Goal: Task Accomplishment & Management: Complete application form

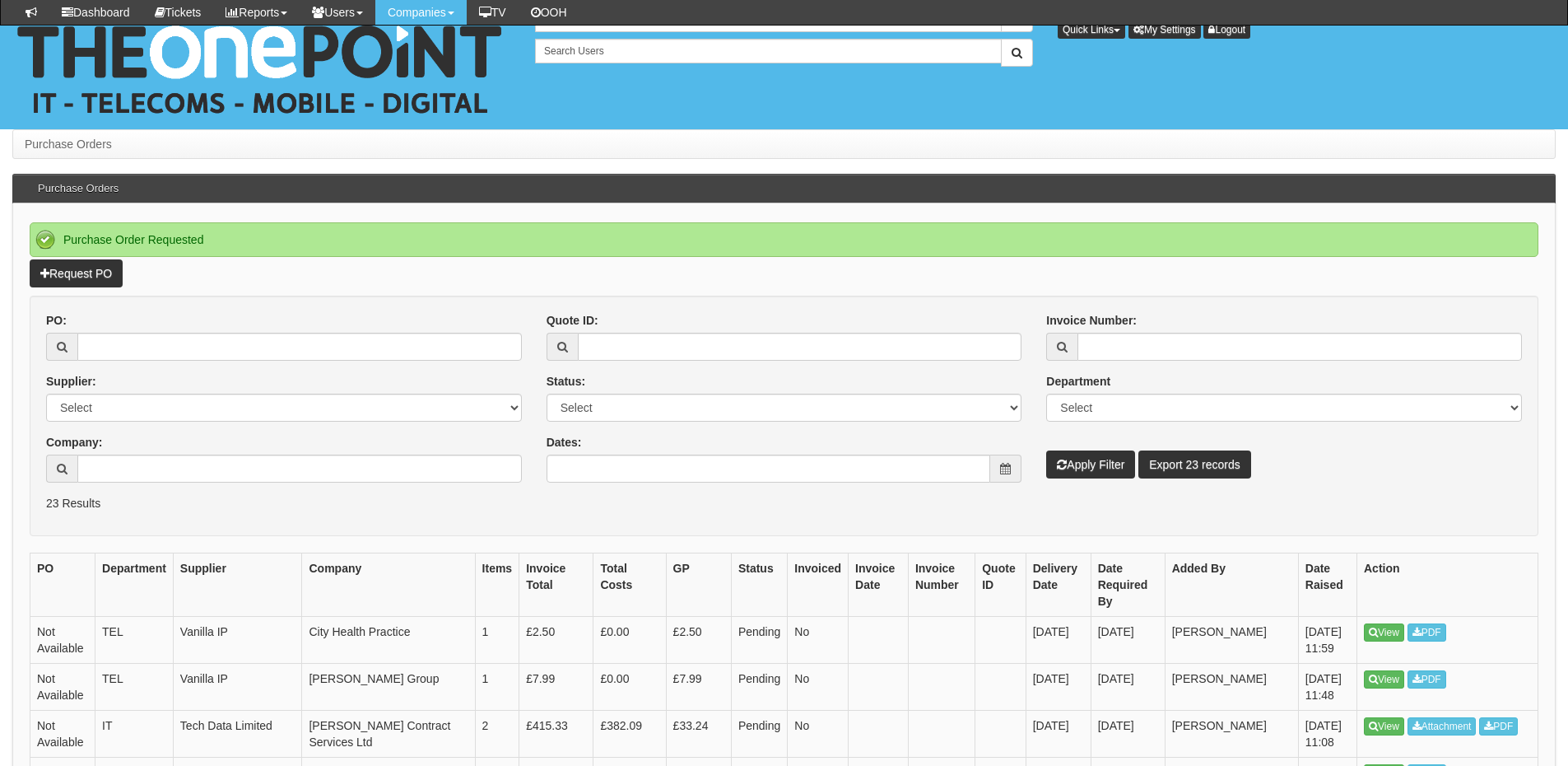
scroll to position [164, 0]
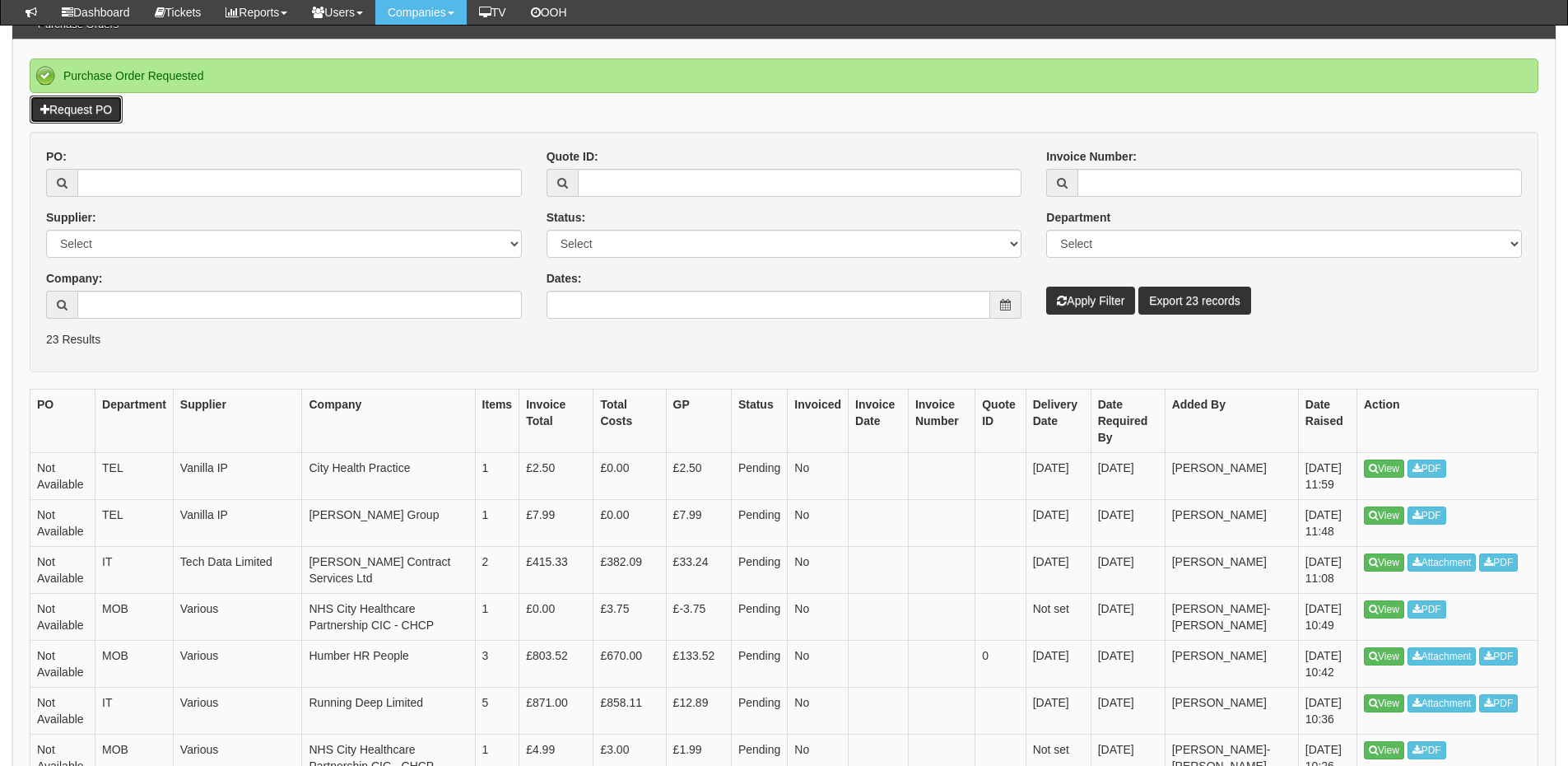
click at [99, 112] on link "Request PO" at bounding box center [76, 109] width 93 height 28
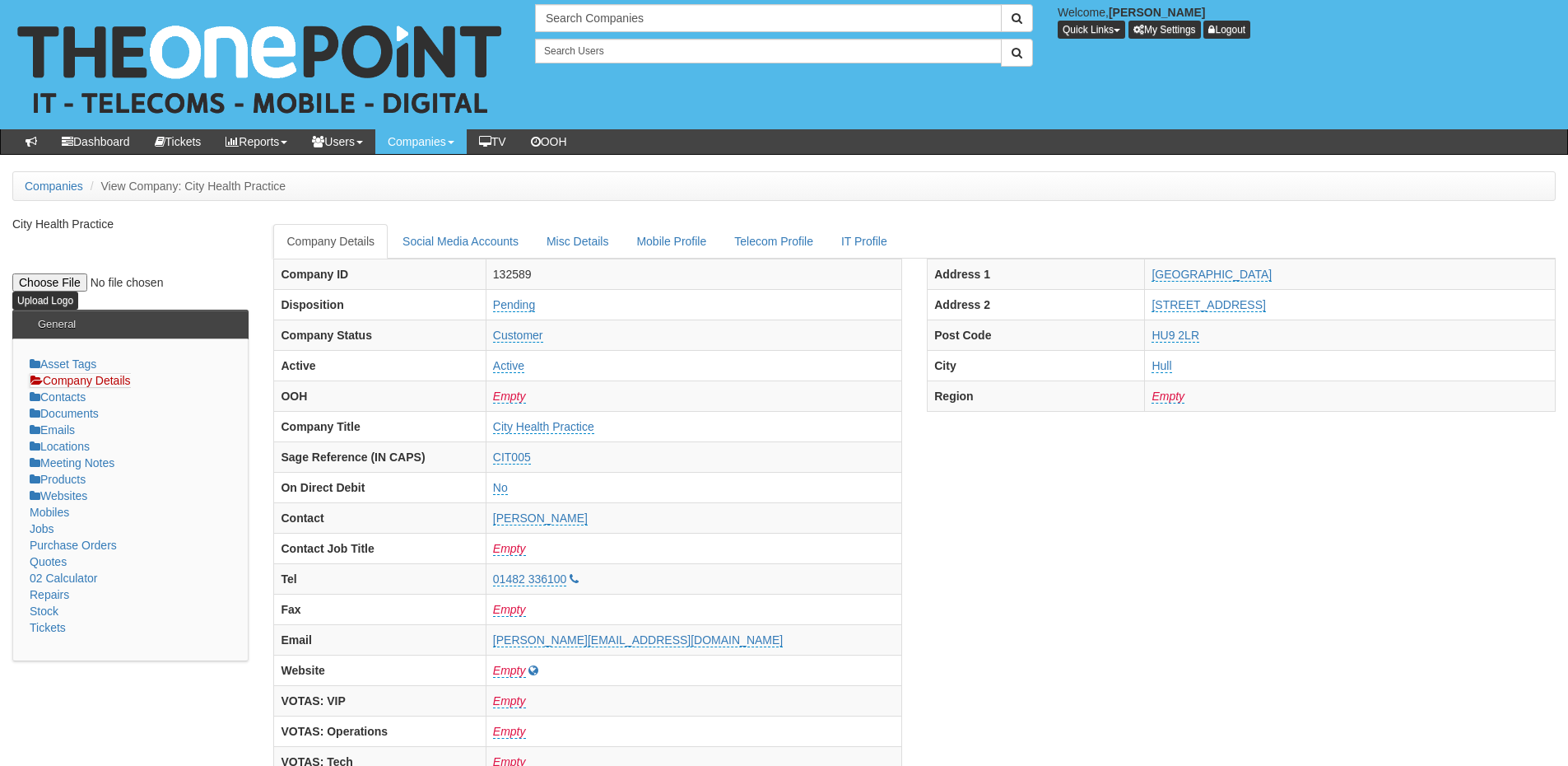
click at [564, 32] on div "Search Companies Welcome, James Kaye Quick Links Add Appointment Appointments A…" at bounding box center [1046, 35] width 1046 height 62
click at [570, 8] on input "text" at bounding box center [768, 18] width 467 height 28
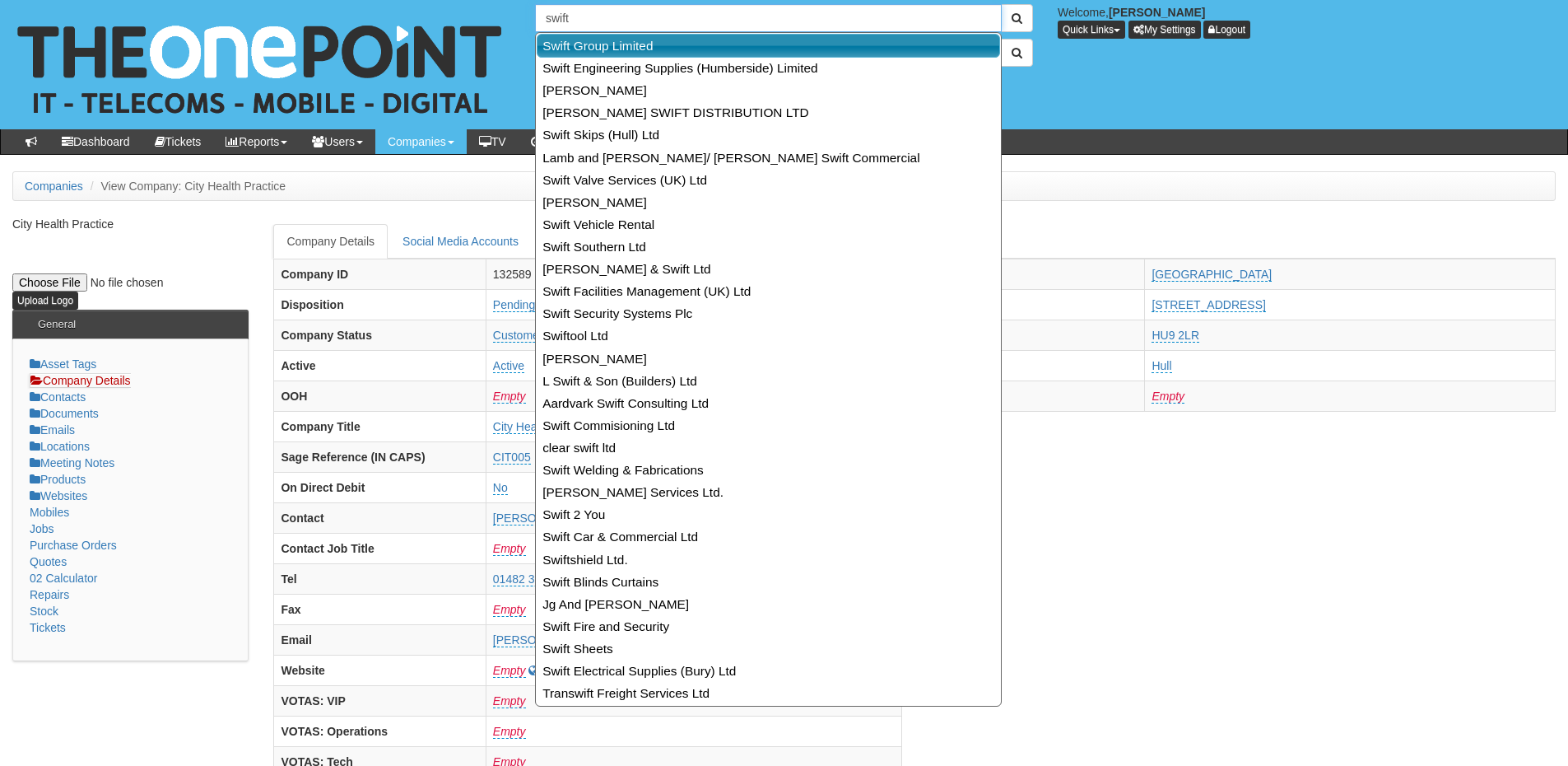
click at [591, 45] on link "Swift Group Limited" at bounding box center [768, 46] width 463 height 24
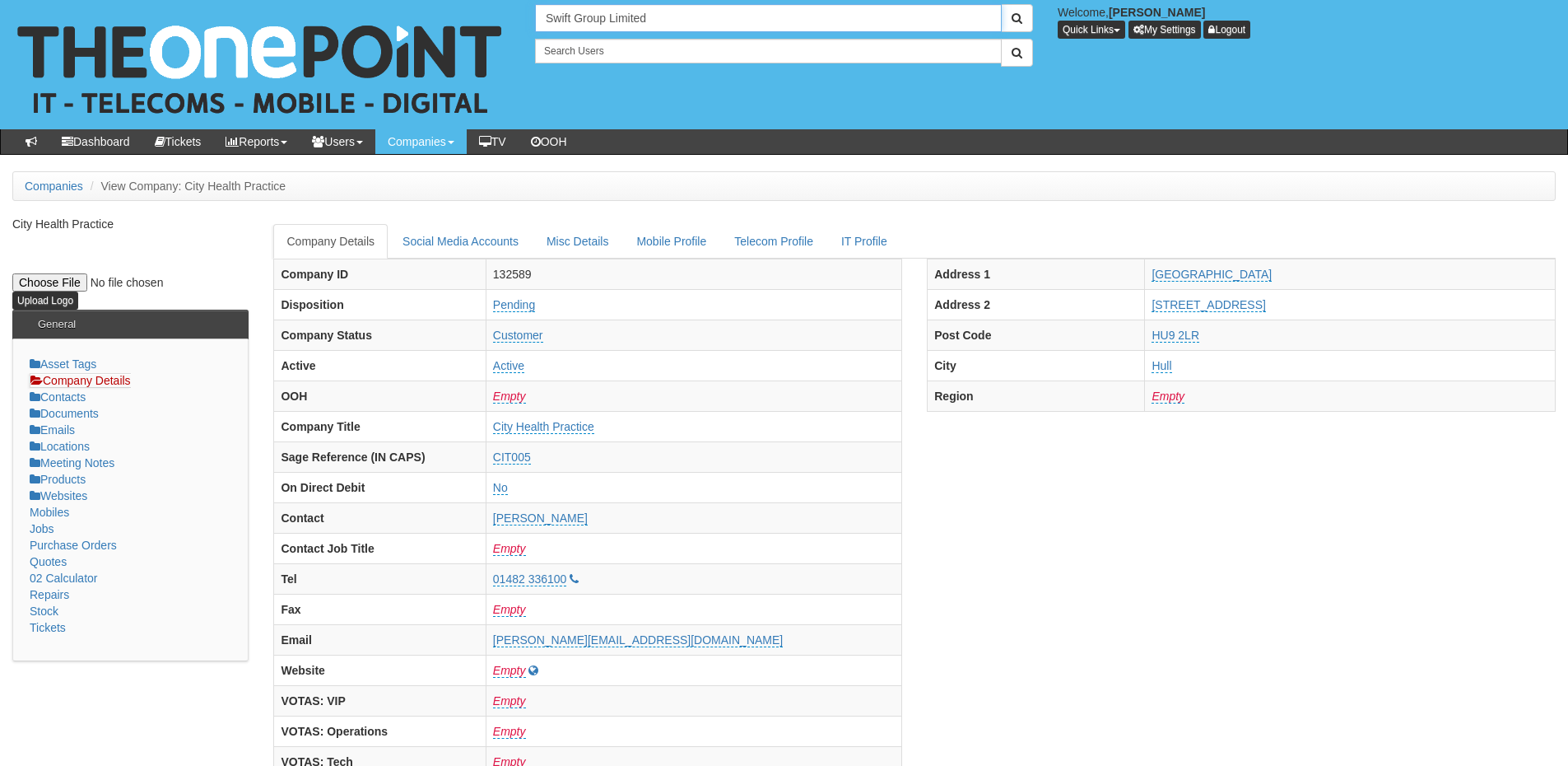
type input "Swift Group Limited"
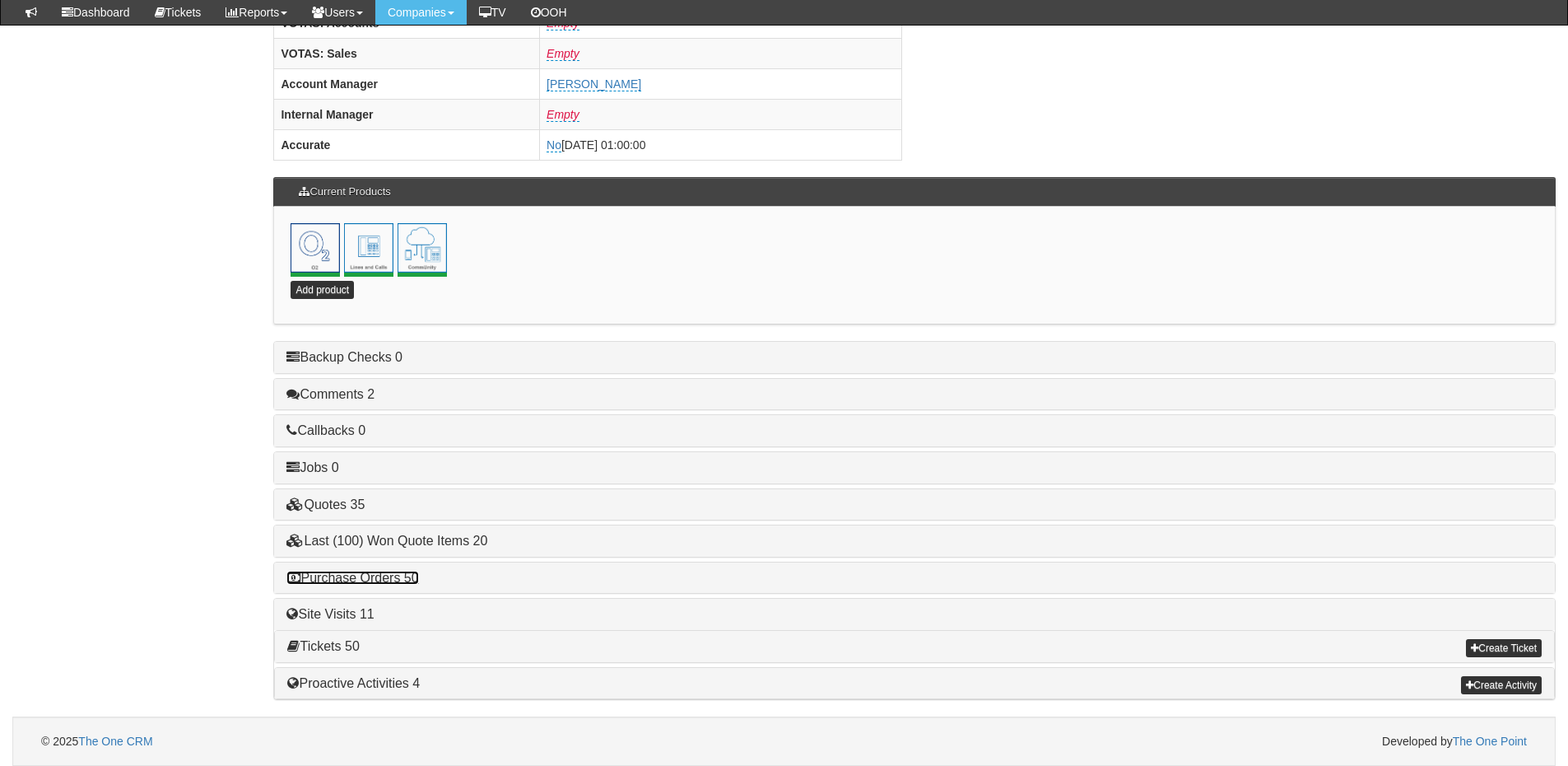
drag, startPoint x: 398, startPoint y: 575, endPoint x: 462, endPoint y: 580, distance: 64.2
click at [398, 575] on link "Purchase Orders 50" at bounding box center [352, 577] width 132 height 14
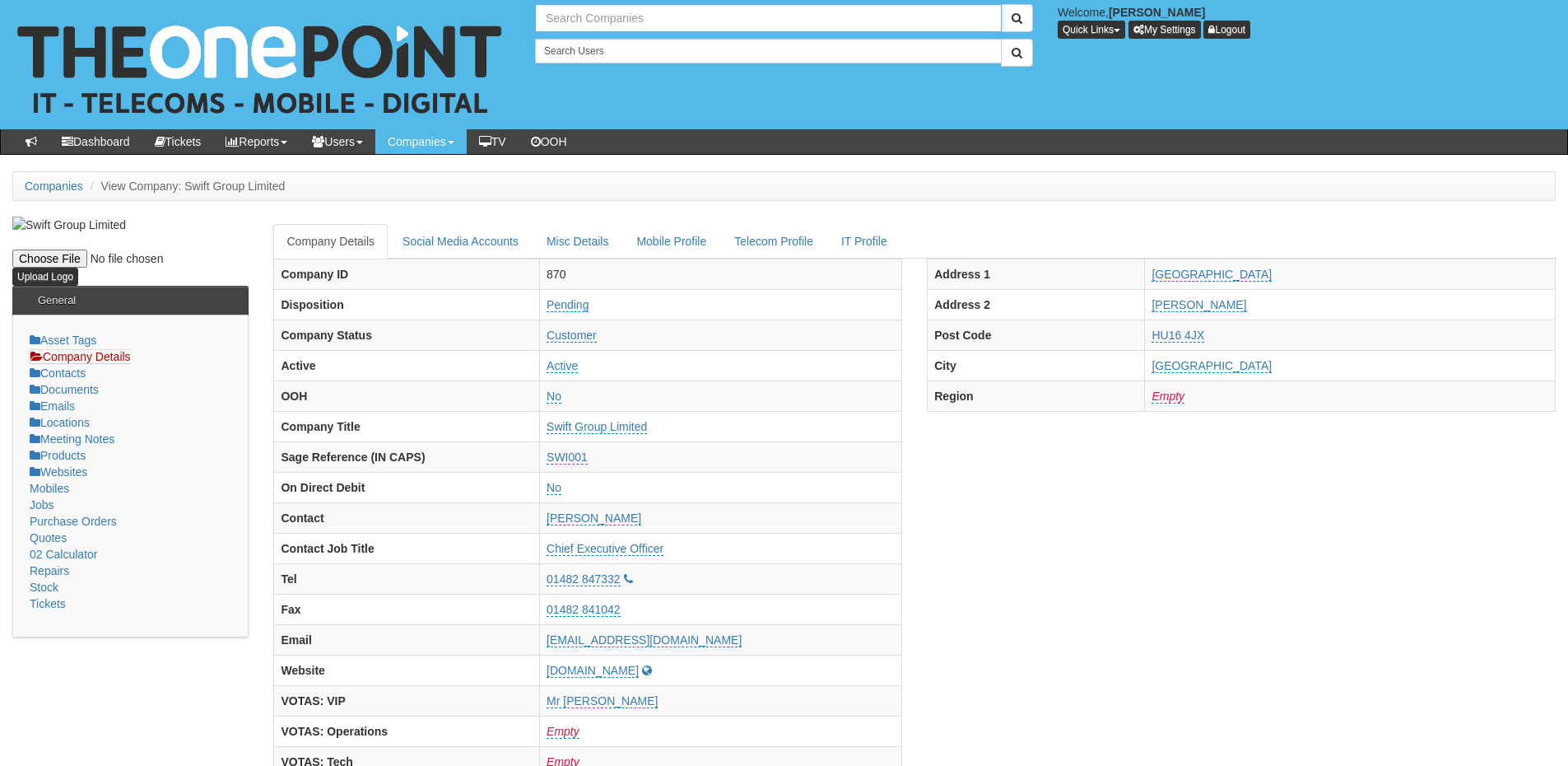
click at [610, 22] on input "text" at bounding box center [768, 18] width 467 height 28
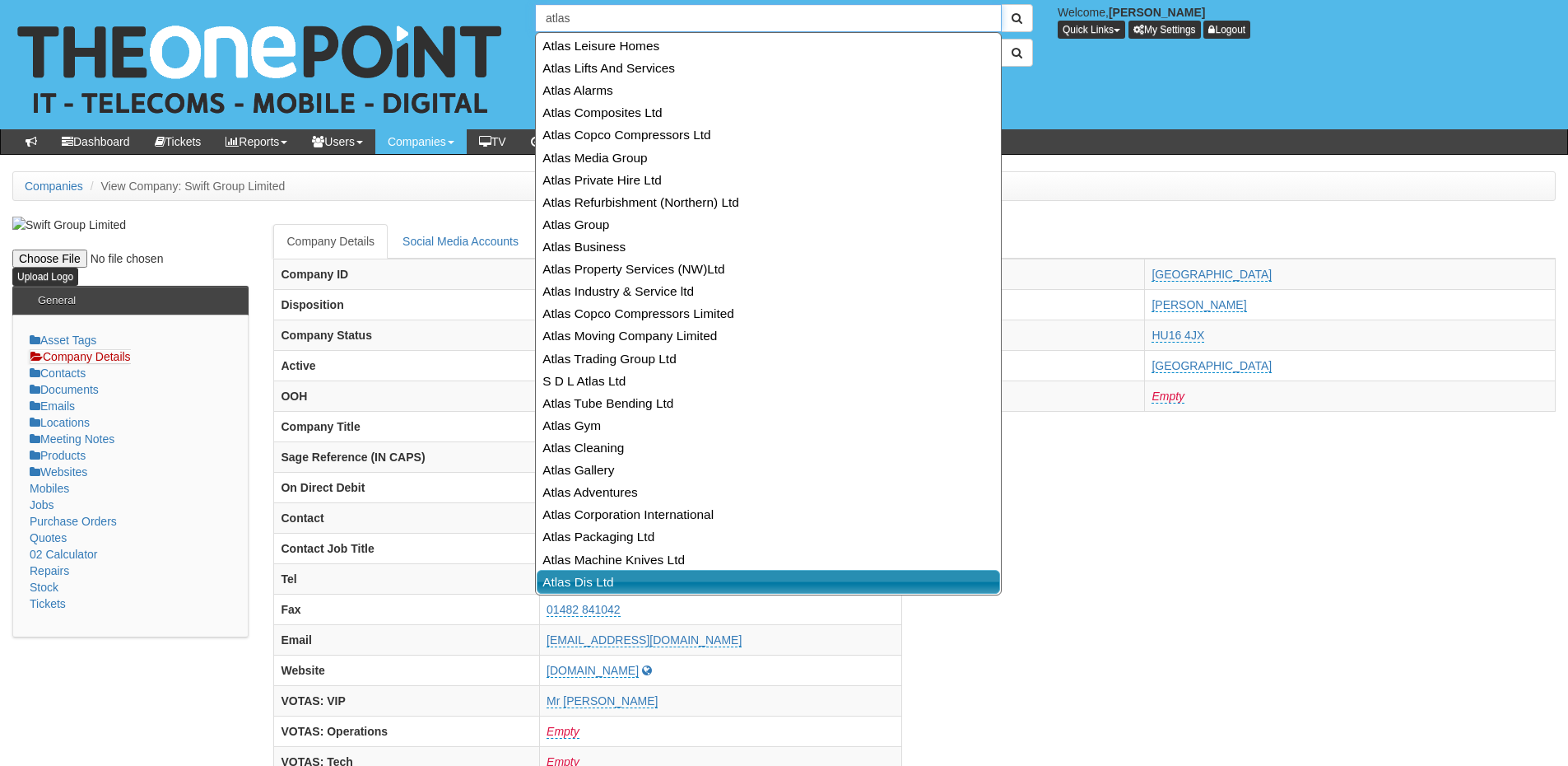
click at [575, 582] on link "Atlas Dis Ltd" at bounding box center [768, 581] width 463 height 24
type input "Atlas Dis Ltd"
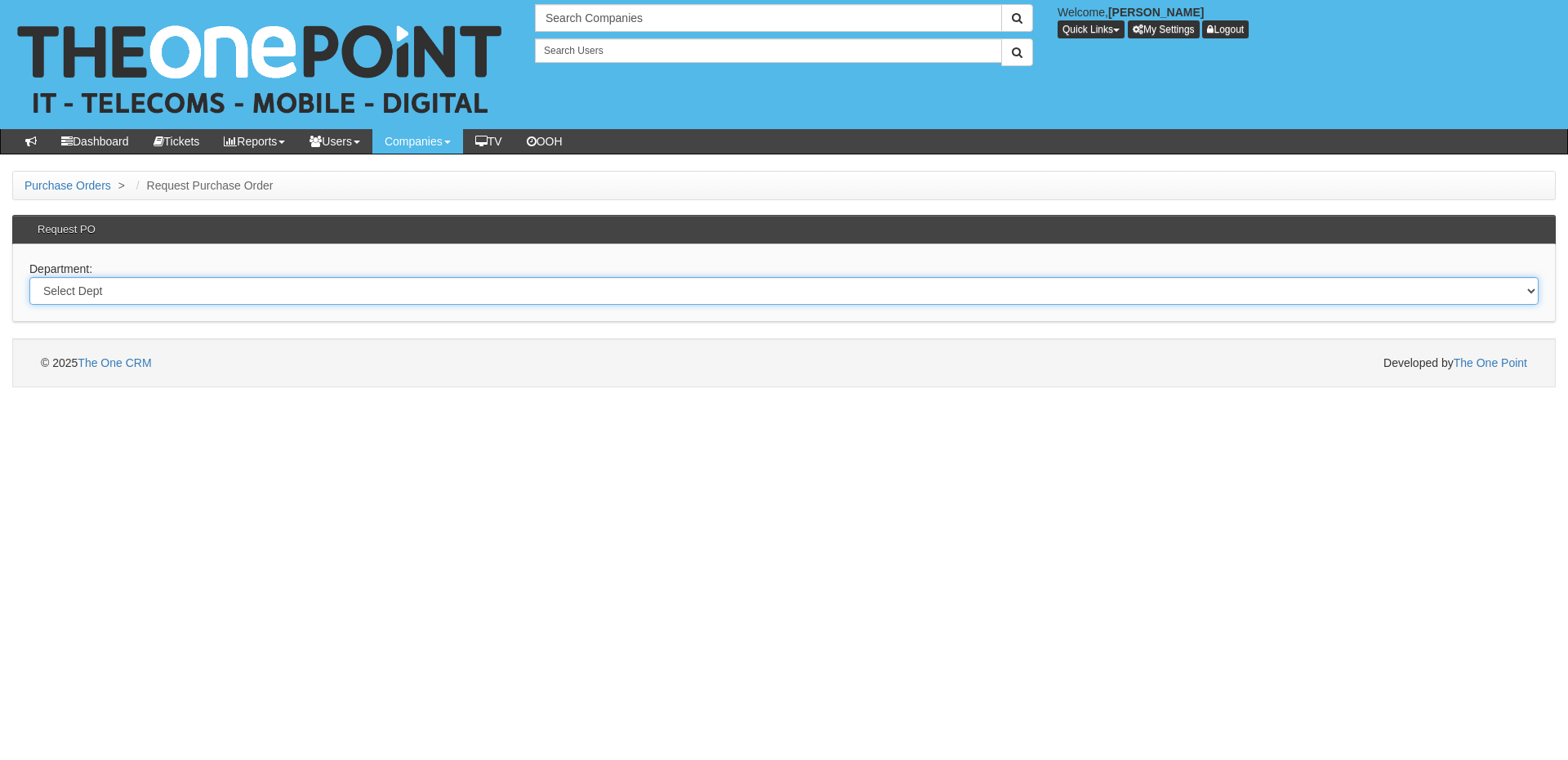
click at [581, 286] on select "Select Dept Digital Internal IT Mobiles Marketing Telecoms" at bounding box center [784, 291] width 1510 height 28
select select "?pipeID=&dept=IT"
click at [30, 277] on select "Select Dept Digital Internal IT Mobiles Marketing Telecoms" at bounding box center [784, 291] width 1510 height 28
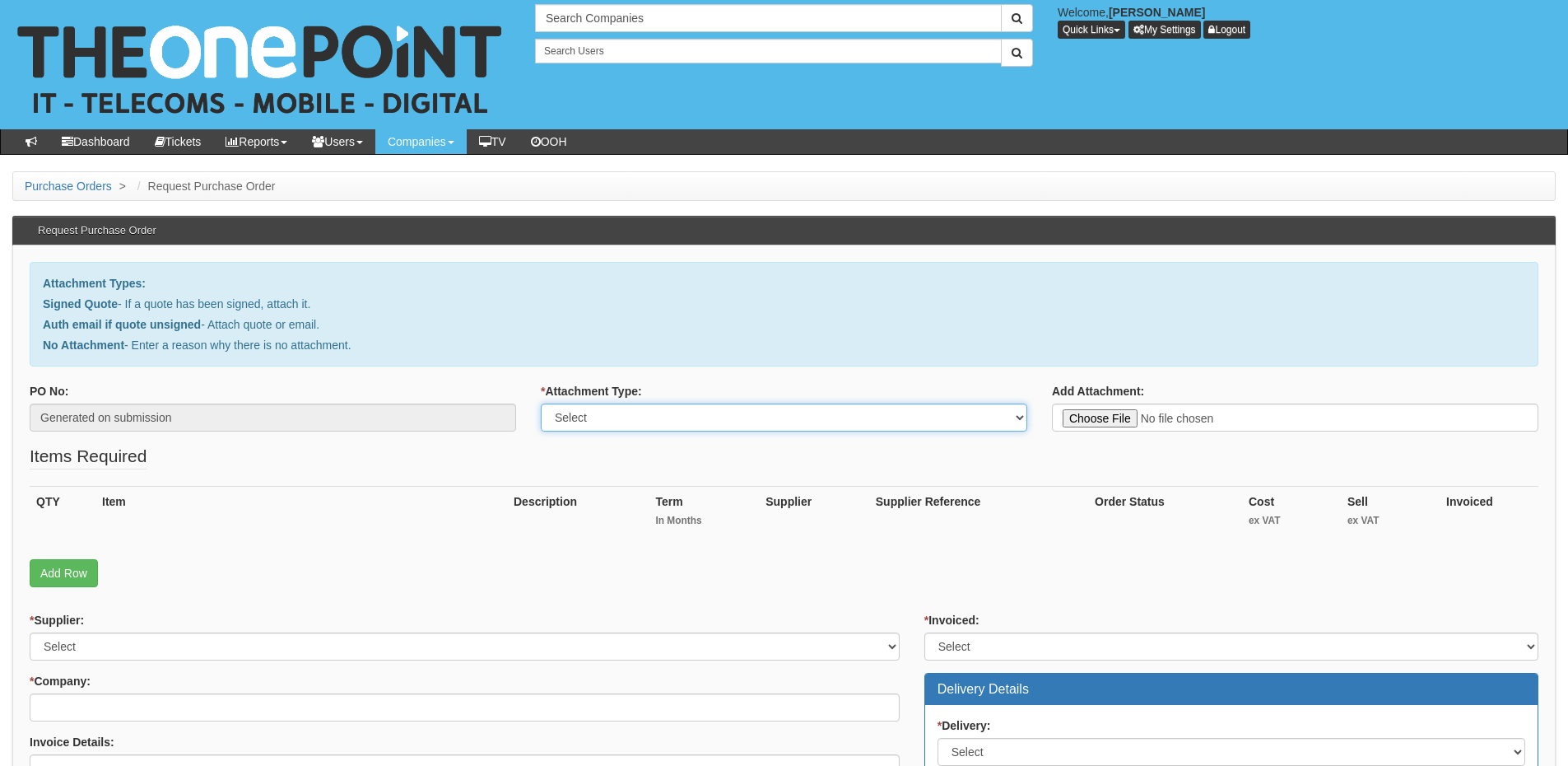
click at [603, 422] on select "Select Signed Quote Auth email with quote if unsigned No Attachment" at bounding box center [784, 418] width 486 height 28
select select "Signed Quote"
click at [541, 404] on select "Select Signed Quote Auth email with quote if unsigned No Attachment" at bounding box center [784, 418] width 486 height 28
type input "C:\fakepath\Swift IT Support.pdf"
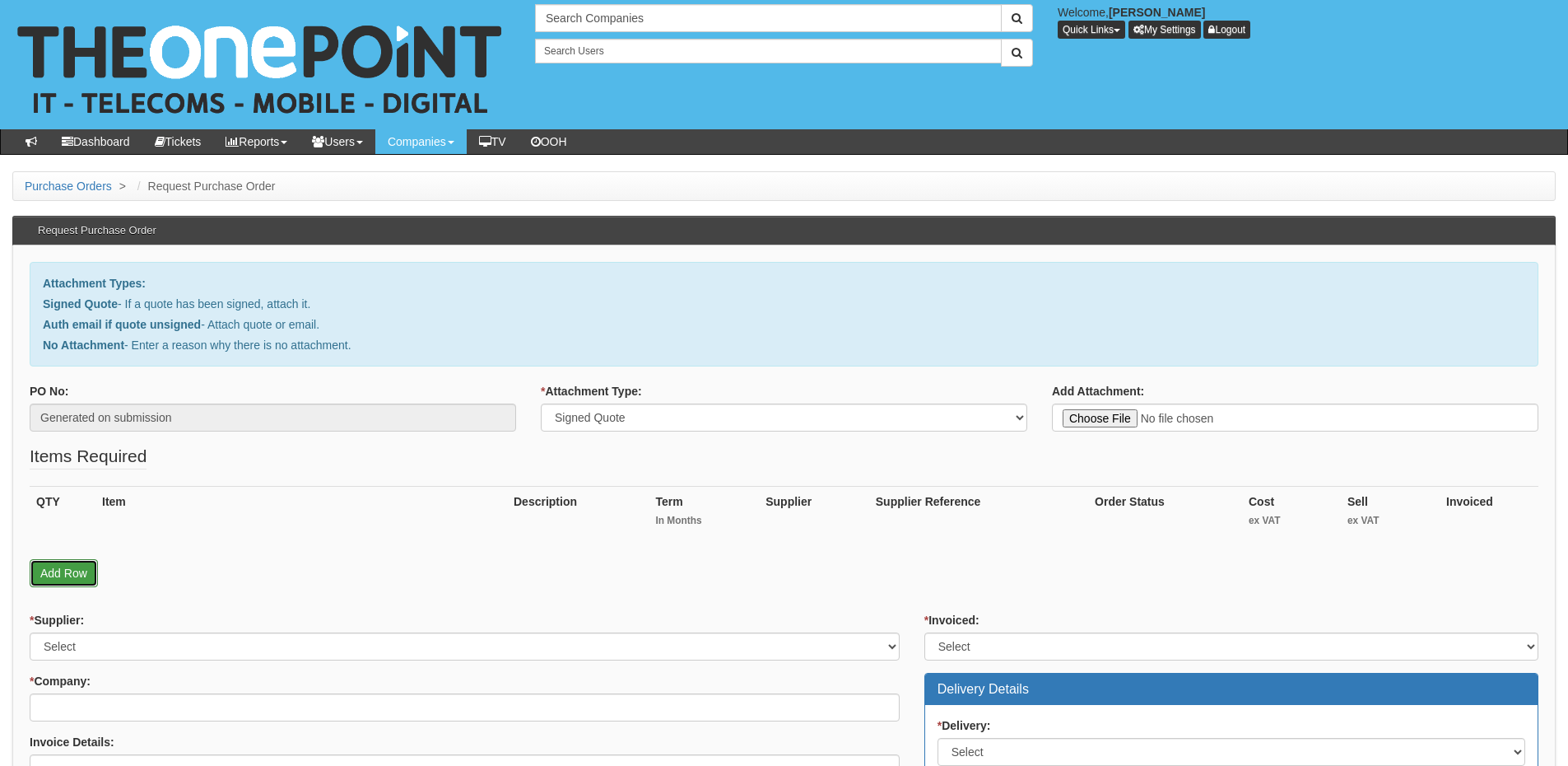
click at [90, 572] on link "Add Row" at bounding box center [64, 573] width 68 height 28
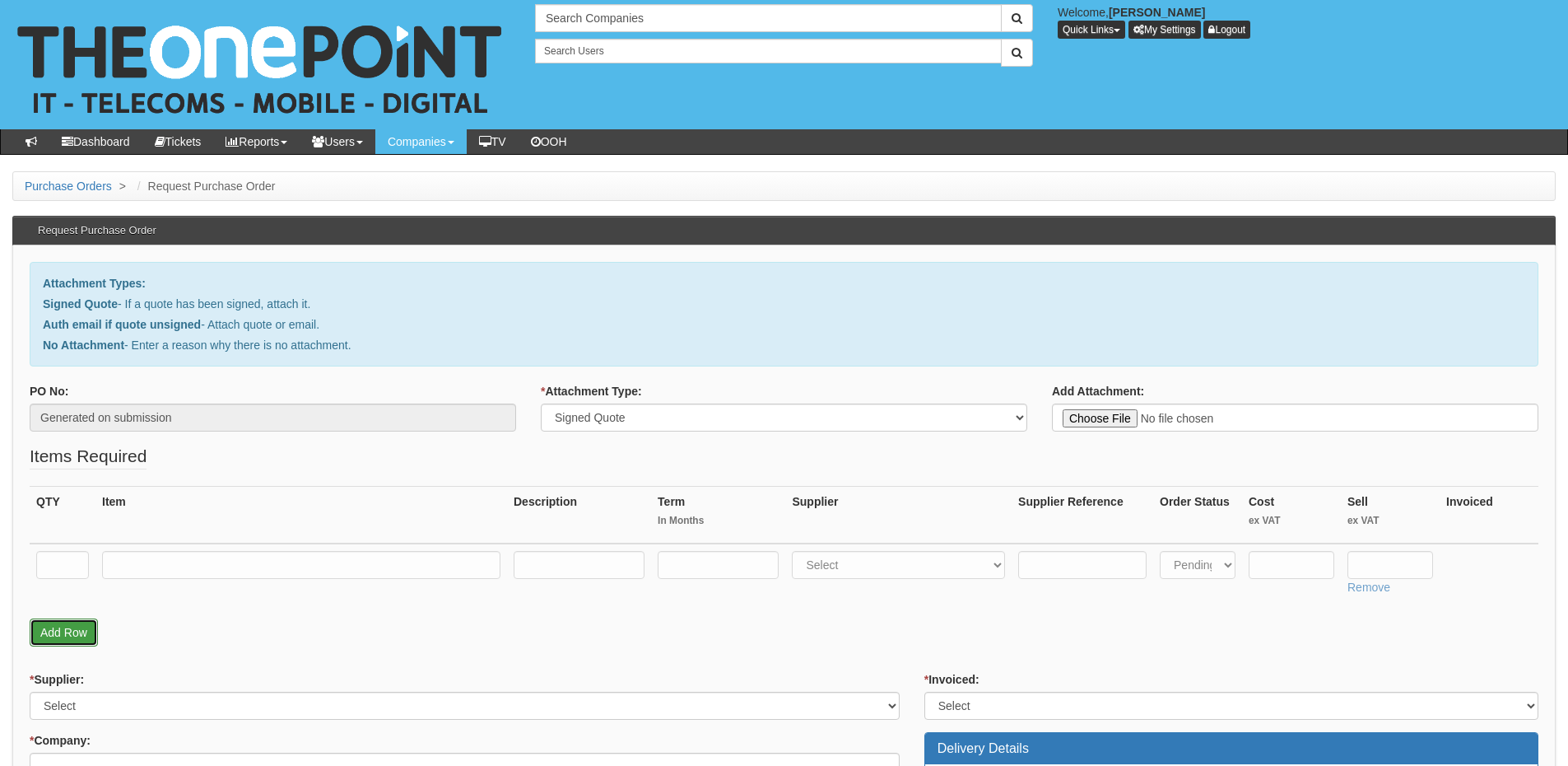
click at [94, 637] on link "Add Row" at bounding box center [64, 633] width 68 height 28
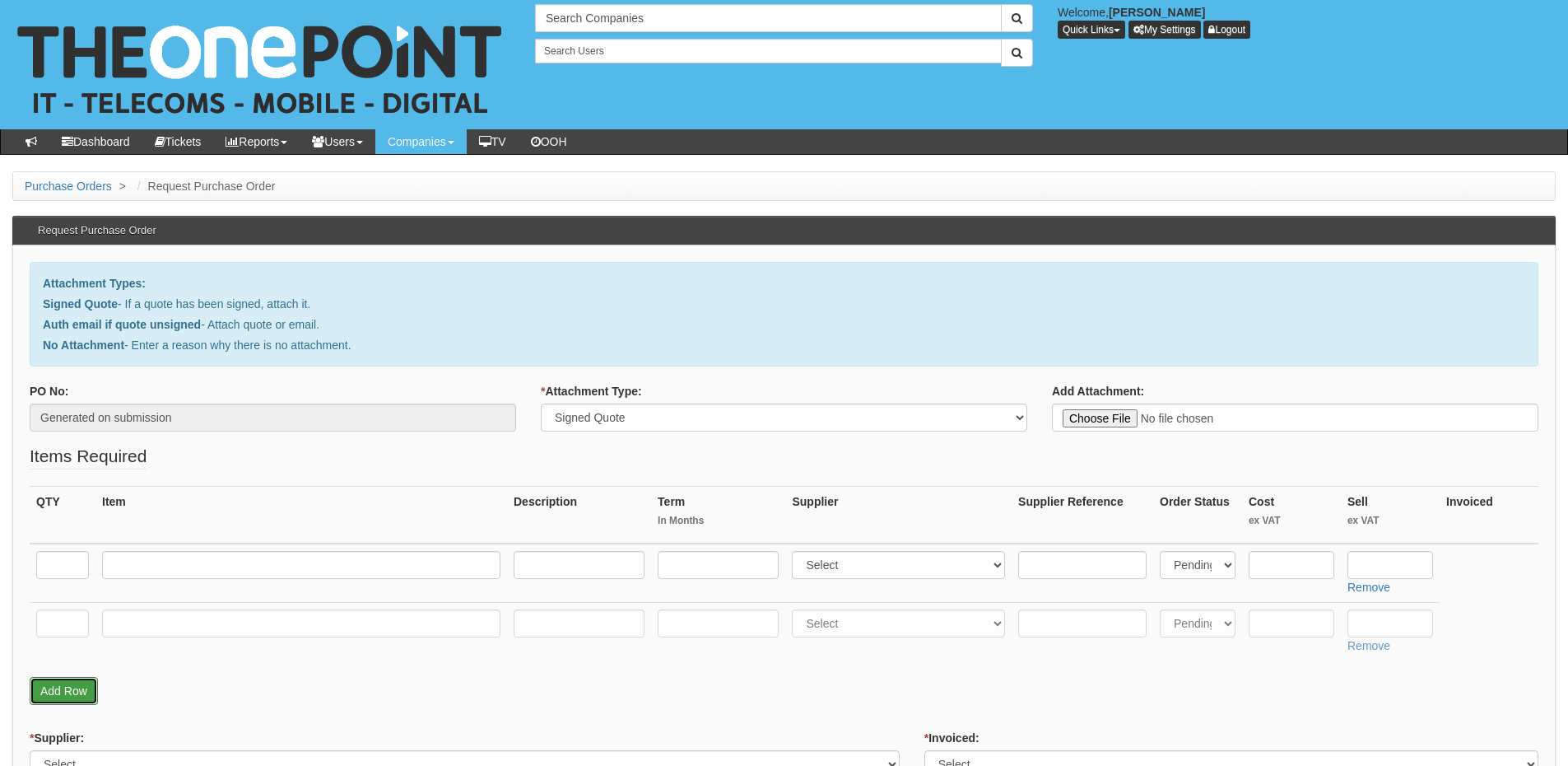
click at [75, 692] on link "Add Row" at bounding box center [64, 691] width 68 height 28
click at [58, 570] on input "text" at bounding box center [63, 565] width 53 height 28
type input "500"
click at [56, 631] on input "text" at bounding box center [63, 623] width 53 height 28
type input "1"
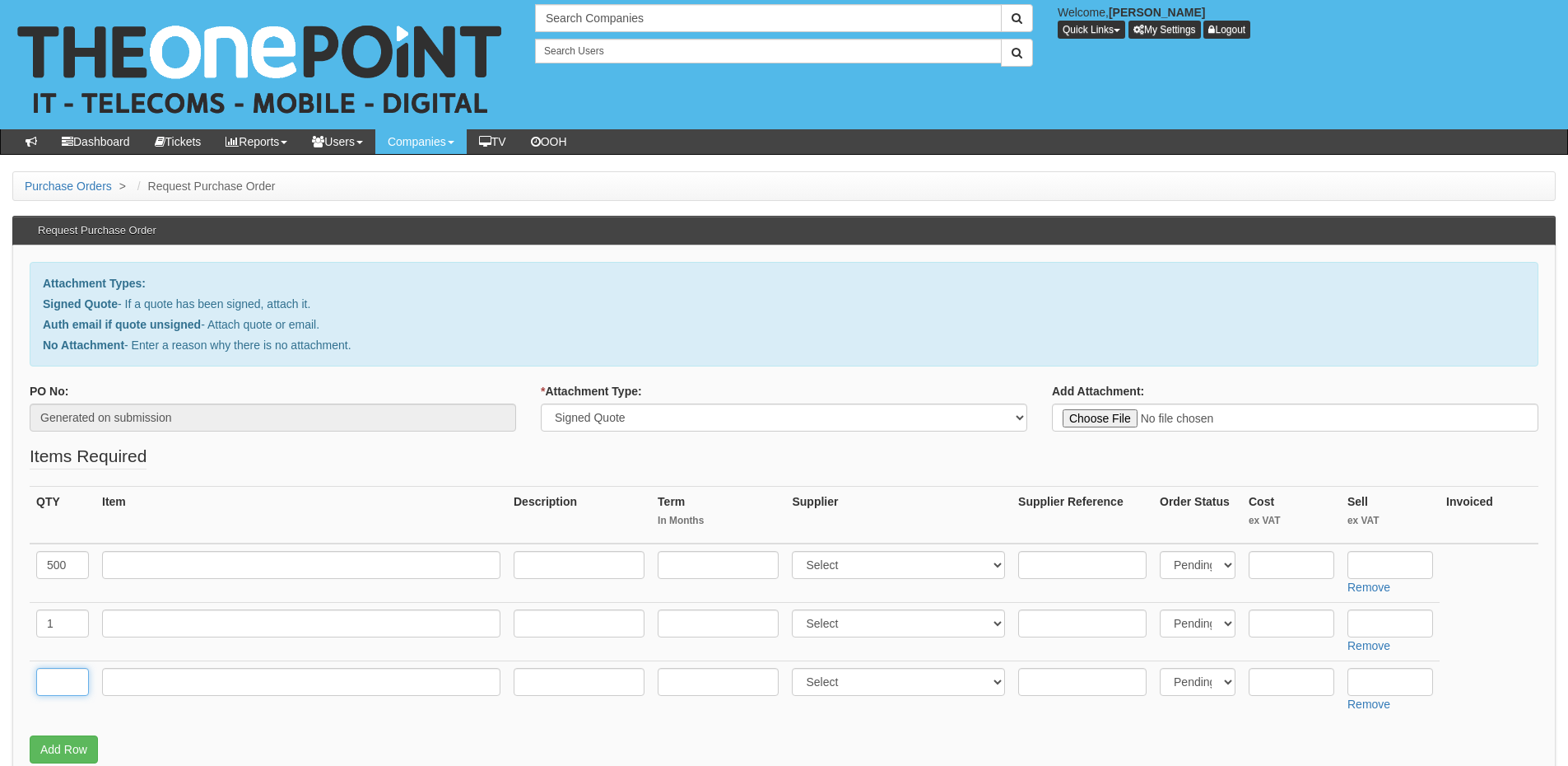
click at [74, 685] on input "text" at bounding box center [63, 682] width 53 height 28
type input "200"
click at [171, 566] on input "text" at bounding box center [301, 565] width 399 height 28
paste input "The Cyber Plan - Domain Devices"
type input "The Cyber Plan - Domain Devices"
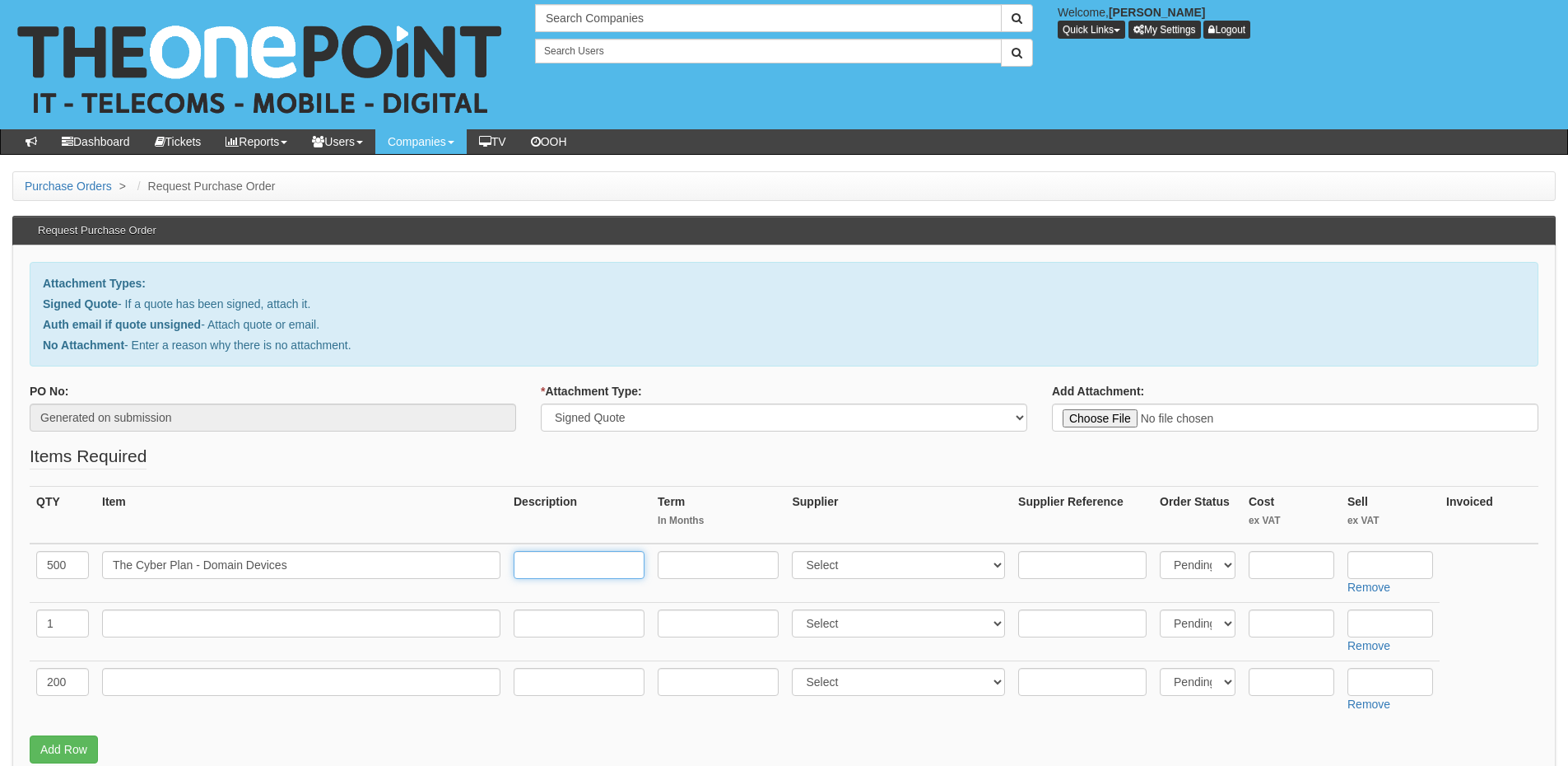
click at [572, 560] on input "text" at bounding box center [579, 565] width 131 height 28
paste input "Unlimited Helpdesk Access, All inclusive site visits, Out of hours emer‐gency s…"
type input "Unlimited Helpdesk Access, All inclusive site visits, Out of hours emer‐gency s…"
click at [839, 561] on select "Select 123 REG.co.uk 1Password 3 4Gon AA Jones Electric Ltd Abzorb Access Group…" at bounding box center [898, 565] width 213 height 28
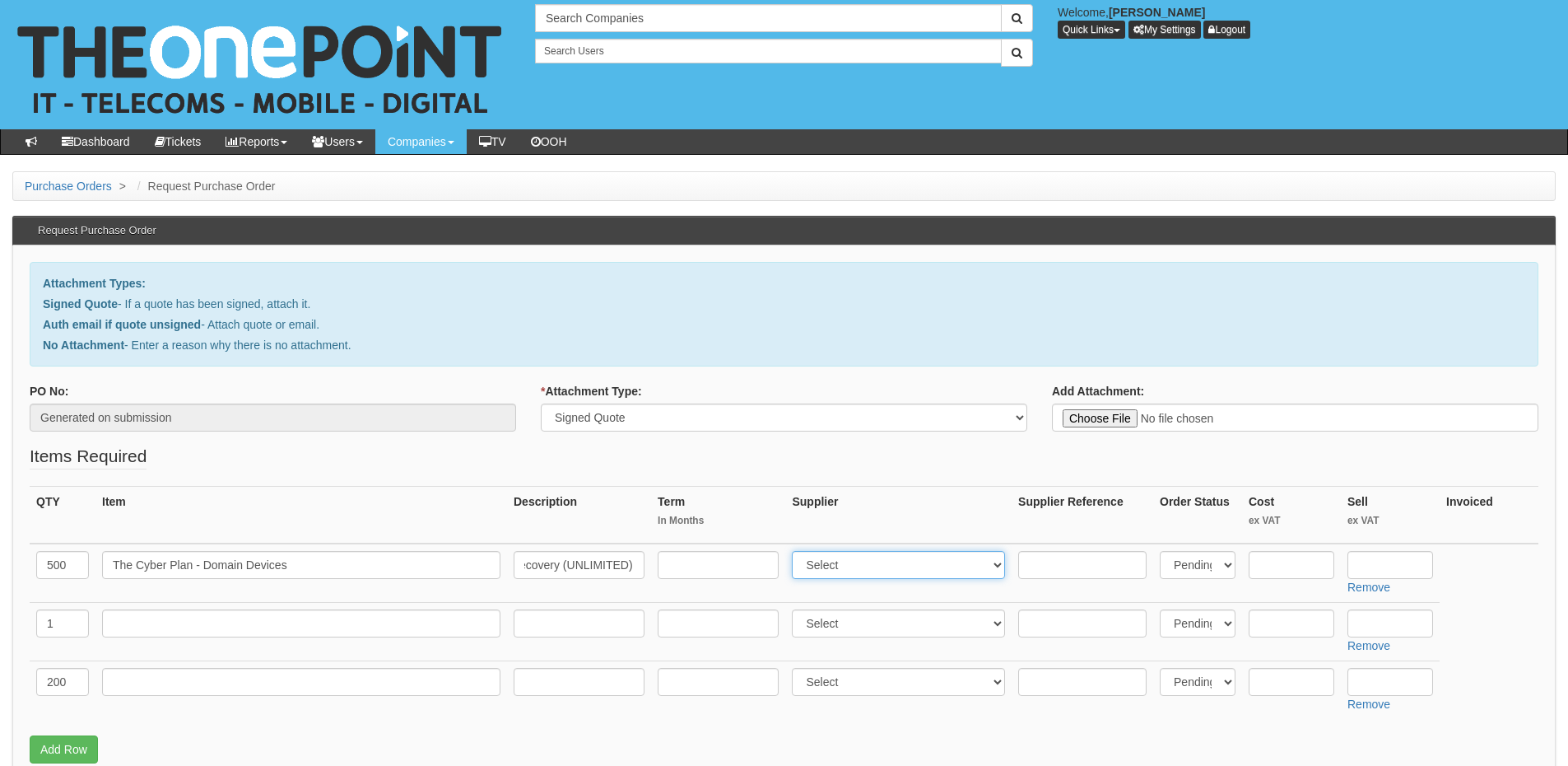
scroll to position [0, 0]
select select "81"
click at [796, 551] on select "Select 123 REG.co.uk 1Password 3 4Gon AA Jones Electric Ltd Abzorb Access Group…" at bounding box center [898, 565] width 213 height 28
click at [1378, 567] on input "text" at bounding box center [1390, 565] width 85 height 28
type input "21.50"
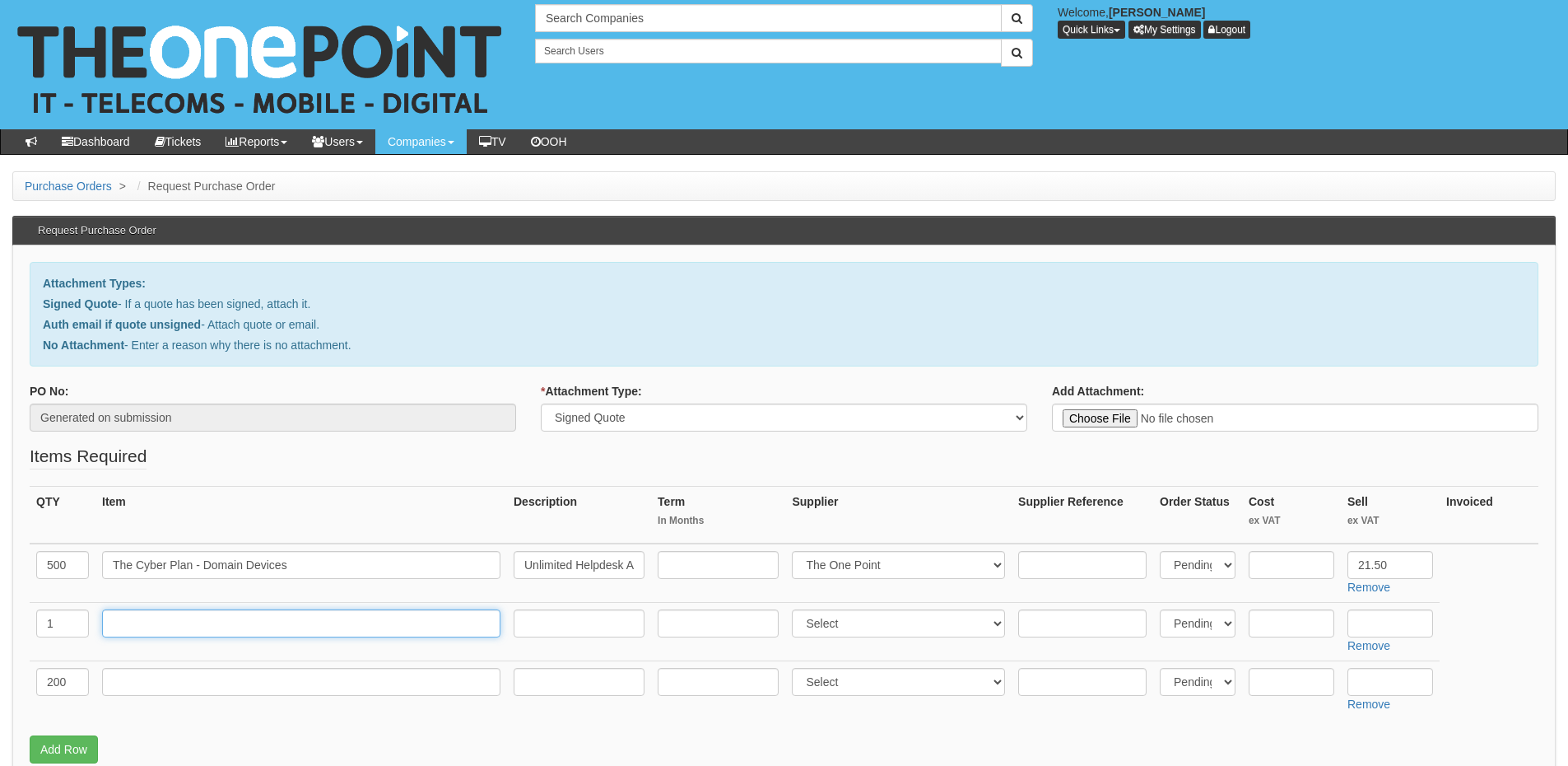
click at [134, 628] on input "text" at bounding box center [301, 623] width 399 height 28
paste input "Unlimited Backups - The Cyber Plan"
type input "Unlimited Backups - The Cyber Plan"
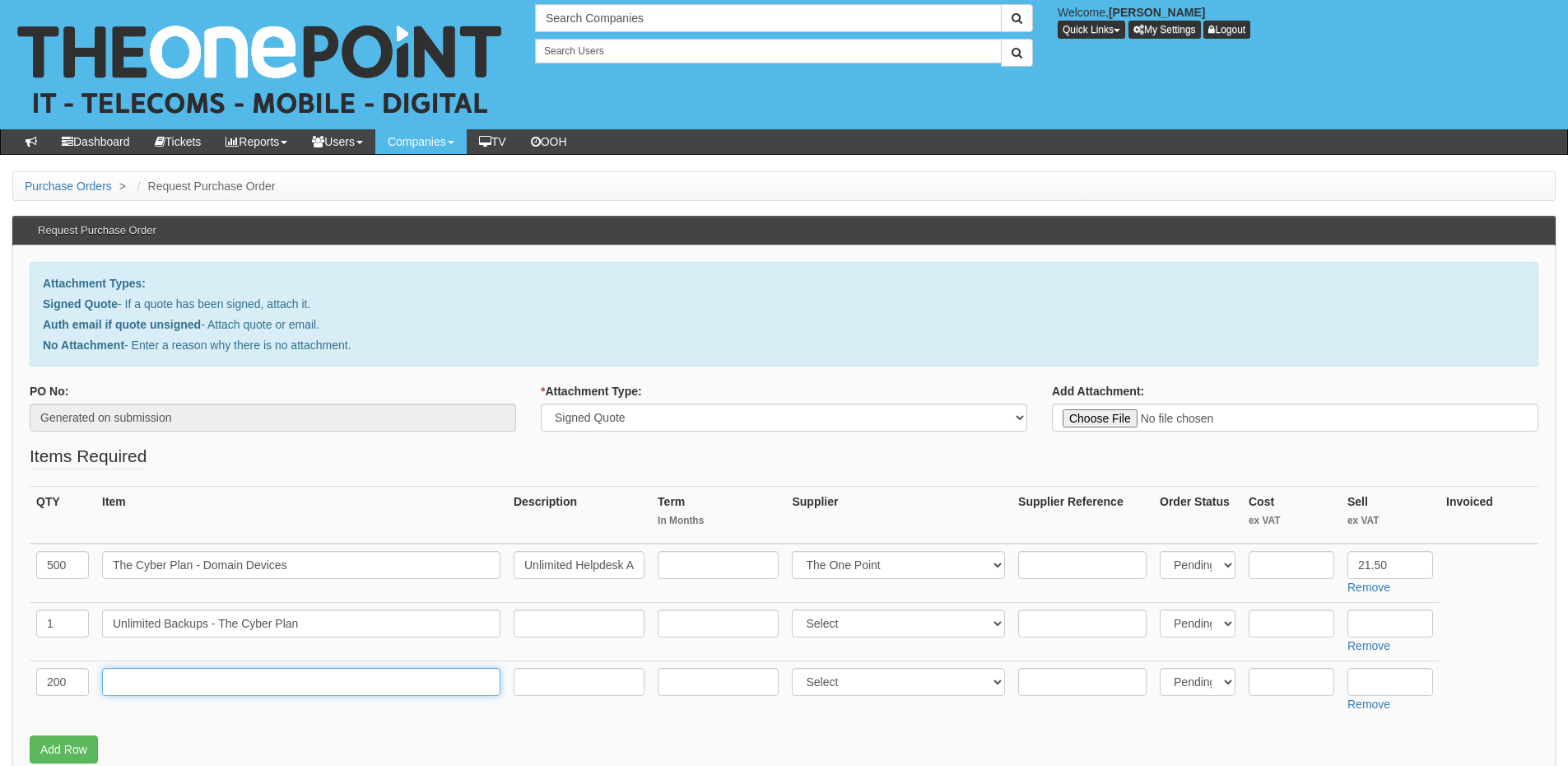
click at [210, 692] on input "text" at bounding box center [301, 682] width 399 height 28
click at [135, 683] on input "text" at bounding box center [301, 682] width 399 height 28
paste input "The Cyber Plan - Kiosk Devices"
type input "The Cyber Plan - Kiosk Devices"
click at [892, 681] on select "Select 123 REG.co.uk 1Password 3 4Gon AA Jones Electric Ltd Abzorb Access Group…" at bounding box center [898, 682] width 213 height 28
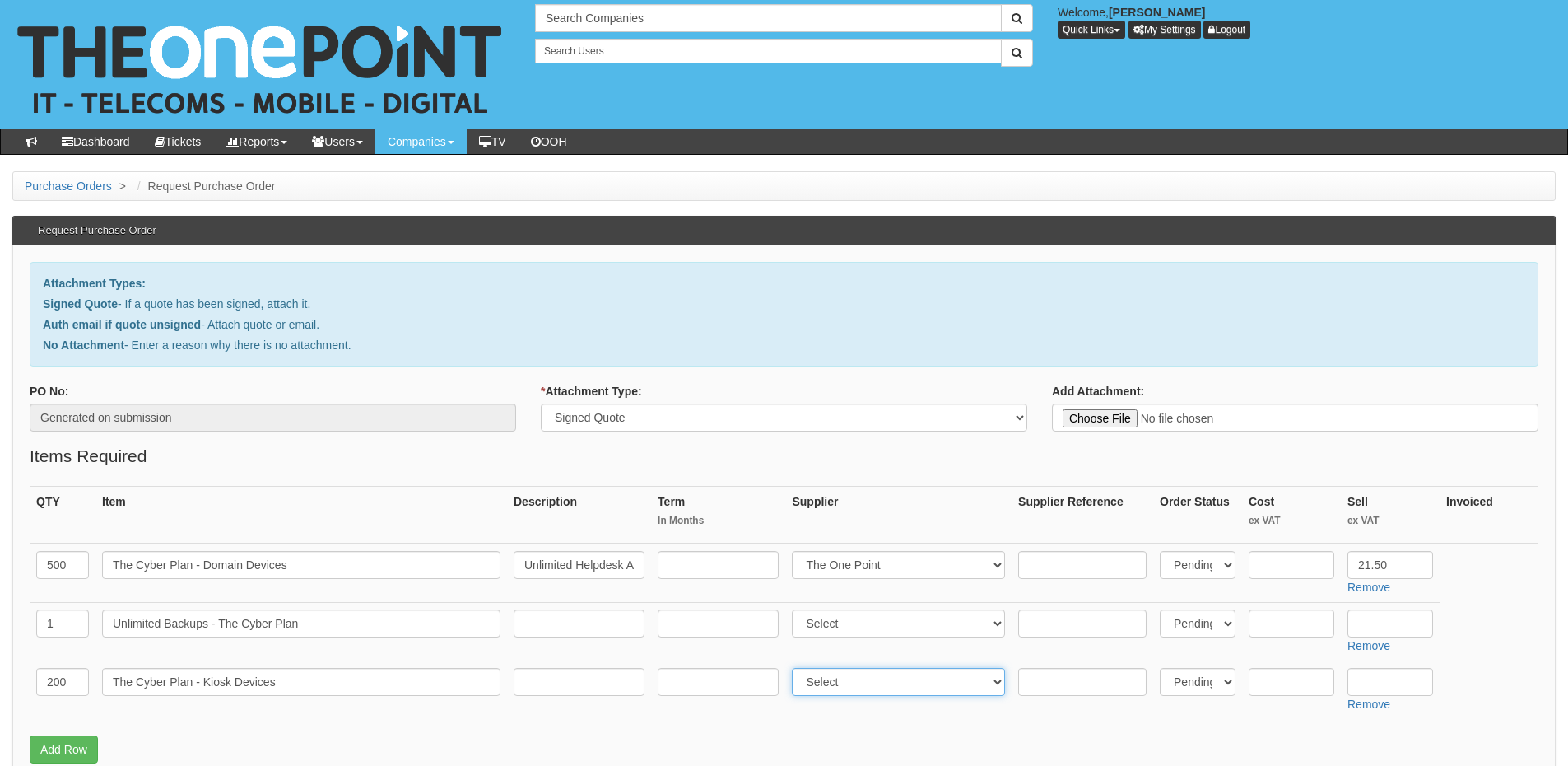
select select "81"
click at [796, 668] on select "Select 123 REG.co.uk 1Password 3 4Gon AA Jones Electric Ltd Abzorb Access Group…" at bounding box center [898, 682] width 213 height 28
click at [576, 667] on td at bounding box center [579, 690] width 144 height 59
click at [573, 676] on input "text" at bounding box center [579, 682] width 131 height 28
paste input "Unlimited Helpdesk Access, All inclusive site visits, Out of hours emer‐gency s…"
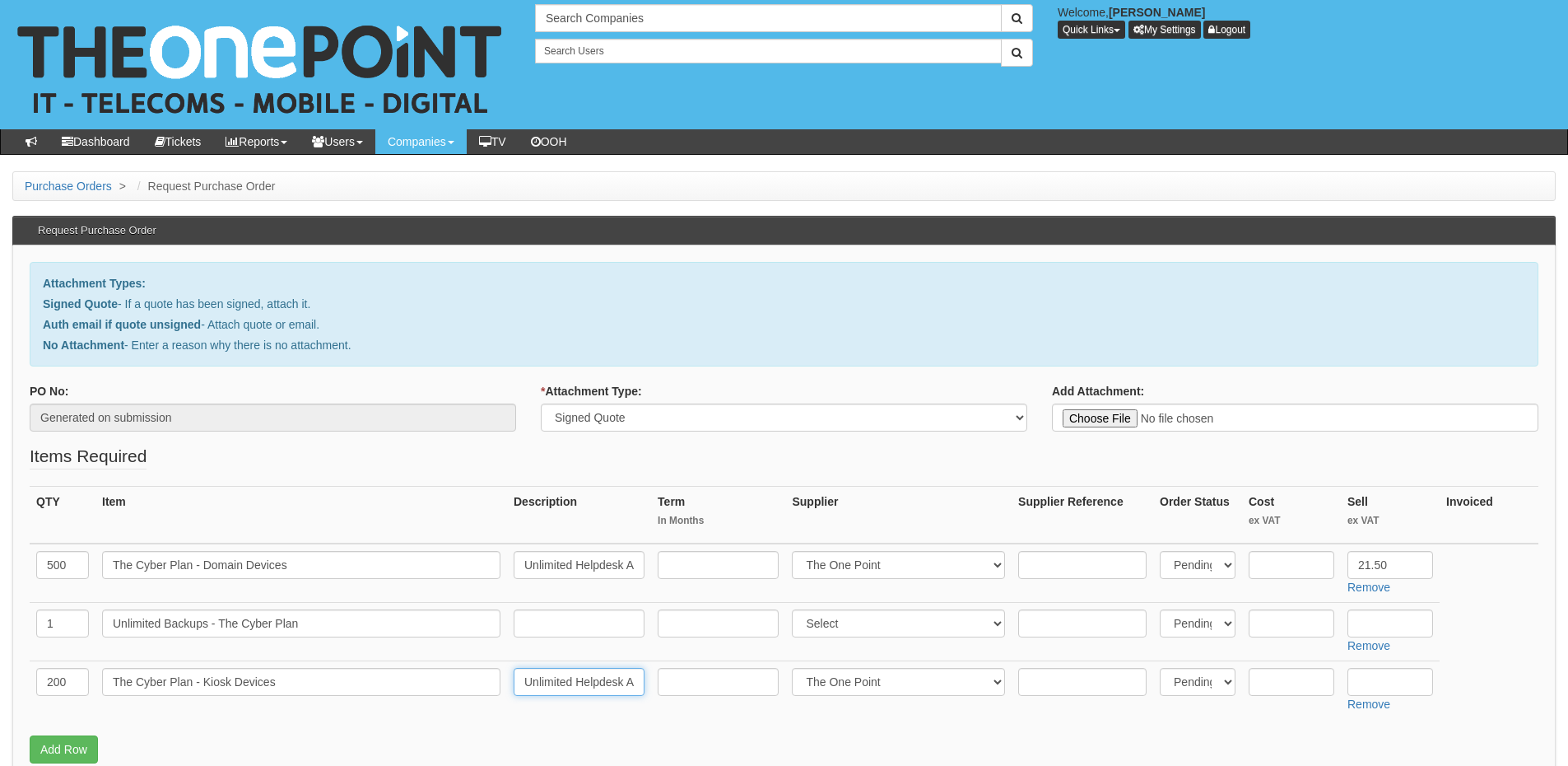
scroll to position [0, 2142]
type input "Unlimited Helpdesk Access, All inclusive site visits, Out of hours emer‐gency s…"
click at [1368, 685] on input "text" at bounding box center [1390, 682] width 85 height 28
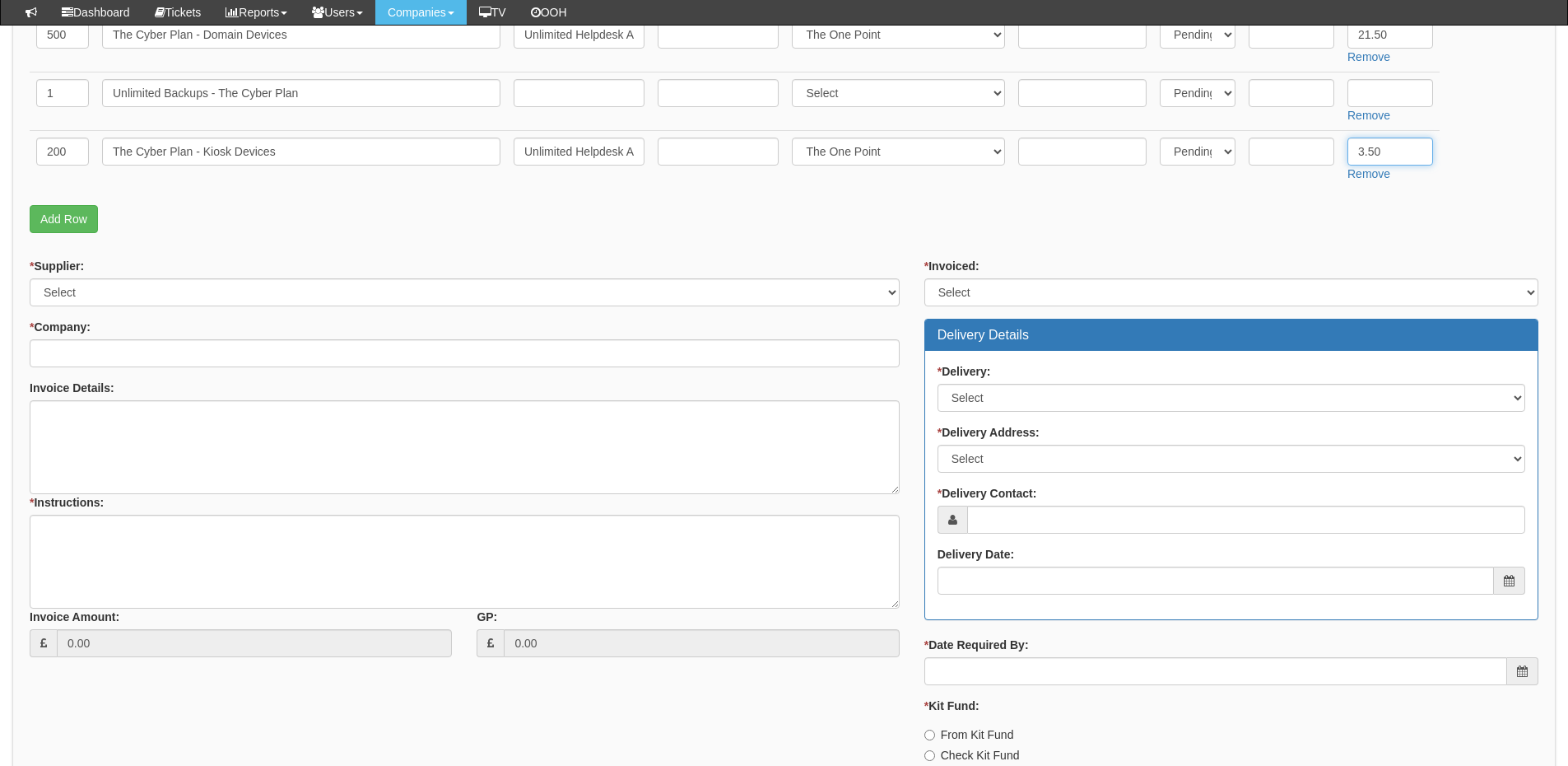
scroll to position [494, 0]
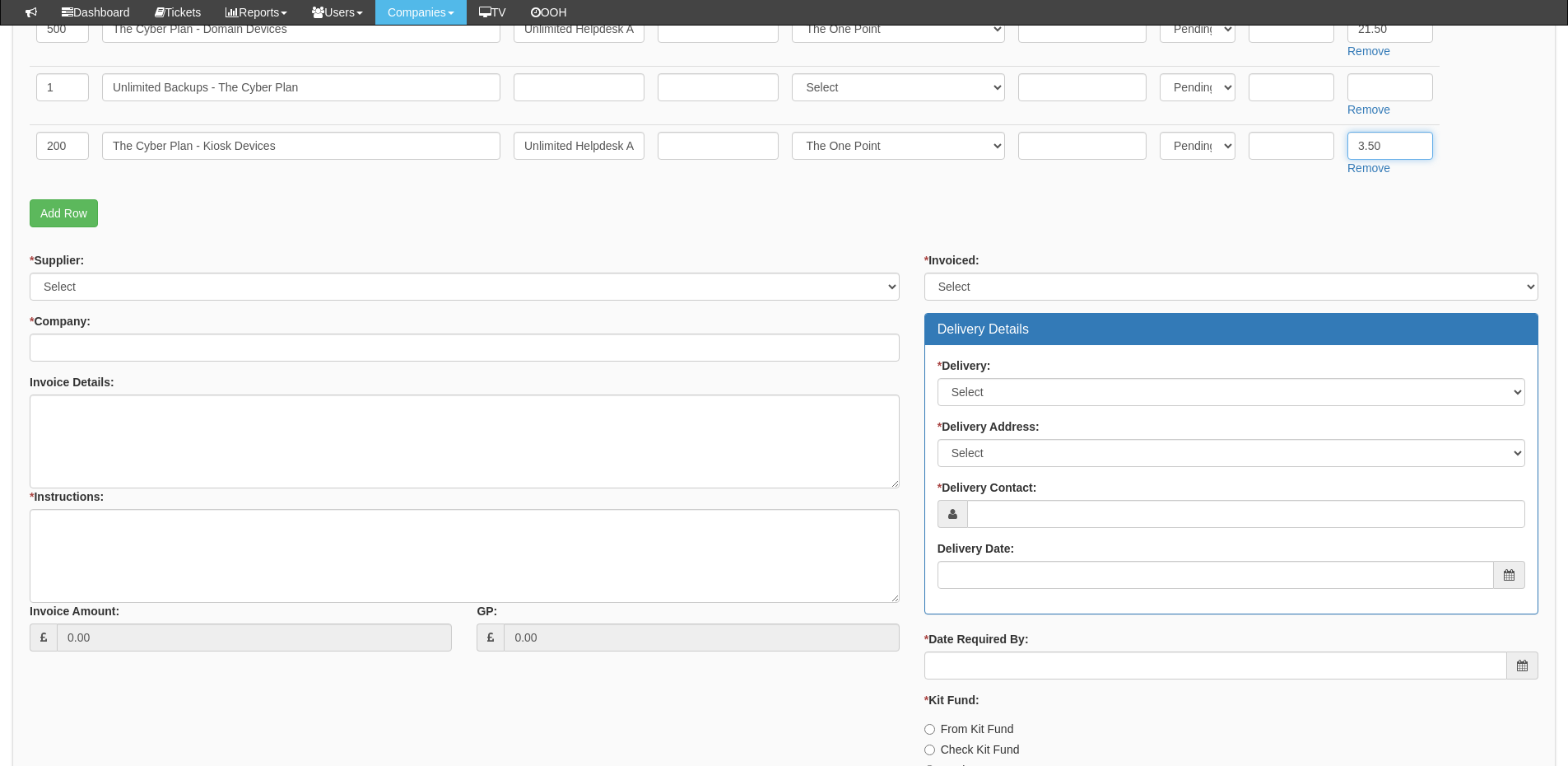
type input "3.50"
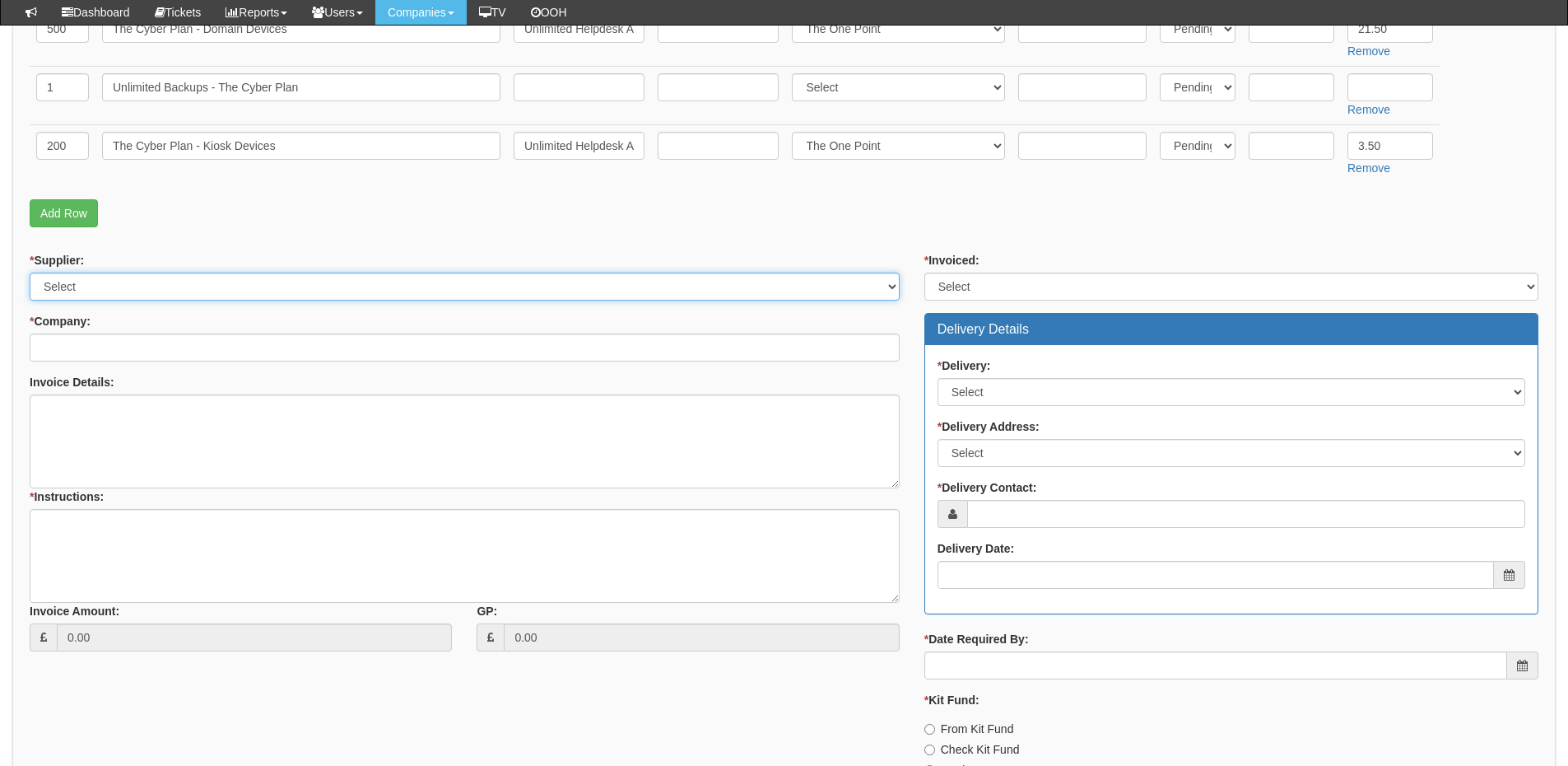
click at [181, 293] on select "Select 123 REG.co.uk 1Password 3 4Gon AA Jones Electric Ltd Abzorb Access Group…" at bounding box center [465, 287] width 870 height 28
select select "81"
click at [30, 273] on select "Select 123 REG.co.uk 1Password 3 4Gon AA Jones Electric Ltd Abzorb Access Group…" at bounding box center [465, 287] width 870 height 28
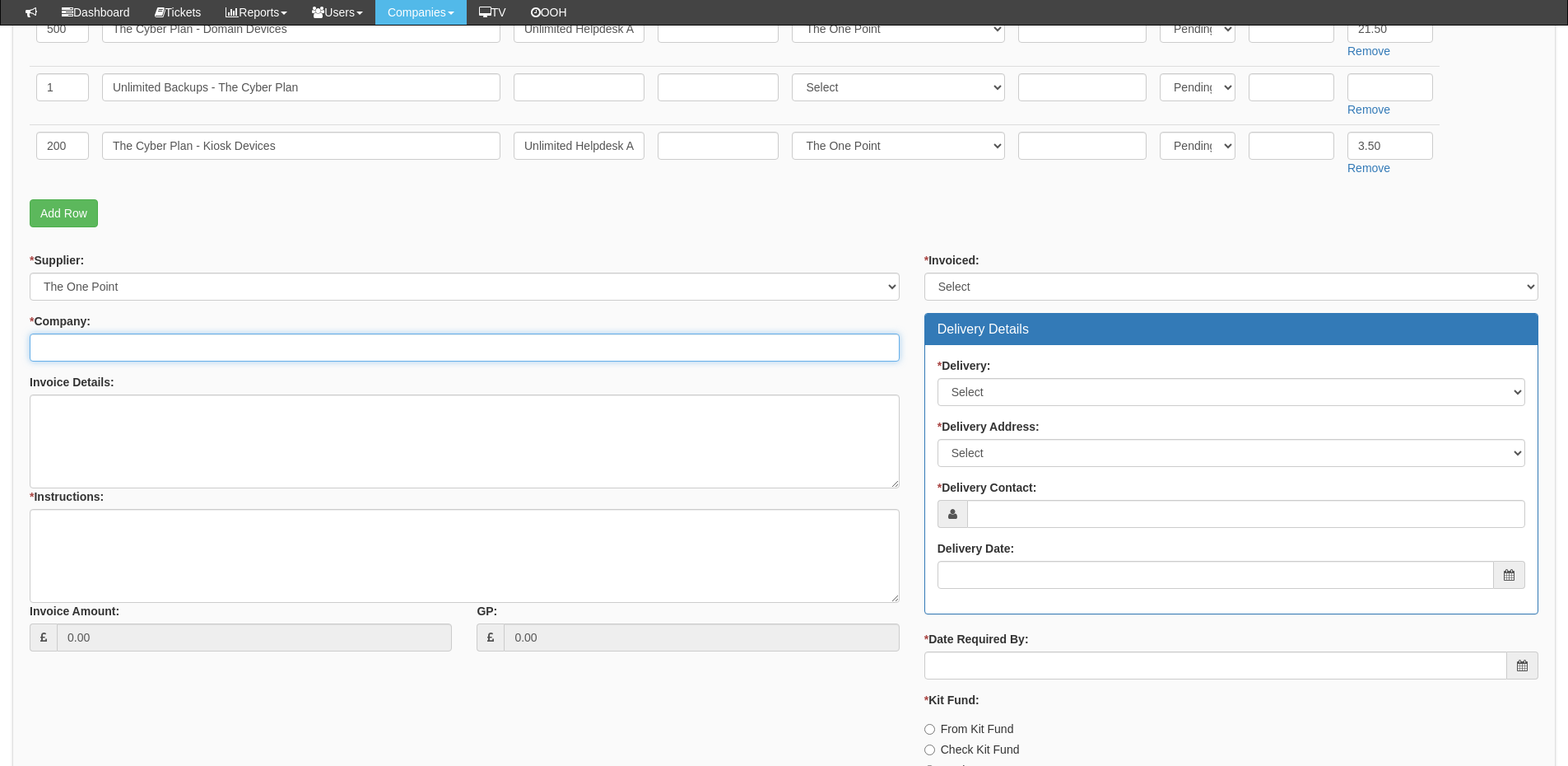
click at [179, 353] on input "* Company:" at bounding box center [465, 347] width 870 height 28
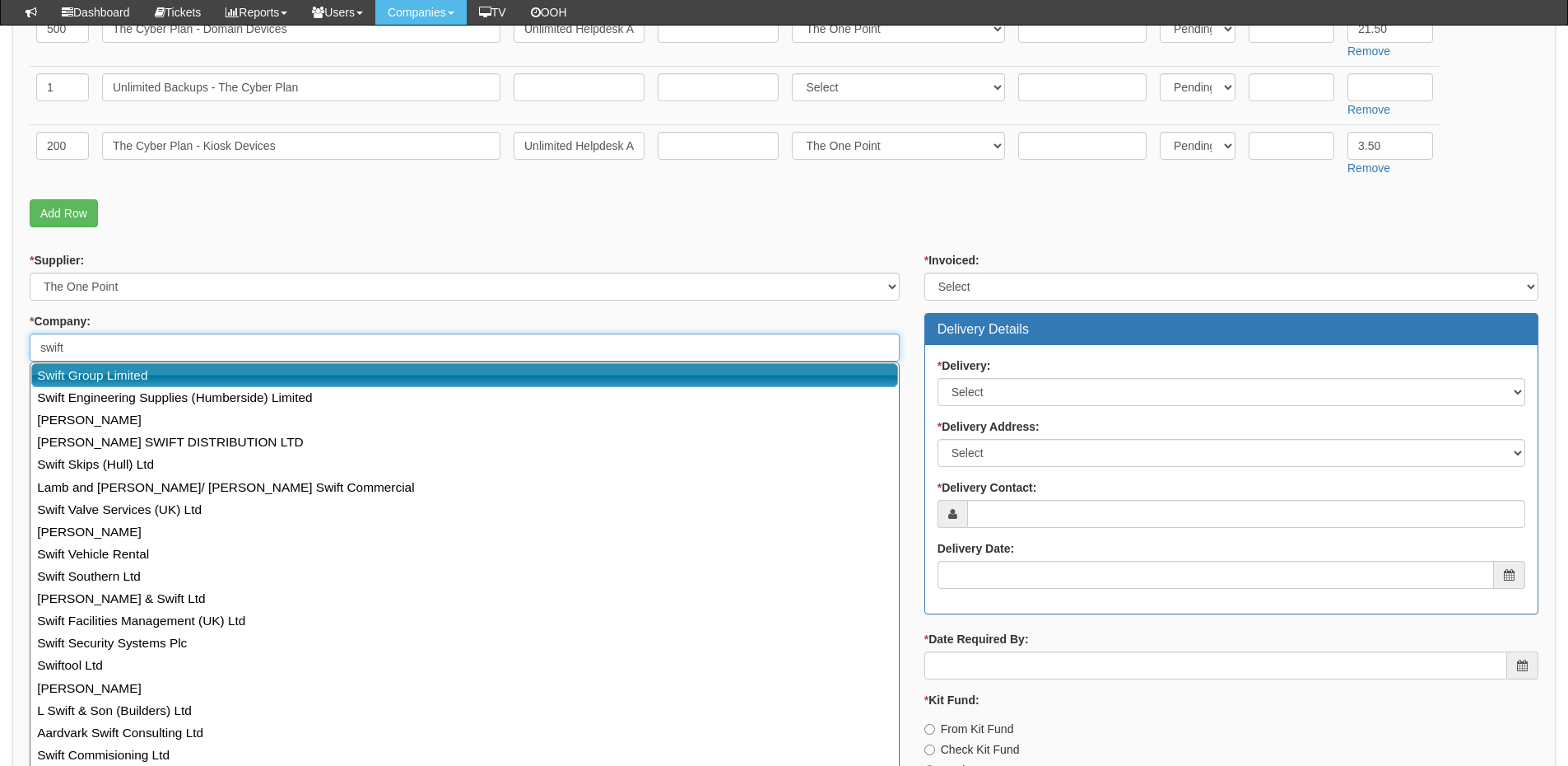
click at [172, 379] on link "Swift Group Limited" at bounding box center [465, 375] width 867 height 24
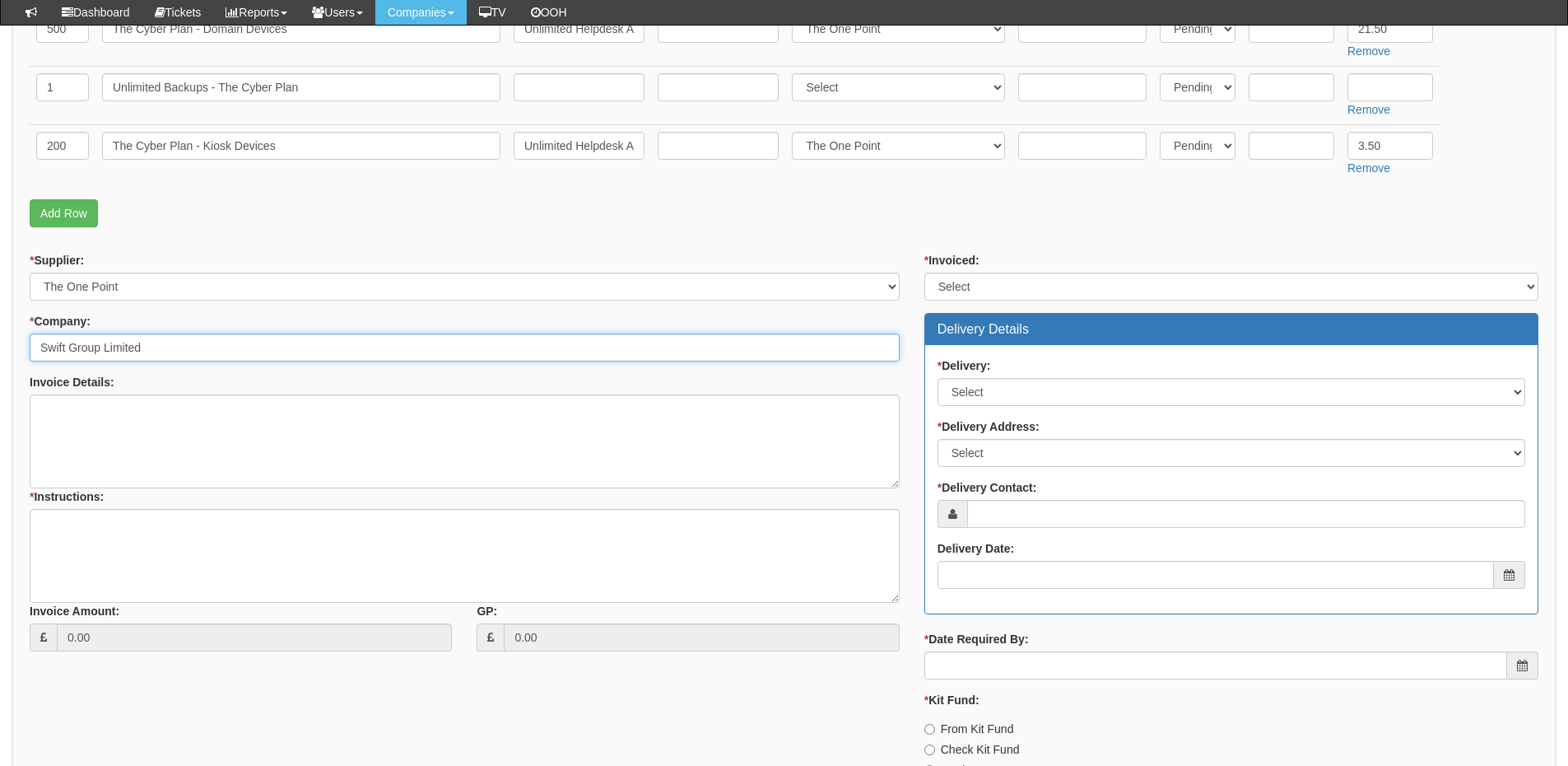
type input "Swift Group Limited"
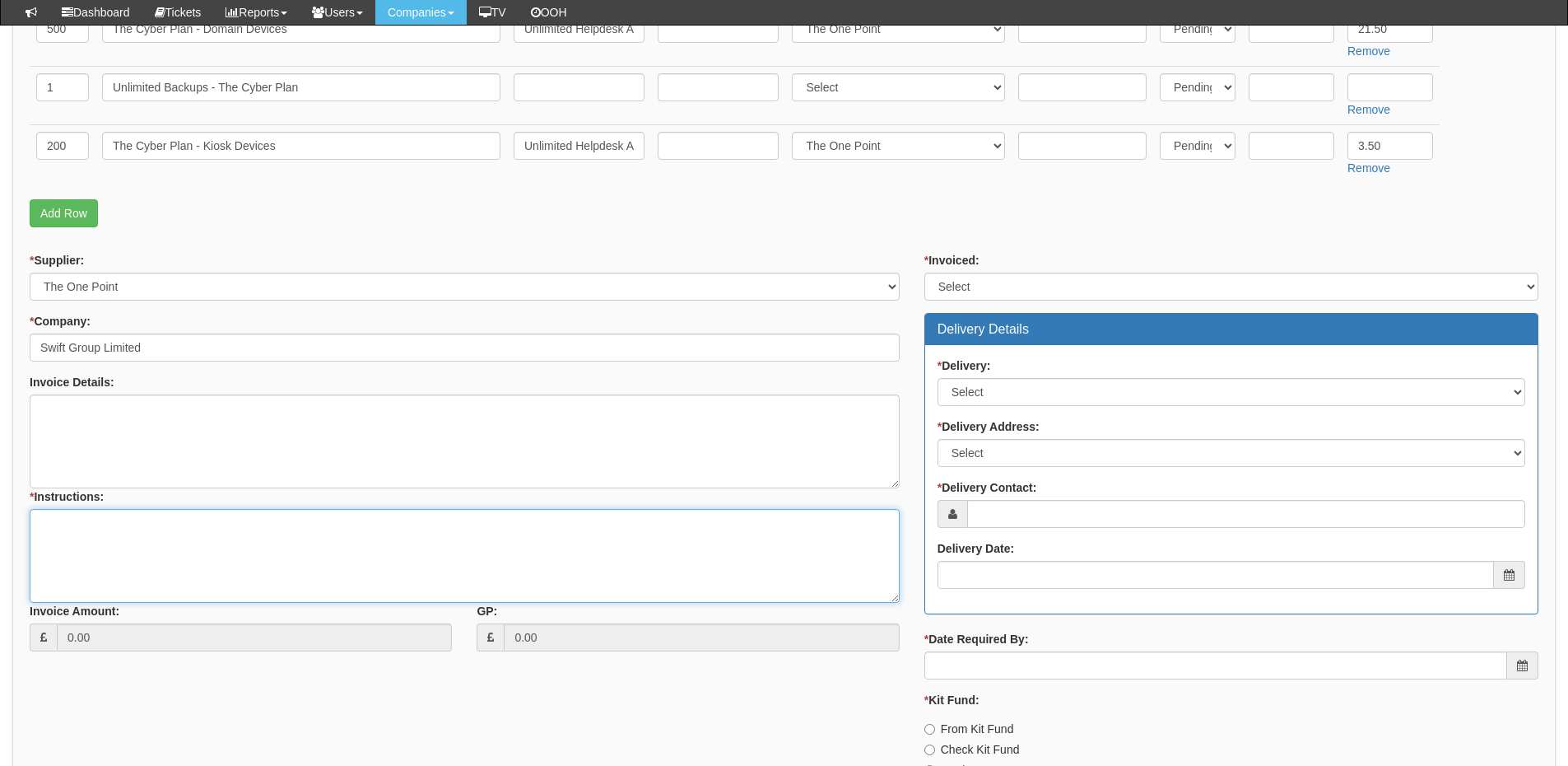
click at [149, 556] on textarea "* Instructions:" at bounding box center [465, 555] width 870 height 94
type textarea "IT Support migration"
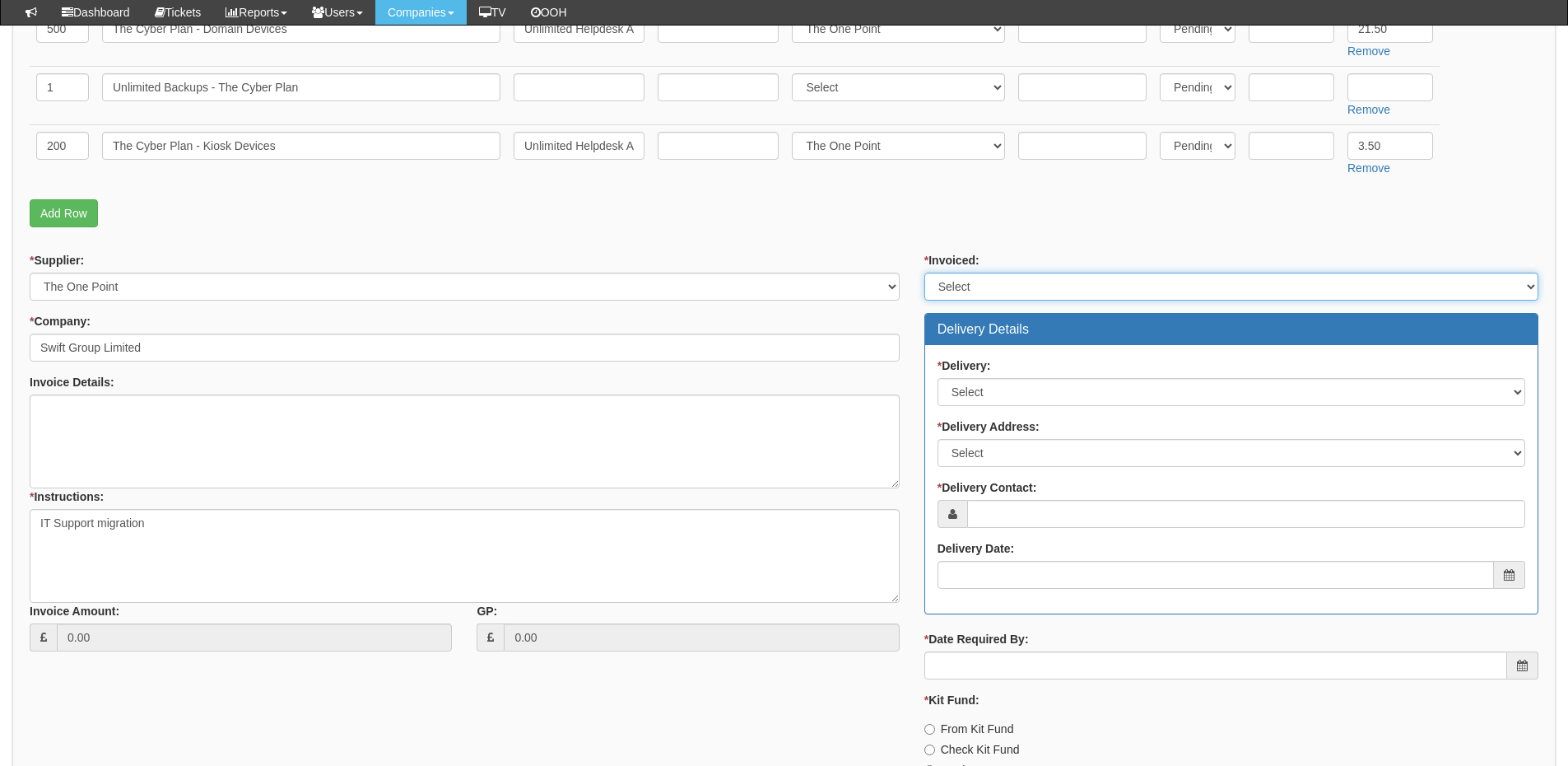
click at [1001, 298] on select "Select Yes No N/A STB (part of order)" at bounding box center [1232, 287] width 614 height 28
select select "2"
click at [925, 273] on select "Select Yes No N/A STB (part of order)" at bounding box center [1232, 287] width 614 height 28
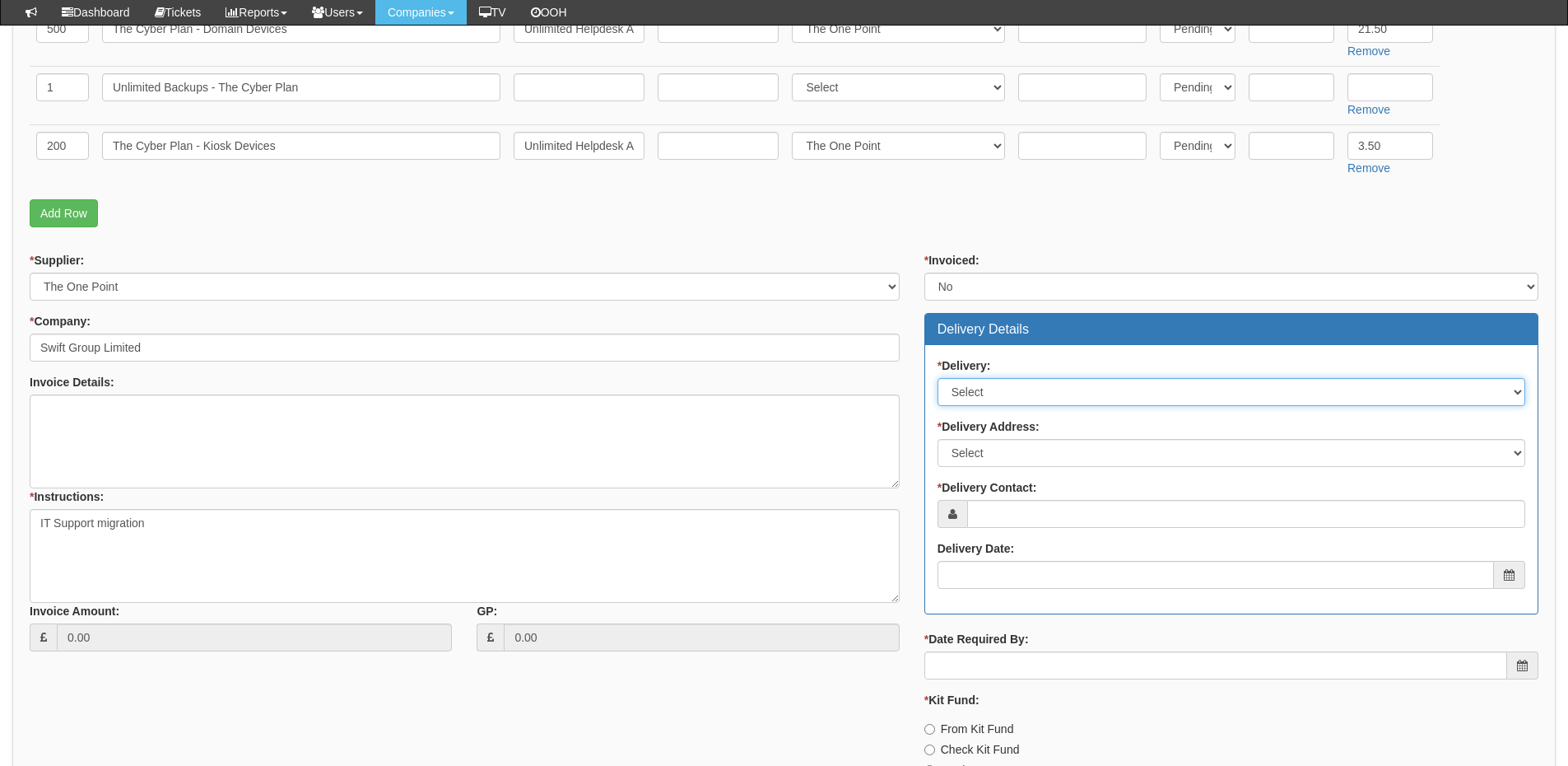
drag, startPoint x: 988, startPoint y: 386, endPoint x: 988, endPoint y: 405, distance: 19.0
click at [988, 386] on select "Select No Not Applicable Yes" at bounding box center [1231, 392] width 588 height 28
select select "3"
click at [937, 378] on select "Select No Not Applicable Yes" at bounding box center [1231, 392] width 588 height 28
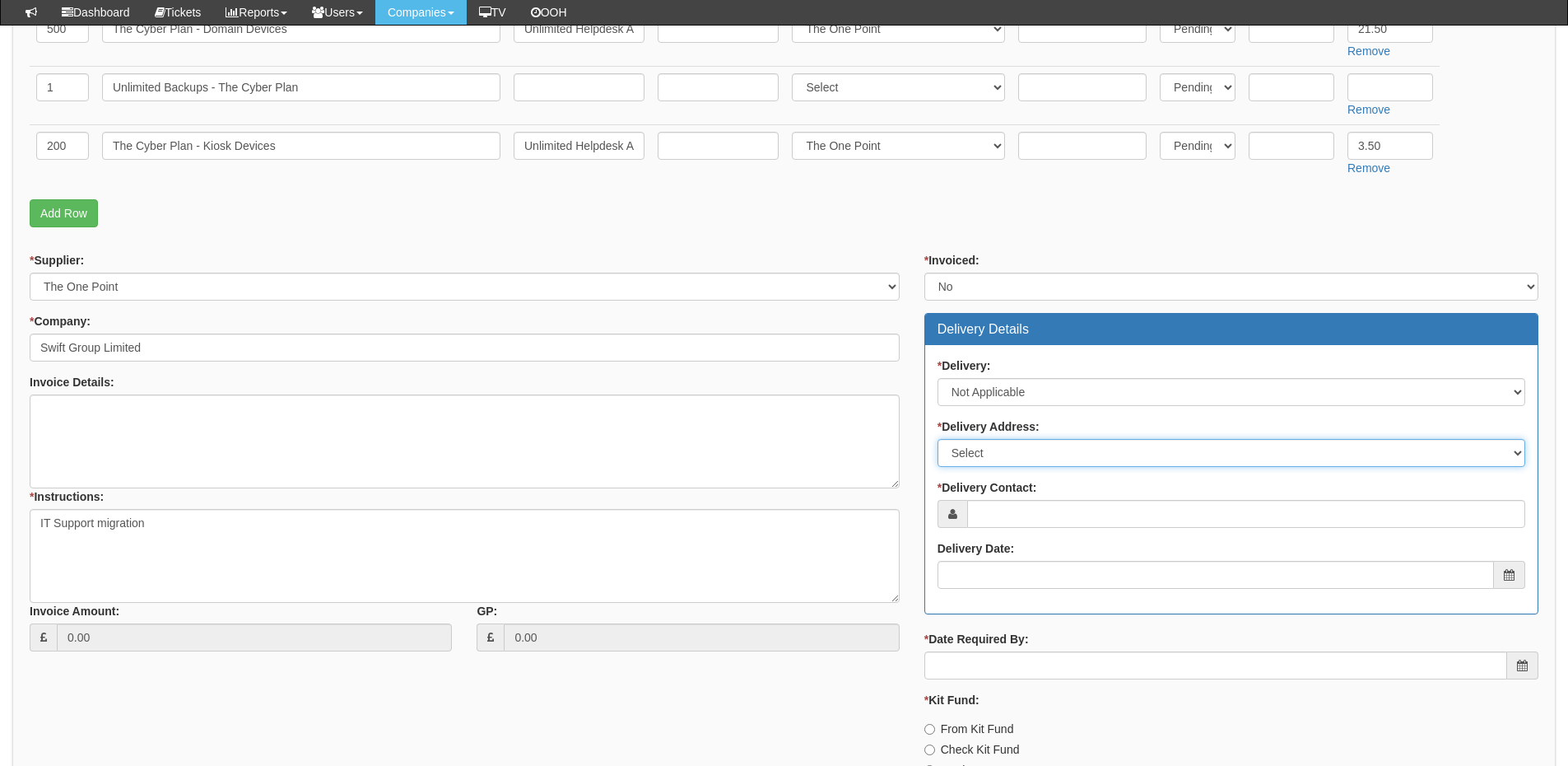
click at [985, 464] on select "Select Not Applicable Main Address - HU16 4JX Other" at bounding box center [1231, 453] width 588 height 28
select select "N/A"
click at [937, 439] on select "Select Not Applicable Main Address - HU16 4JX Other" at bounding box center [1231, 453] width 588 height 28
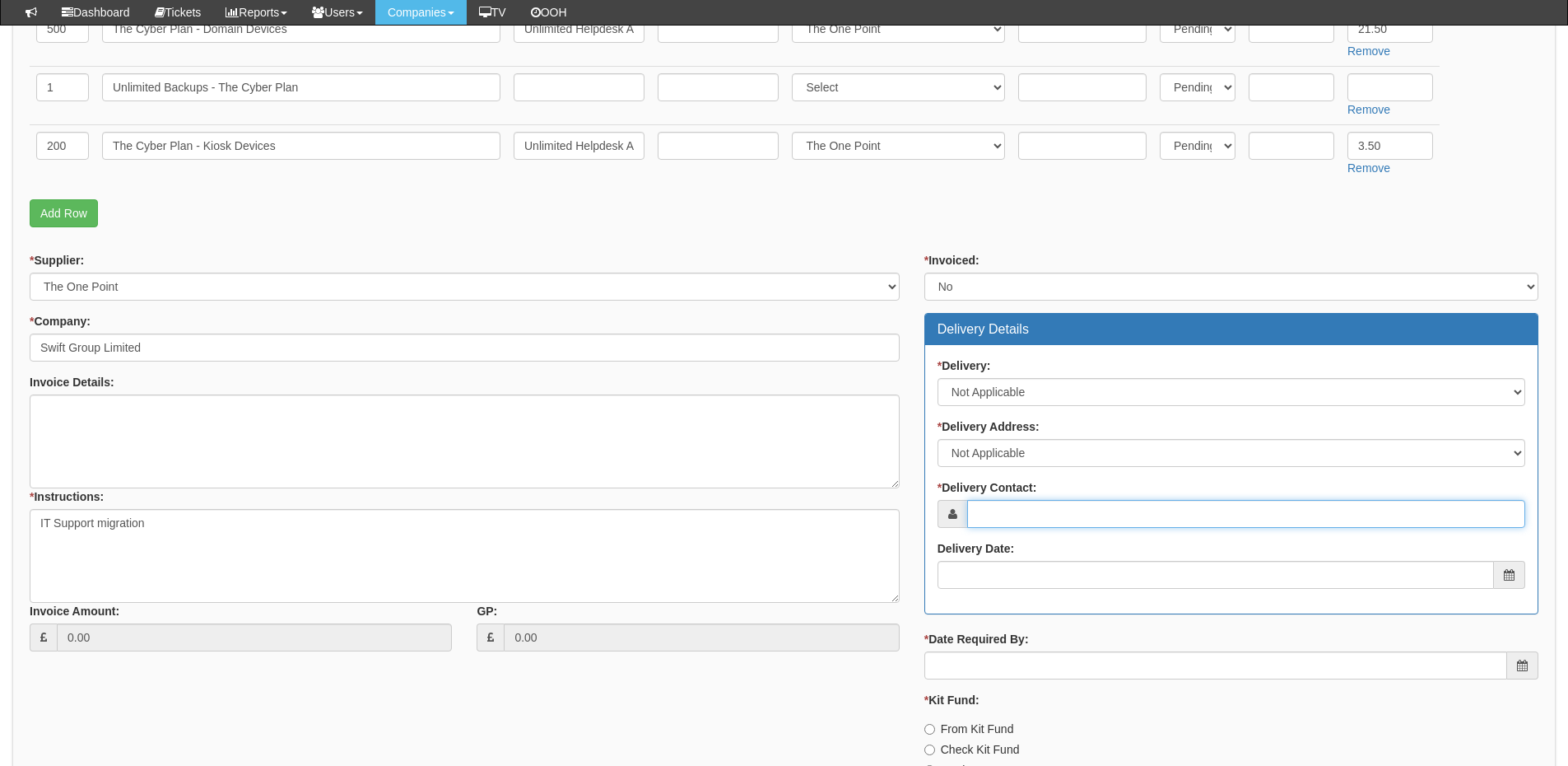
click at [986, 508] on input "* Delivery Contact:" at bounding box center [1246, 514] width 558 height 28
click at [1009, 511] on input "* Delivery Contact:" at bounding box center [1246, 514] width 558 height 28
paste input "Philip Abernethy"
type input "Philip Abernethy"
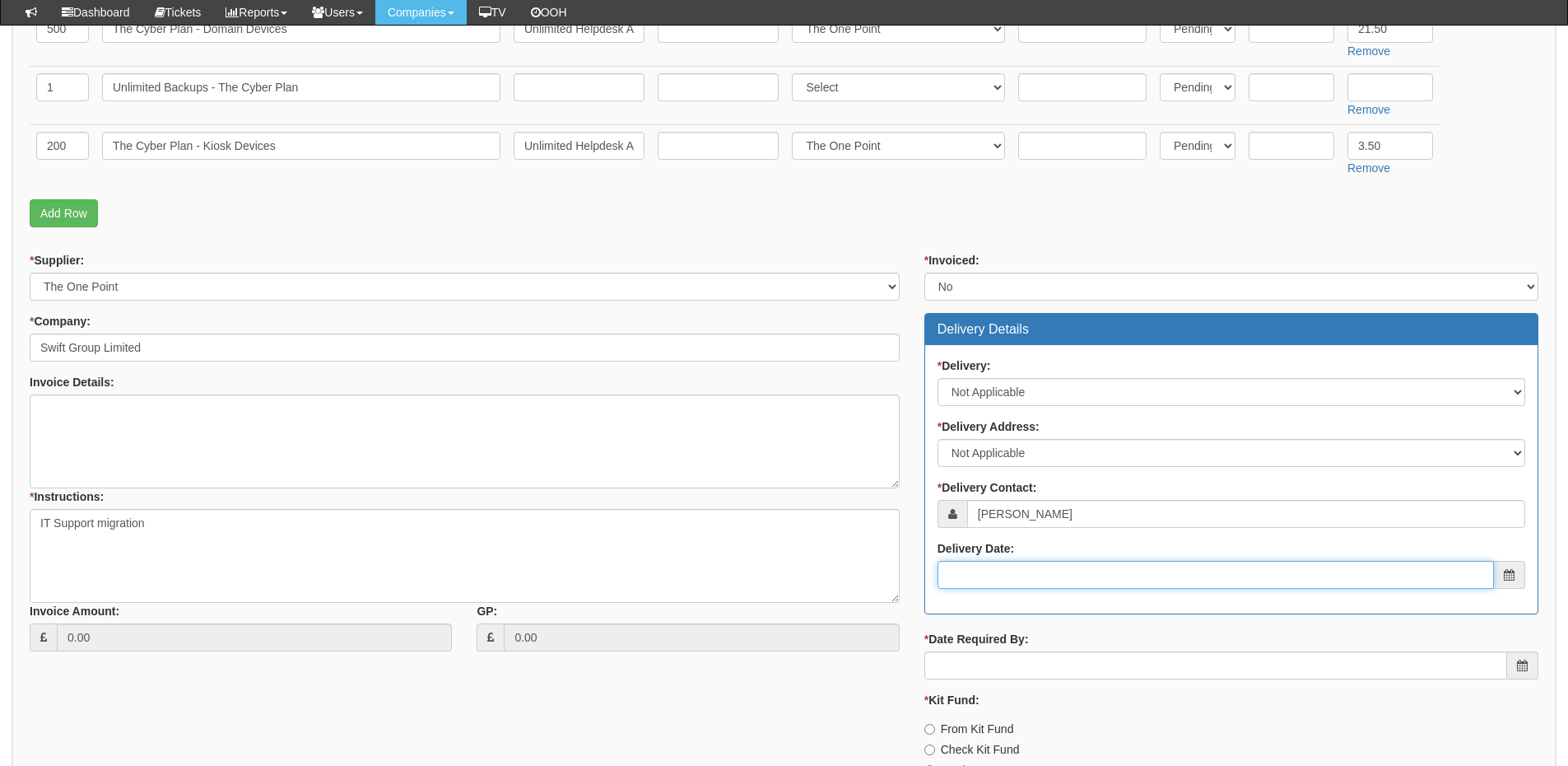
click at [1016, 586] on input "Delivery Date:" at bounding box center [1216, 574] width 557 height 28
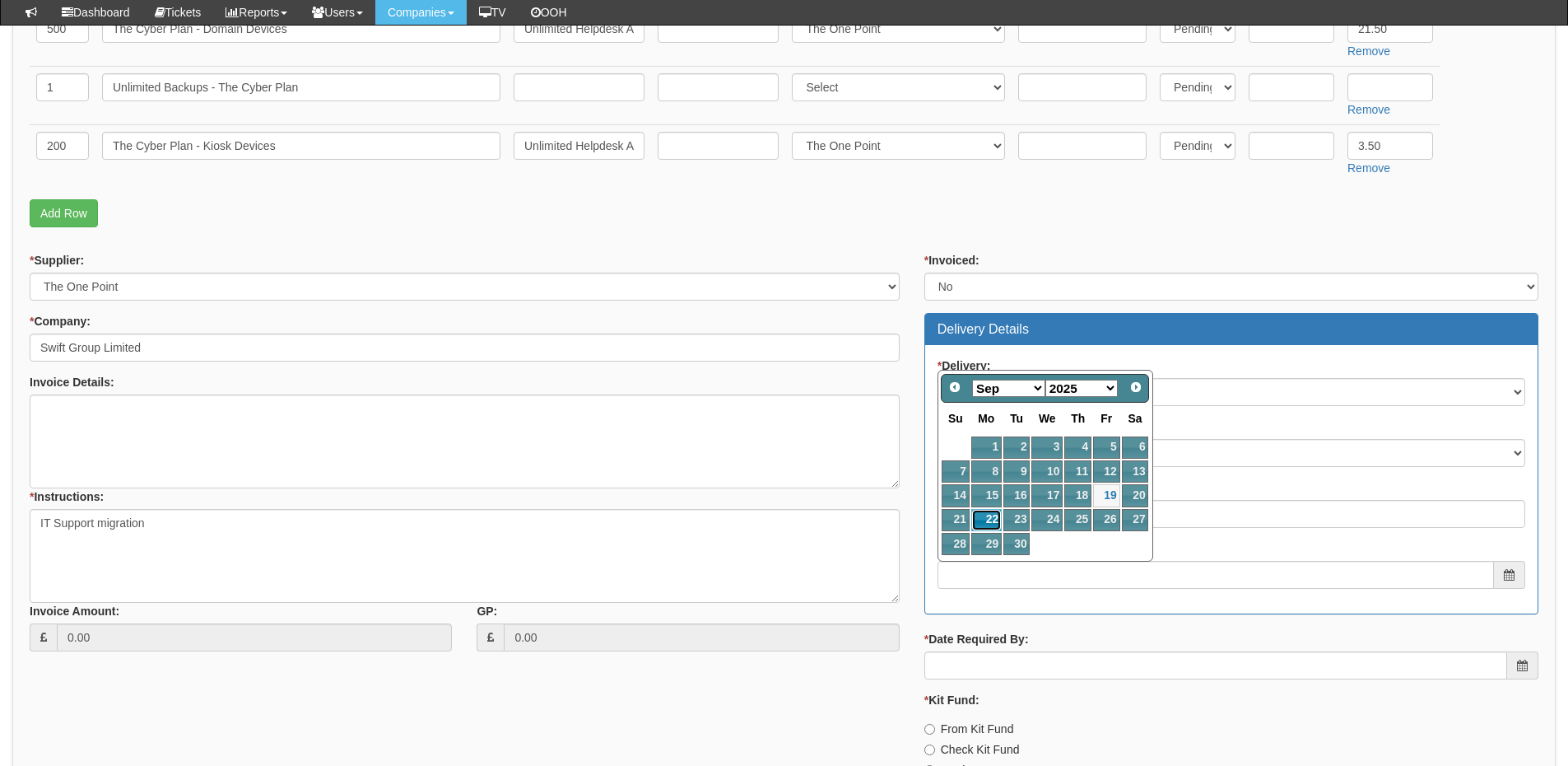
click at [984, 521] on link "22" at bounding box center [986, 520] width 31 height 22
type input "2025-09-22"
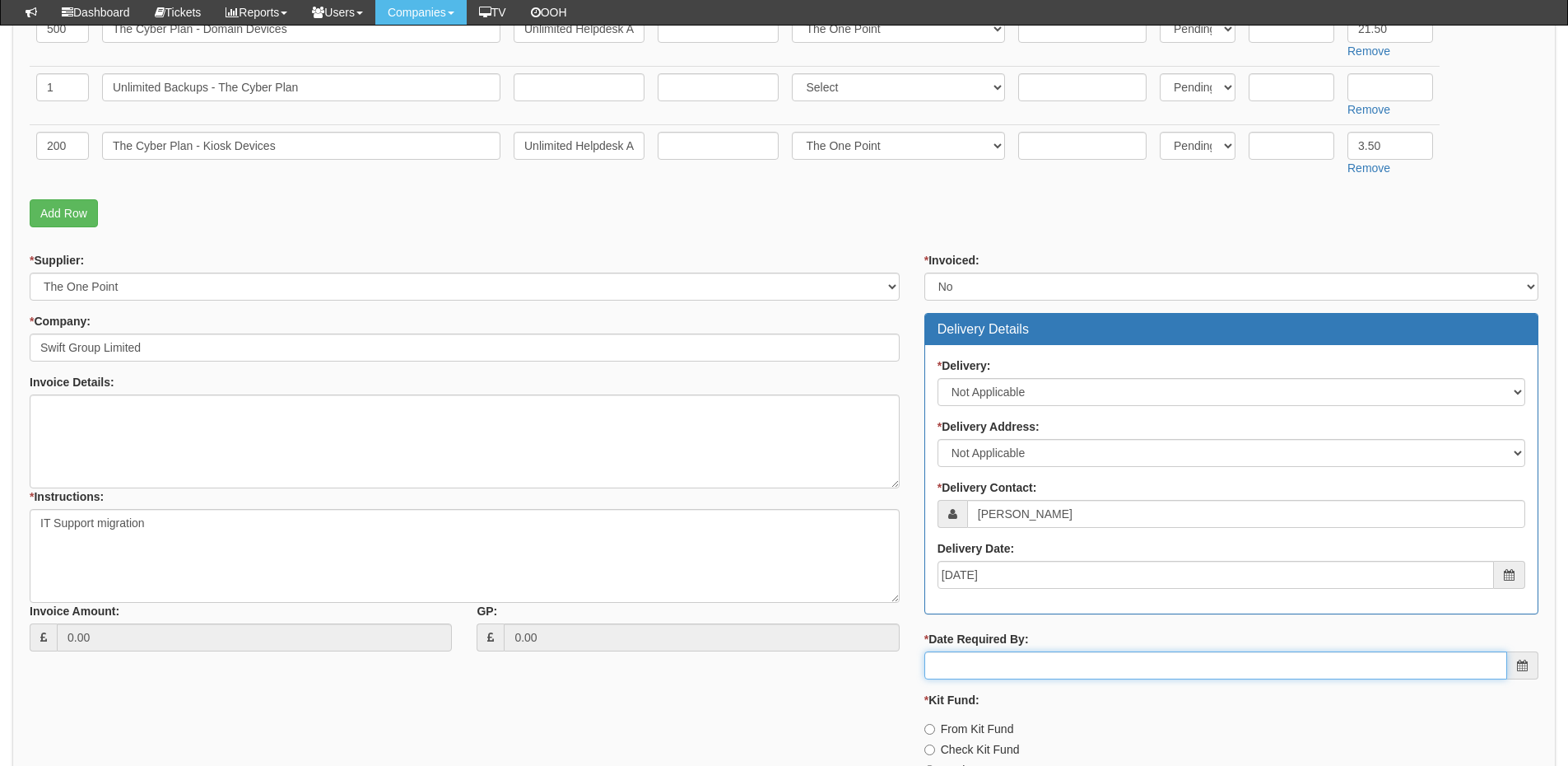
click at [996, 666] on input "* Date Required By:" at bounding box center [1216, 666] width 583 height 28
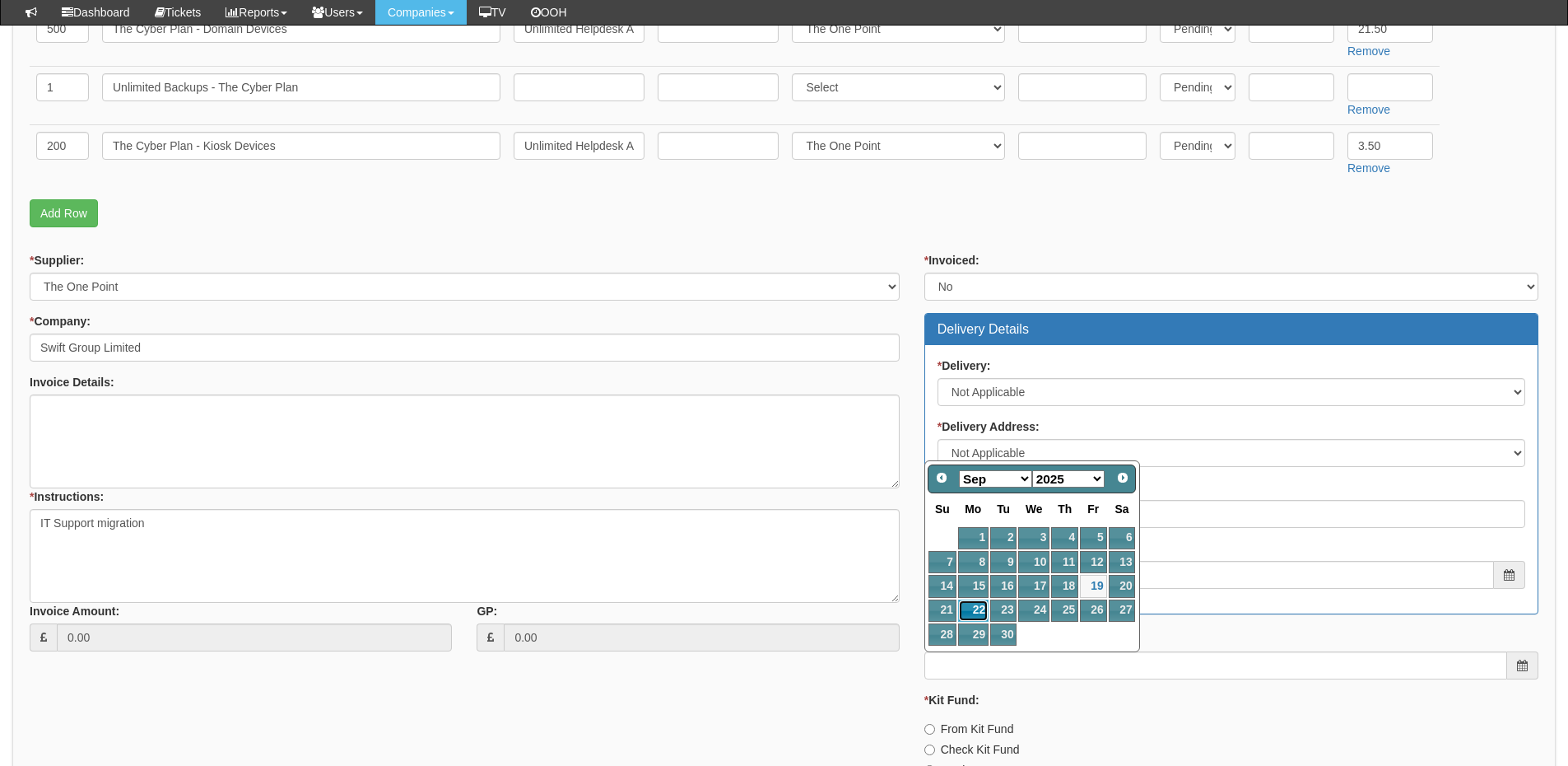
click at [981, 608] on link "22" at bounding box center [973, 610] width 31 height 22
type input "2025-09-22"
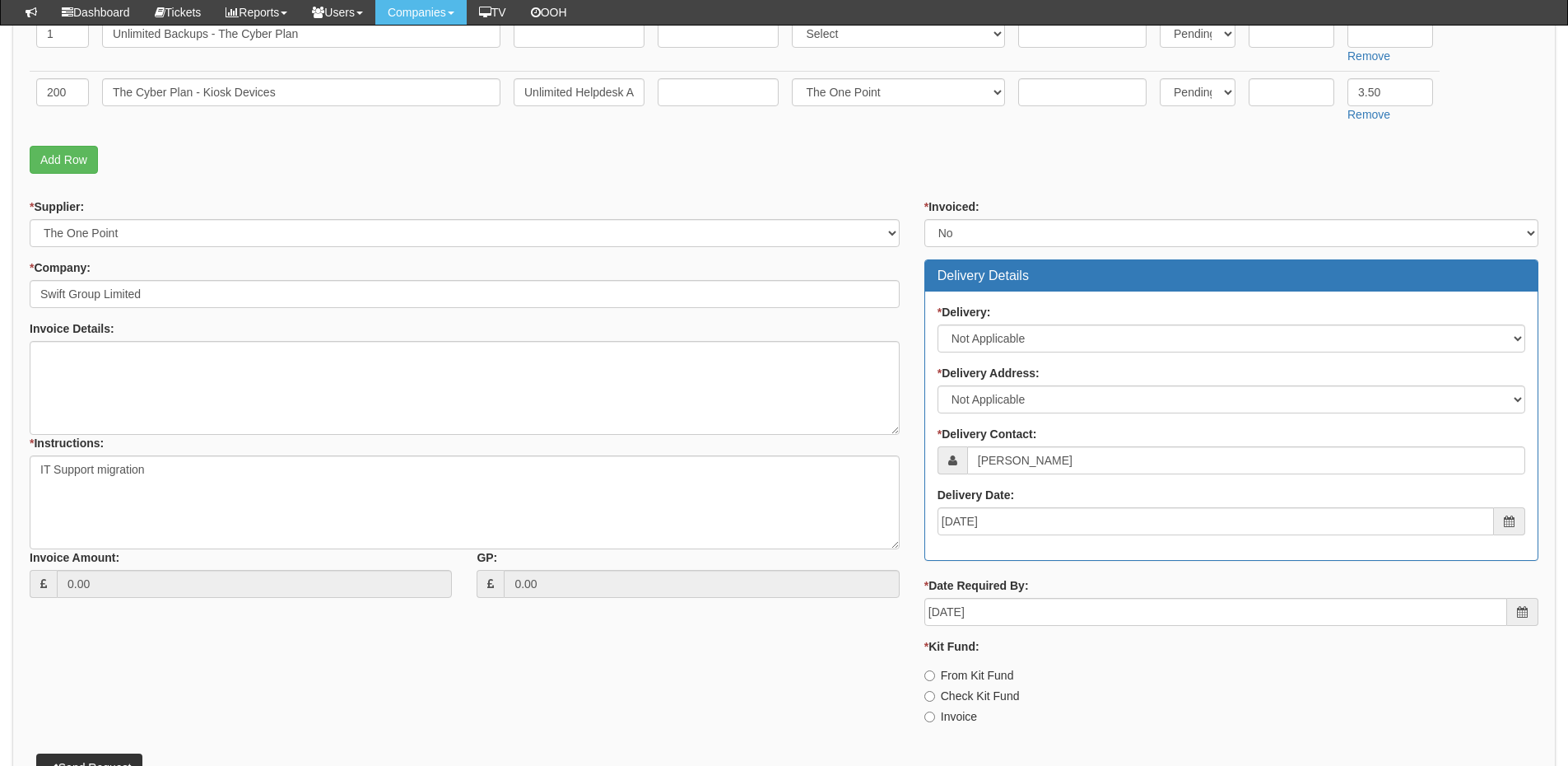
scroll to position [576, 0]
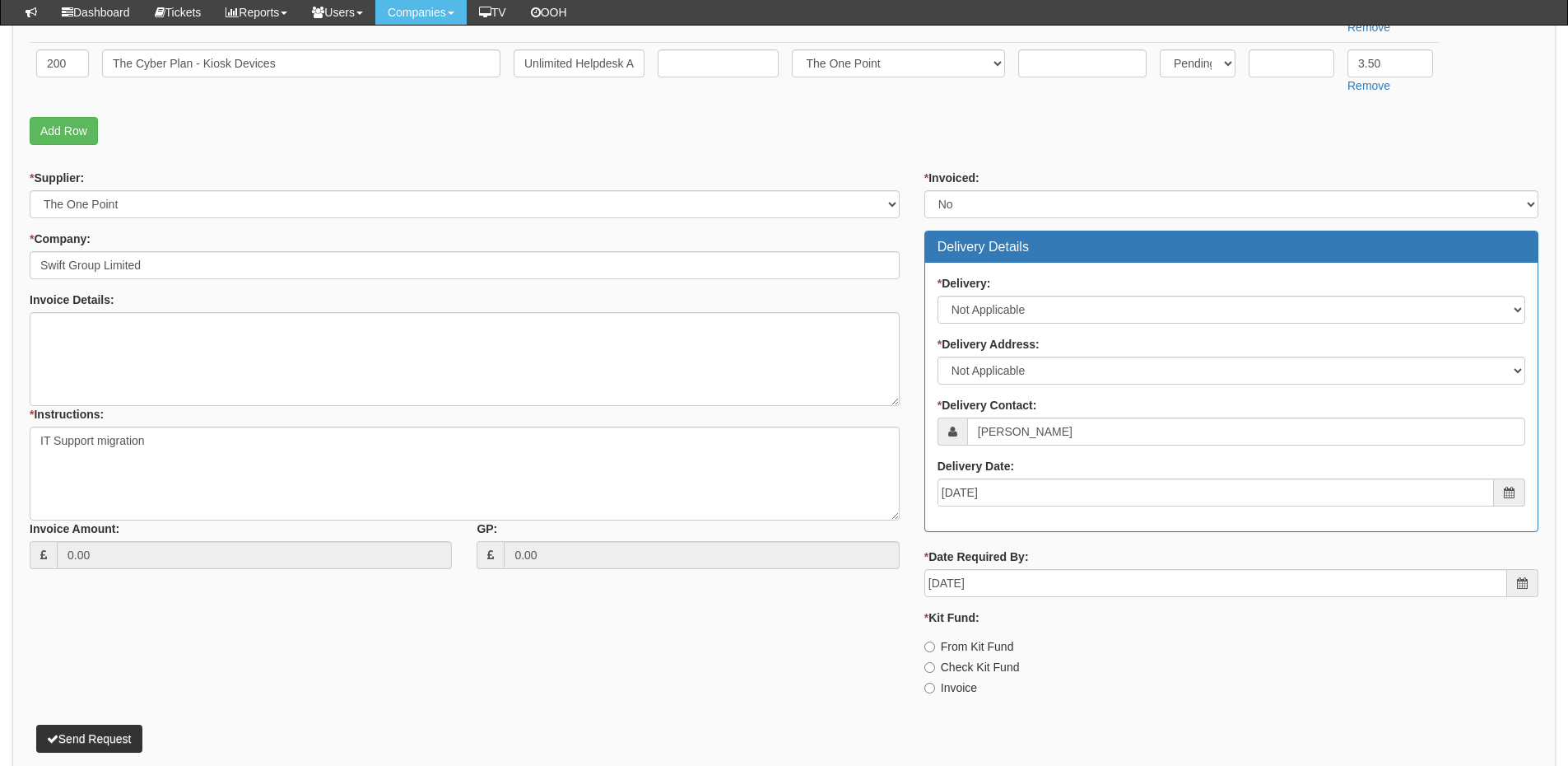
click at [959, 691] on label "Invoice" at bounding box center [951, 688] width 53 height 17
click at [935, 691] on input "Invoice" at bounding box center [930, 687] width 11 height 11
radio input "true"
click at [126, 739] on button "Send Request" at bounding box center [90, 739] width 106 height 28
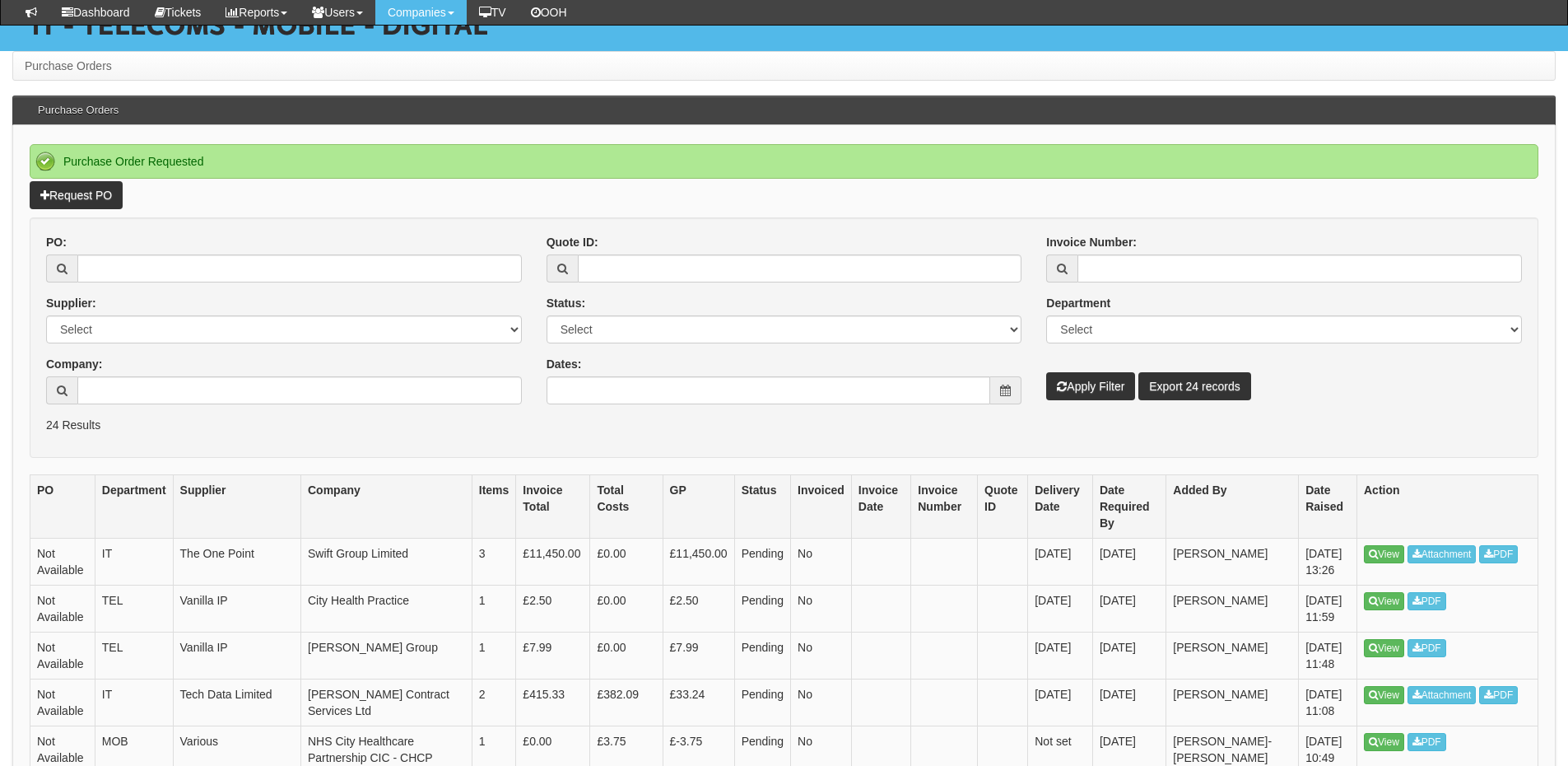
scroll to position [165, 0]
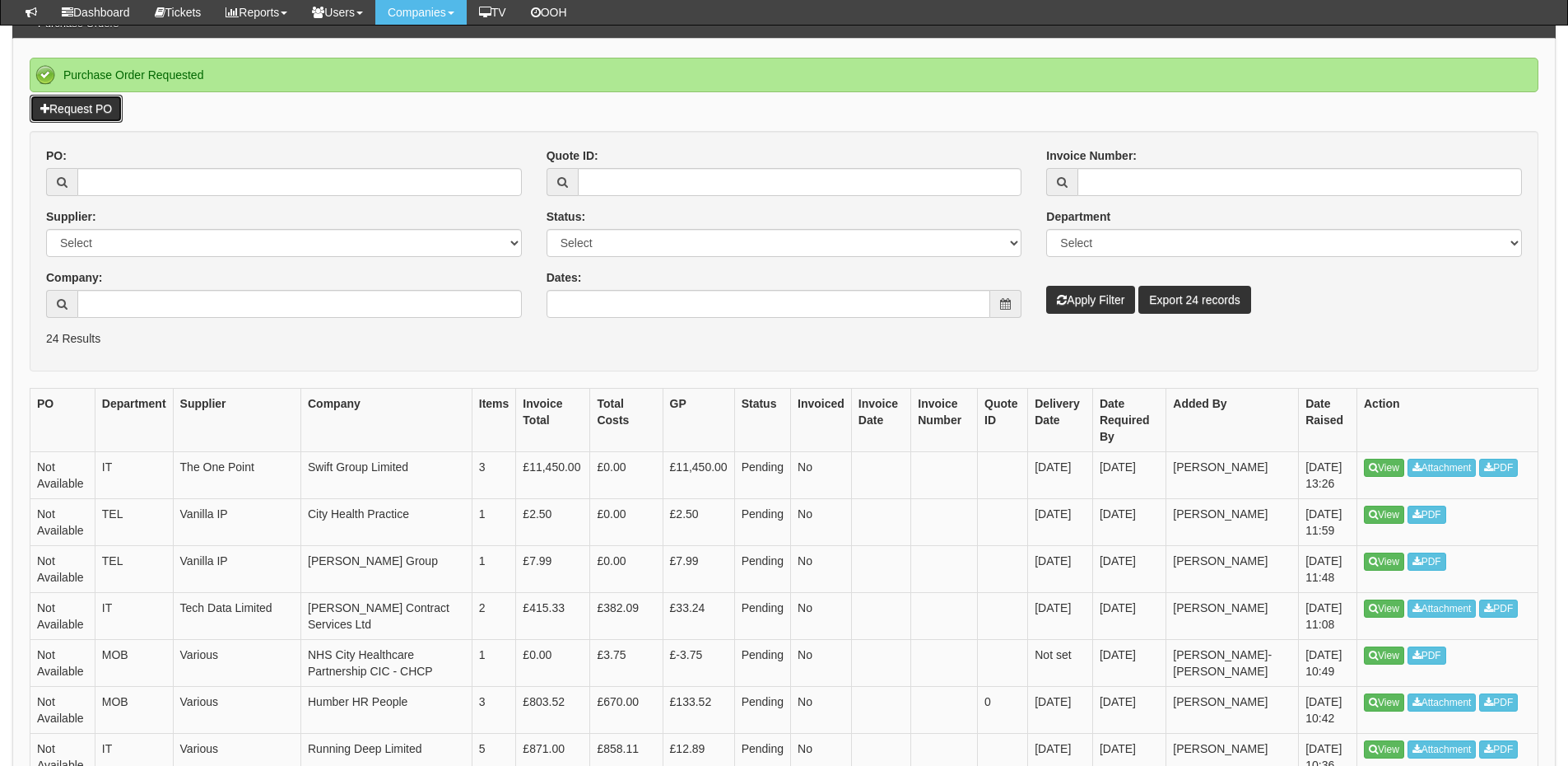
click at [82, 114] on link "Request PO" at bounding box center [76, 109] width 93 height 28
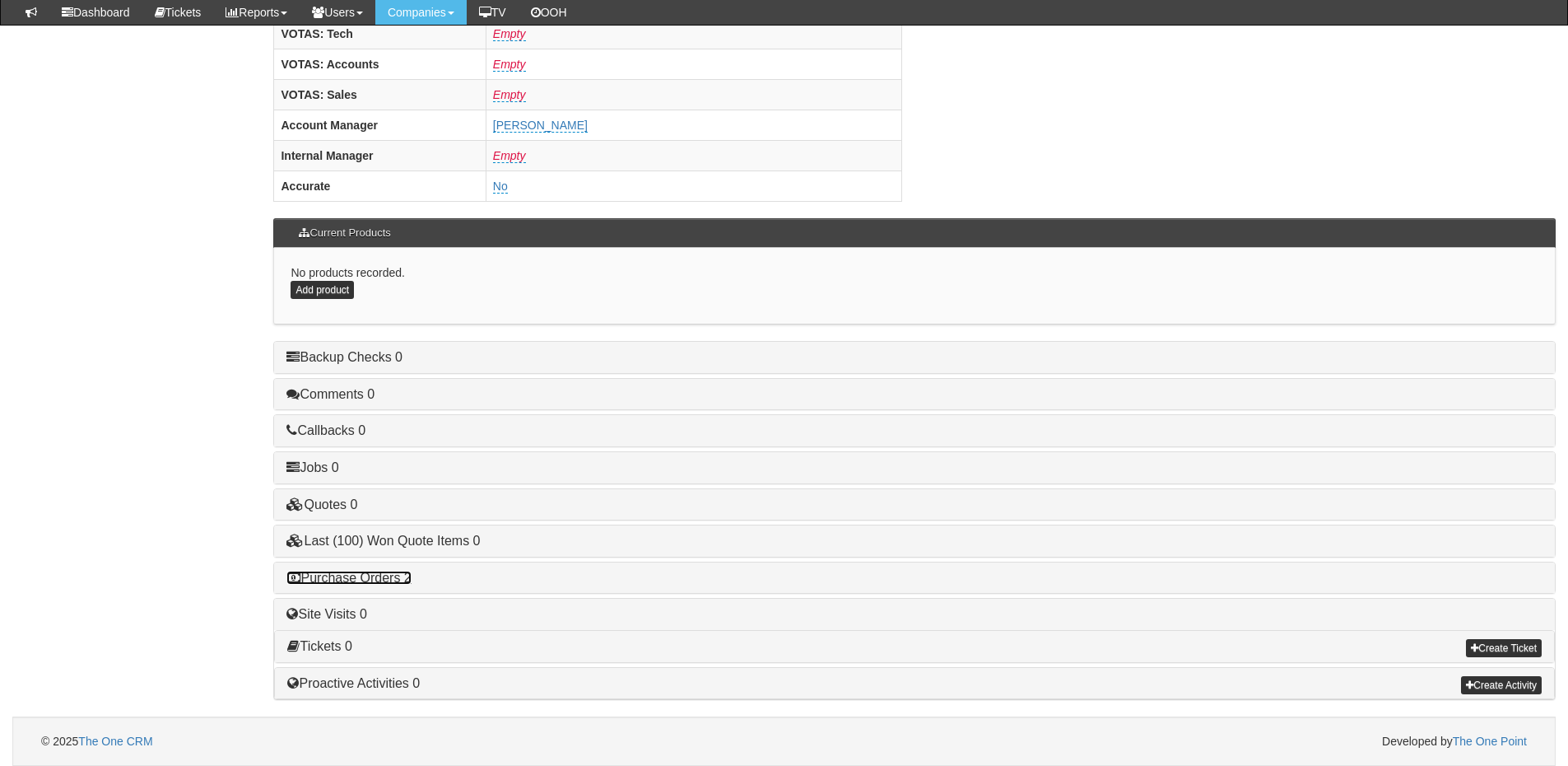
click at [402, 574] on link "Purchase Orders 2" at bounding box center [349, 577] width 124 height 14
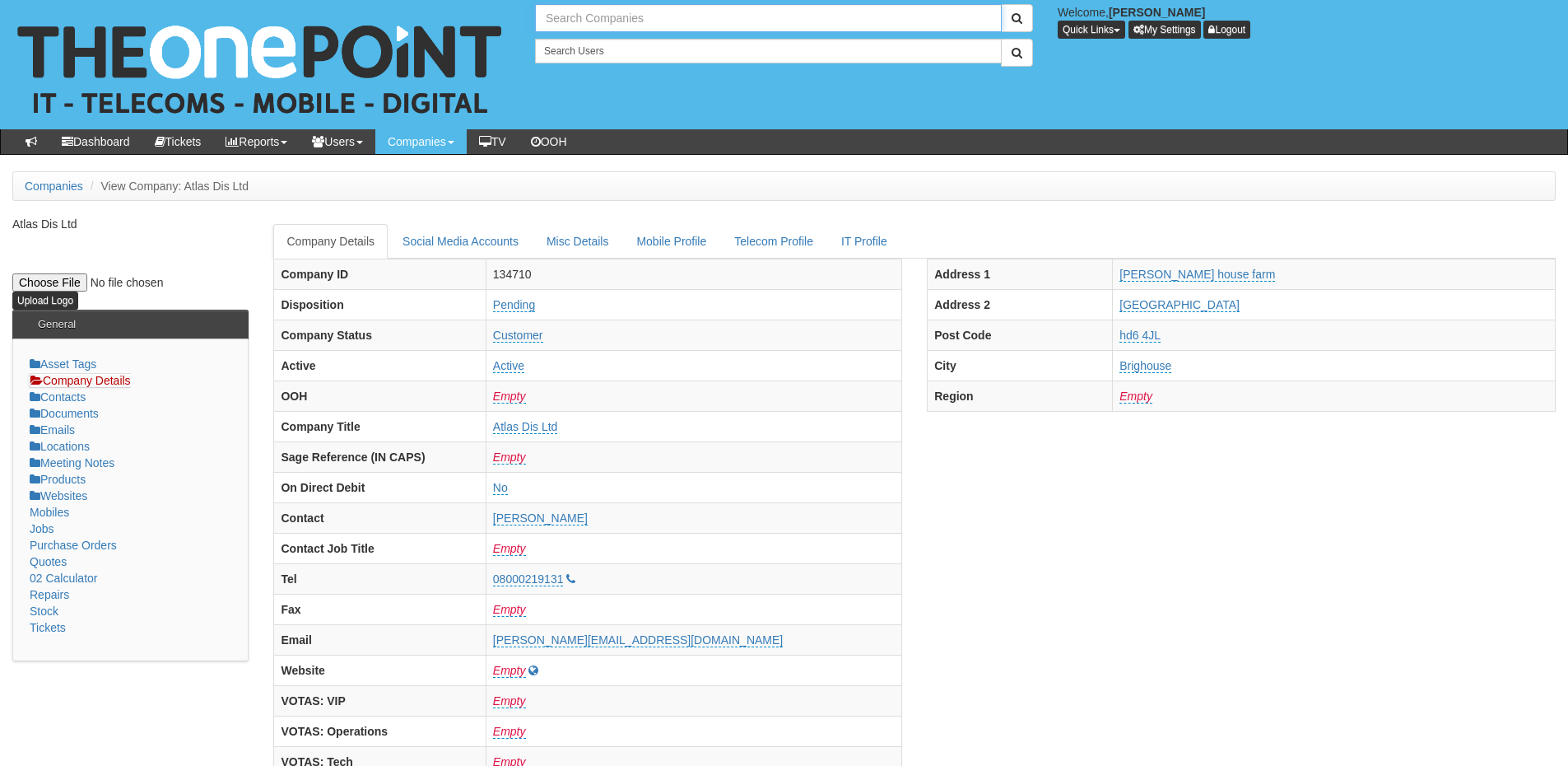
click at [581, 20] on input "text" at bounding box center [768, 18] width 467 height 28
click at [580, 46] on link "N3i" at bounding box center [768, 46] width 463 height 24
type input "N3i"
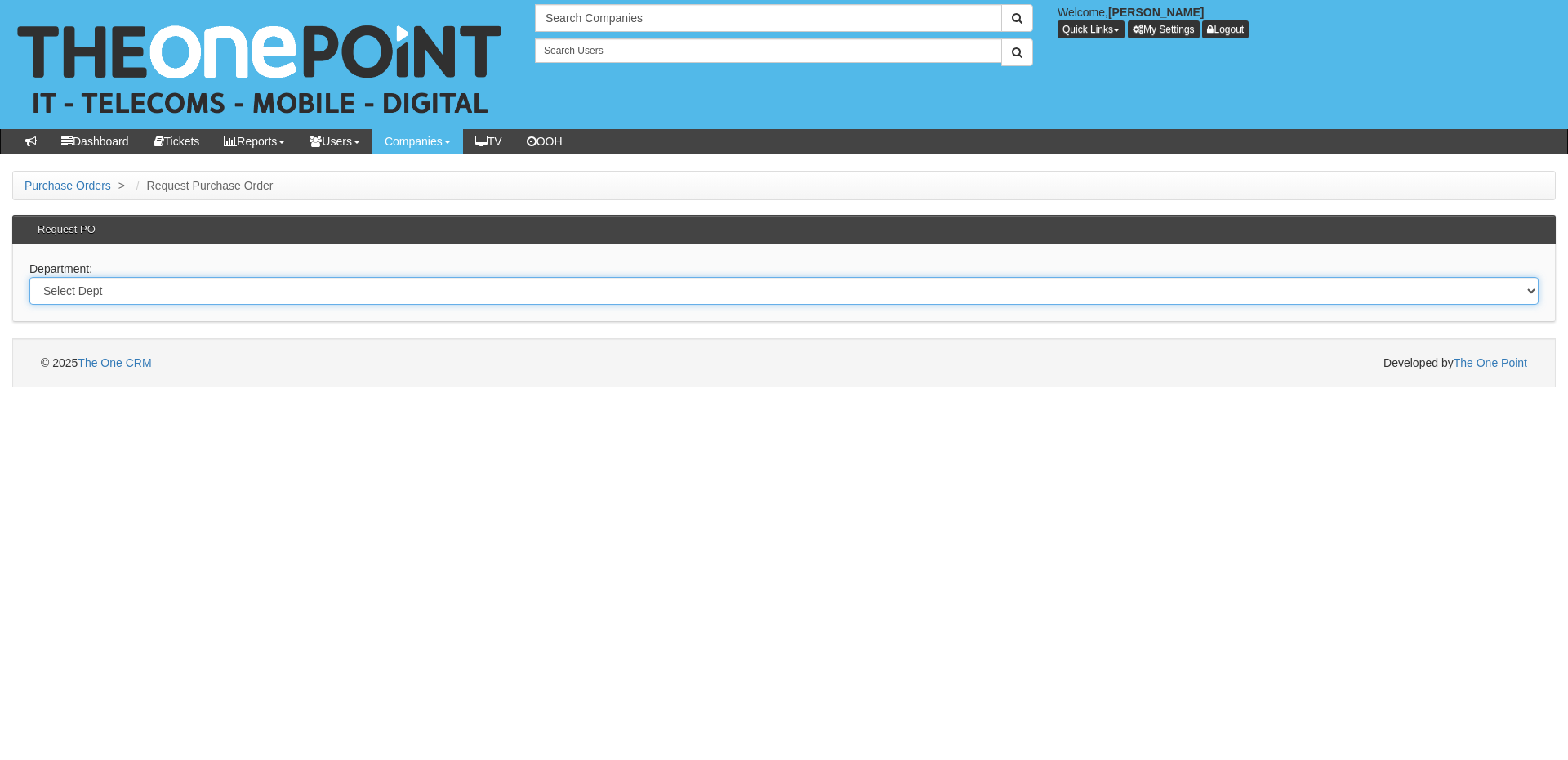
click at [273, 295] on select "Select Dept Digital Internal IT Mobiles Marketing Telecoms" at bounding box center [784, 291] width 1510 height 28
select select "?pipeID=&dept=MOB"
click at [30, 277] on select "Select Dept Digital Internal IT Mobiles Marketing Telecoms" at bounding box center [784, 291] width 1510 height 28
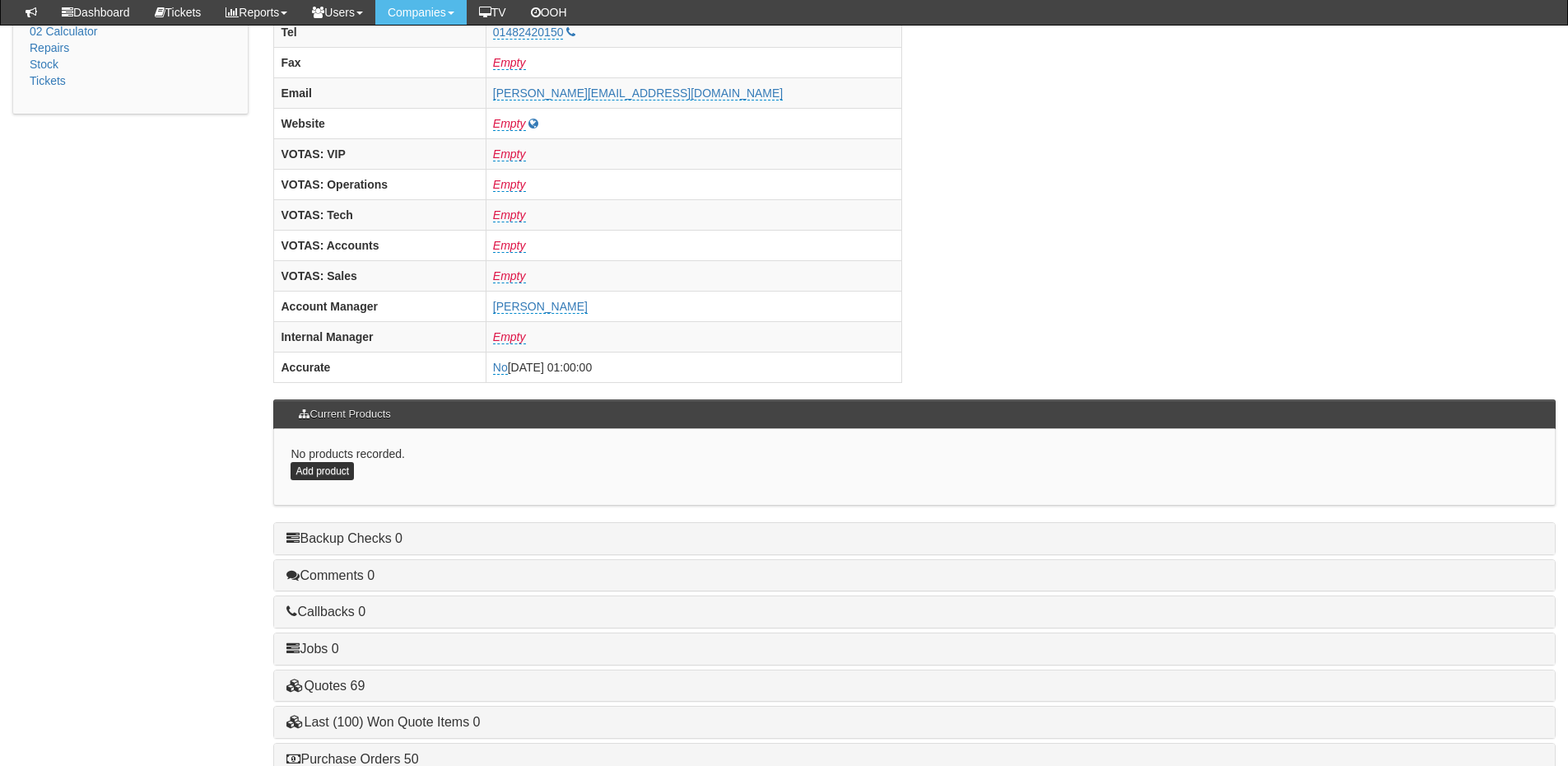
scroll to position [686, 0]
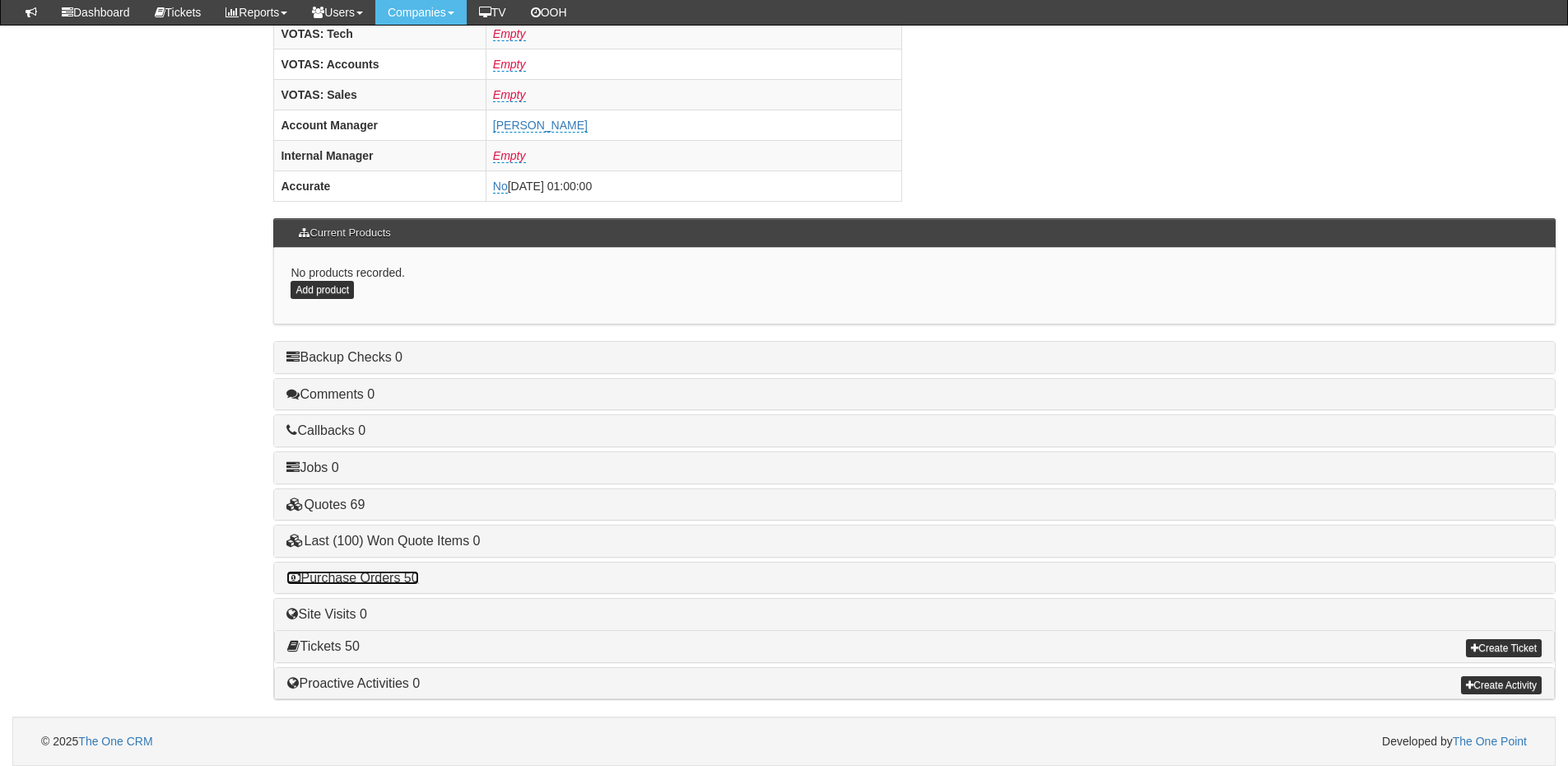
click at [419, 571] on link "Purchase Orders 50" at bounding box center [352, 577] width 132 height 14
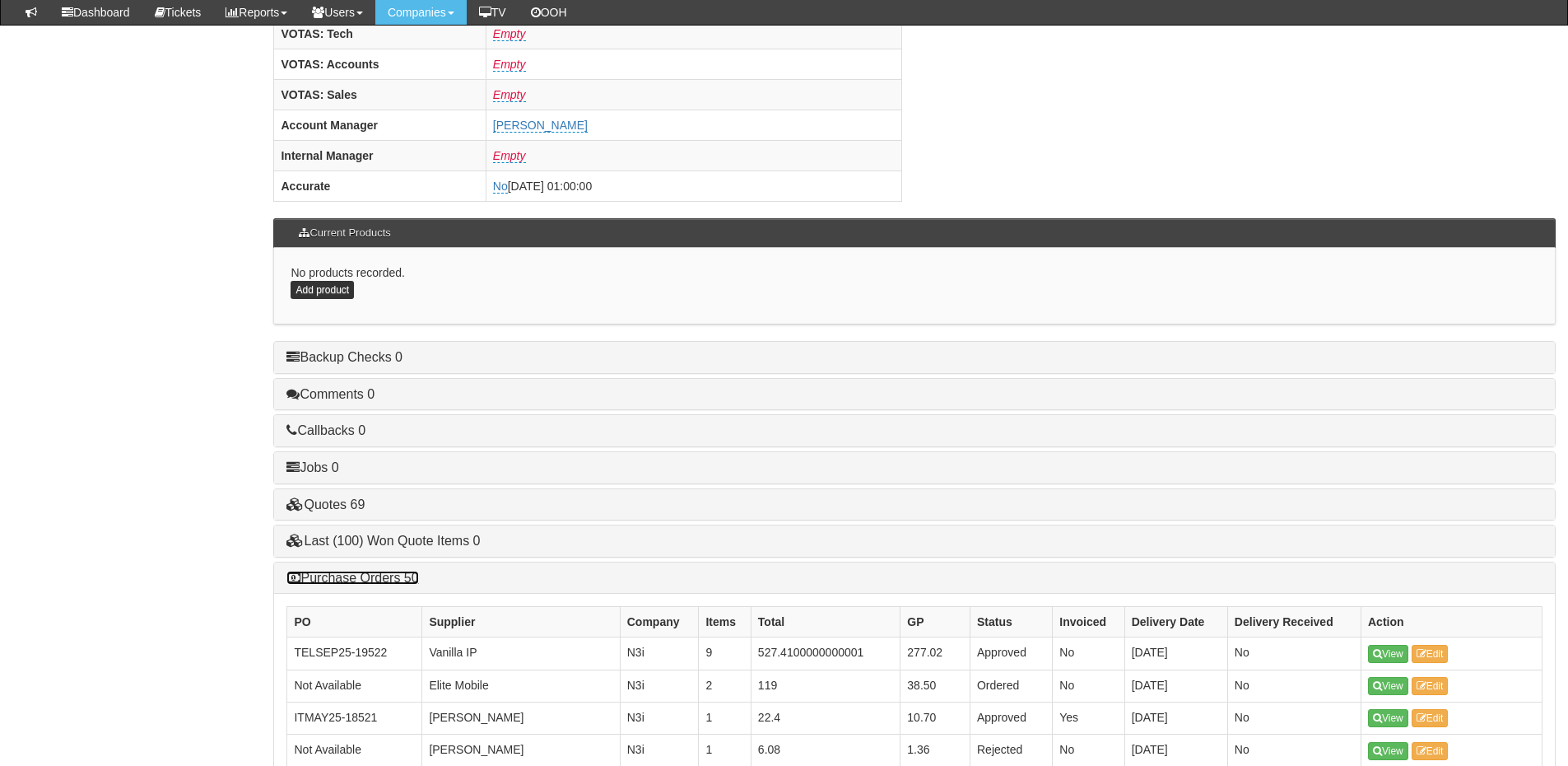
scroll to position [933, 0]
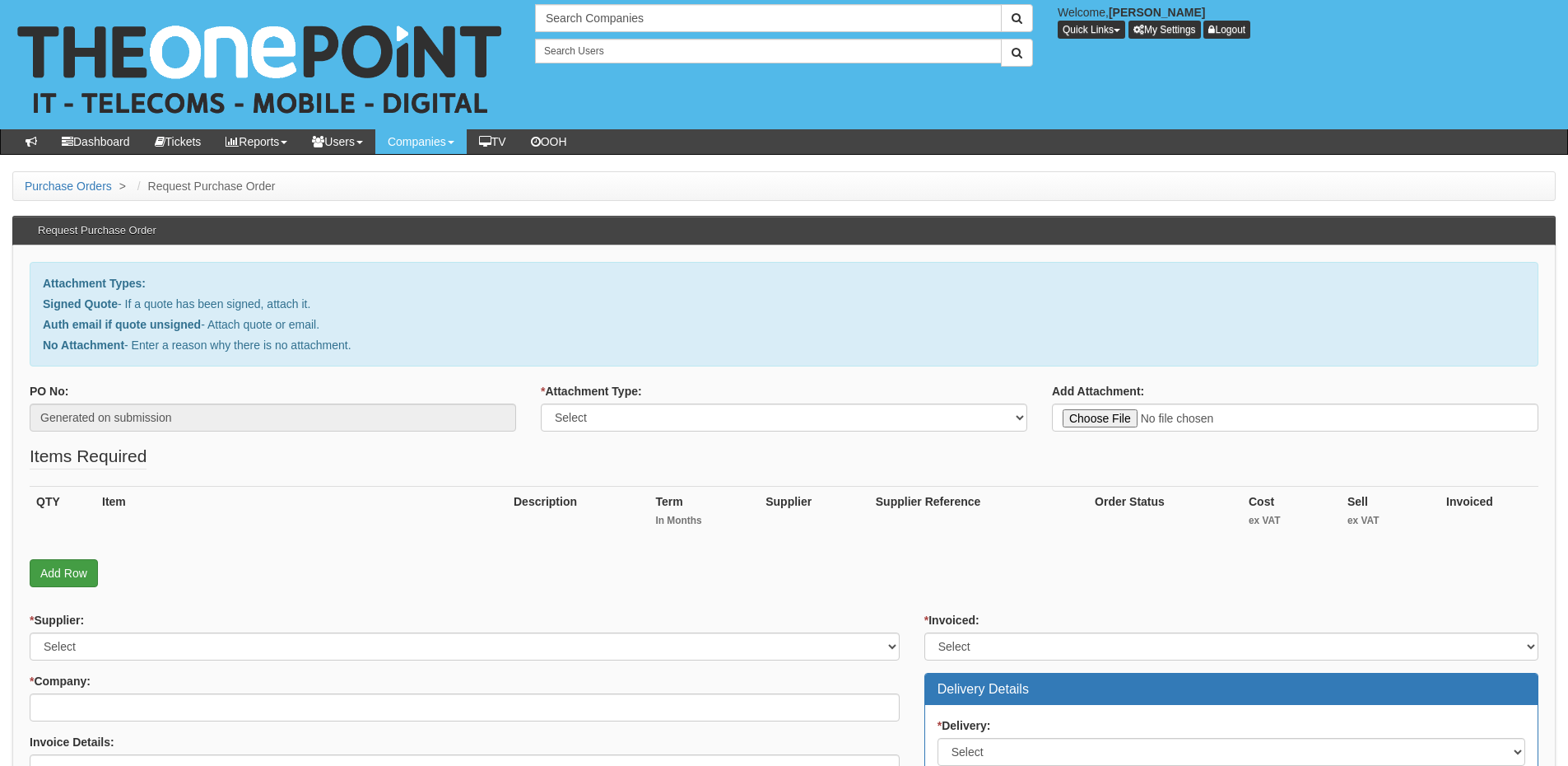
drag, startPoint x: 99, startPoint y: 560, endPoint x: 65, endPoint y: 582, distance: 40.5
click at [99, 560] on p "Add Row" at bounding box center [784, 573] width 1509 height 28
click at [62, 582] on link "Add Row" at bounding box center [64, 573] width 68 height 28
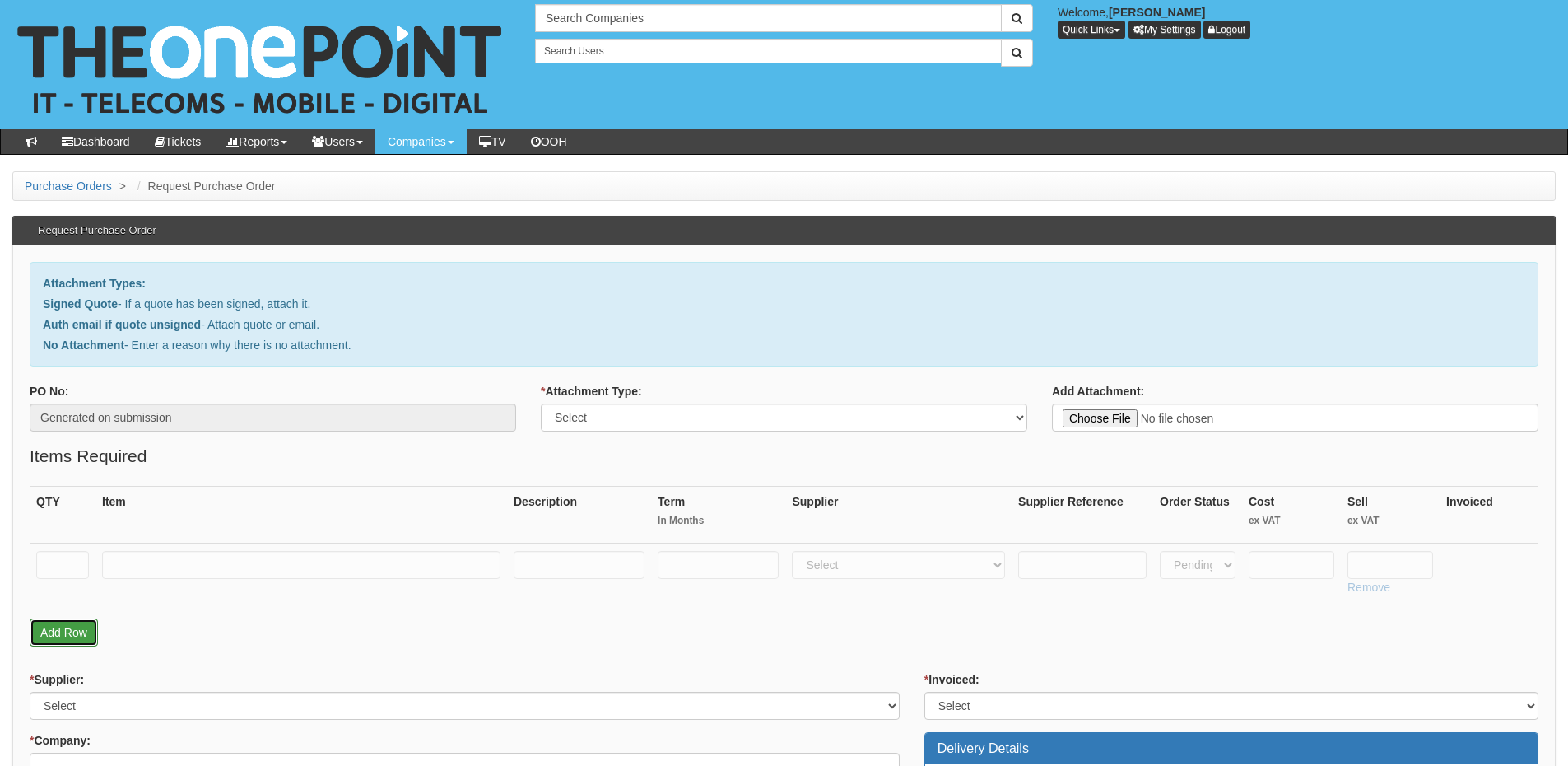
click at [62, 632] on link "Add Row" at bounding box center [64, 633] width 68 height 28
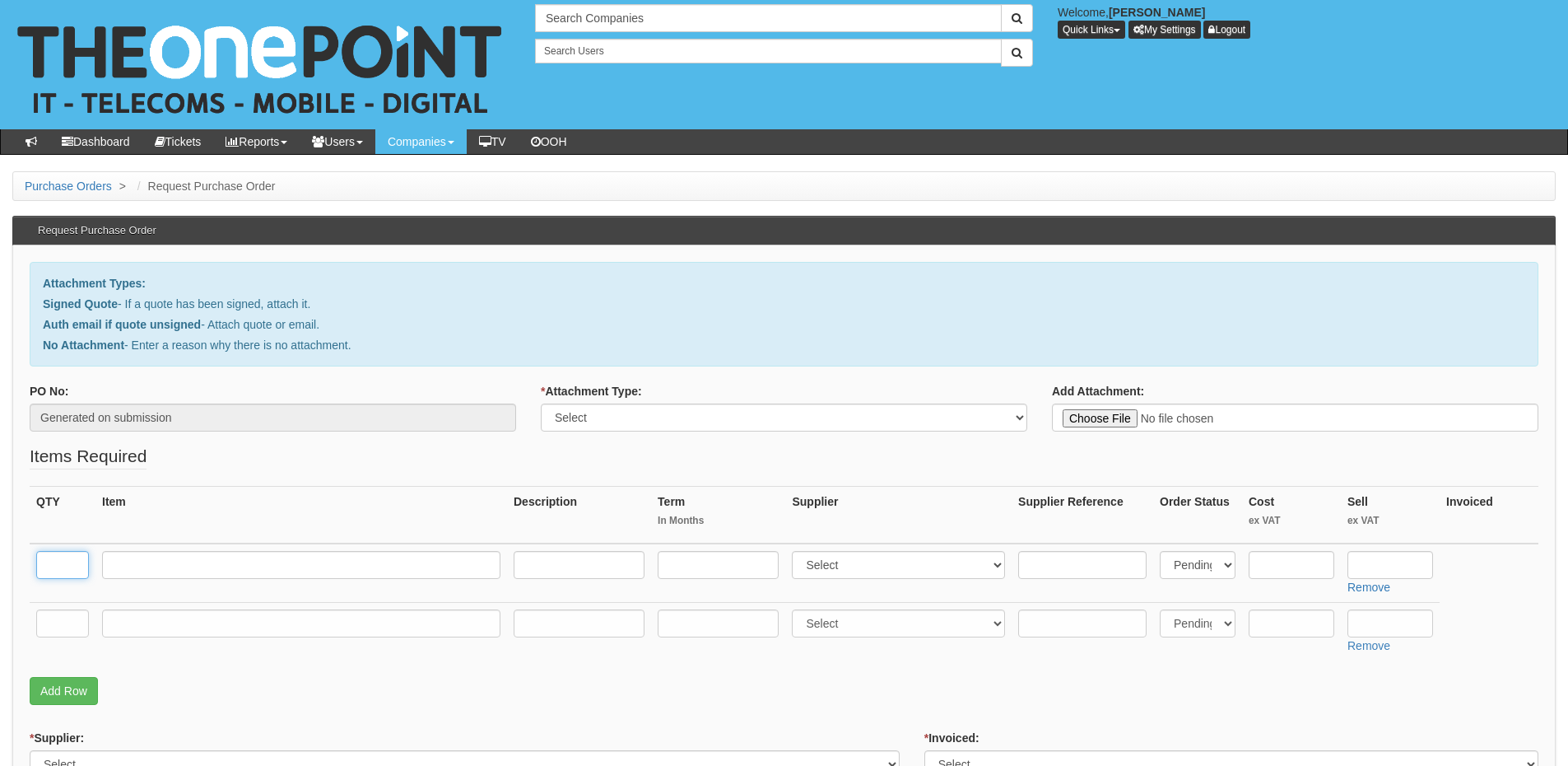
click at [67, 564] on input "text" at bounding box center [63, 565] width 53 height 28
type input "1"
click at [54, 617] on input "text" at bounding box center [63, 623] width 53 height 28
type input "1"
click at [143, 564] on input "text" at bounding box center [301, 565] width 399 height 28
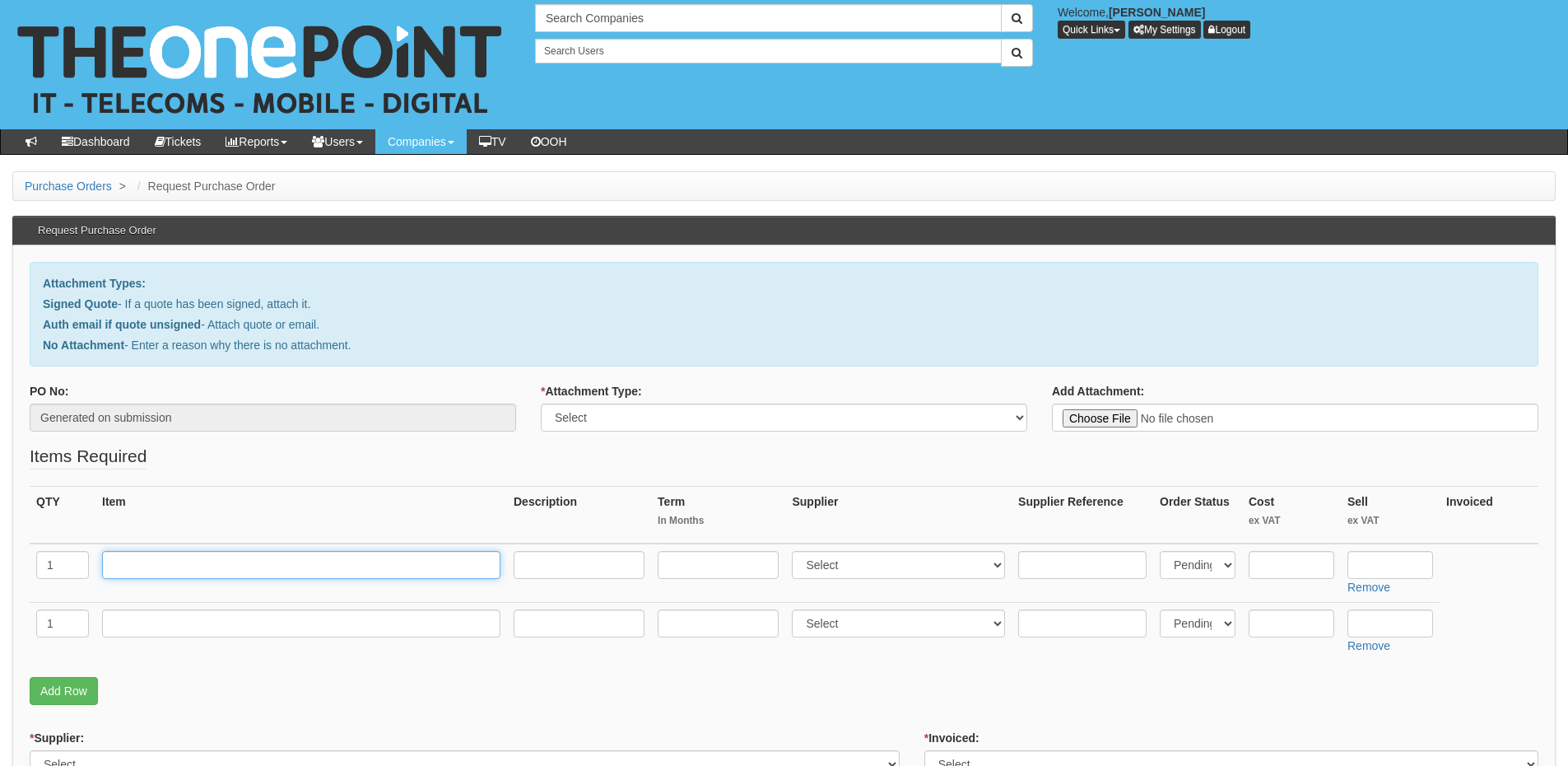
paste input "Samsung A16 5G"
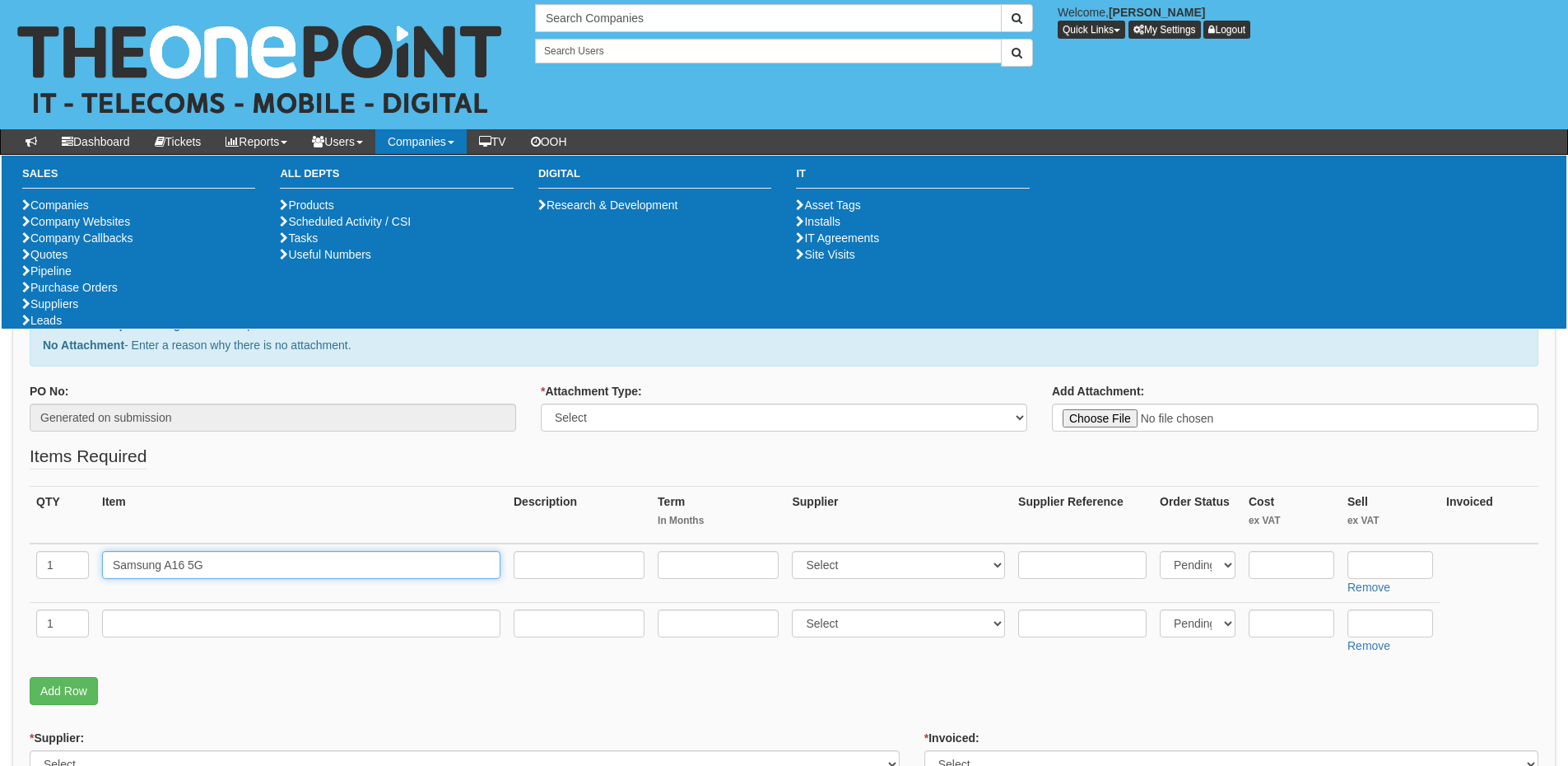
type input "Samsung A16 5G"
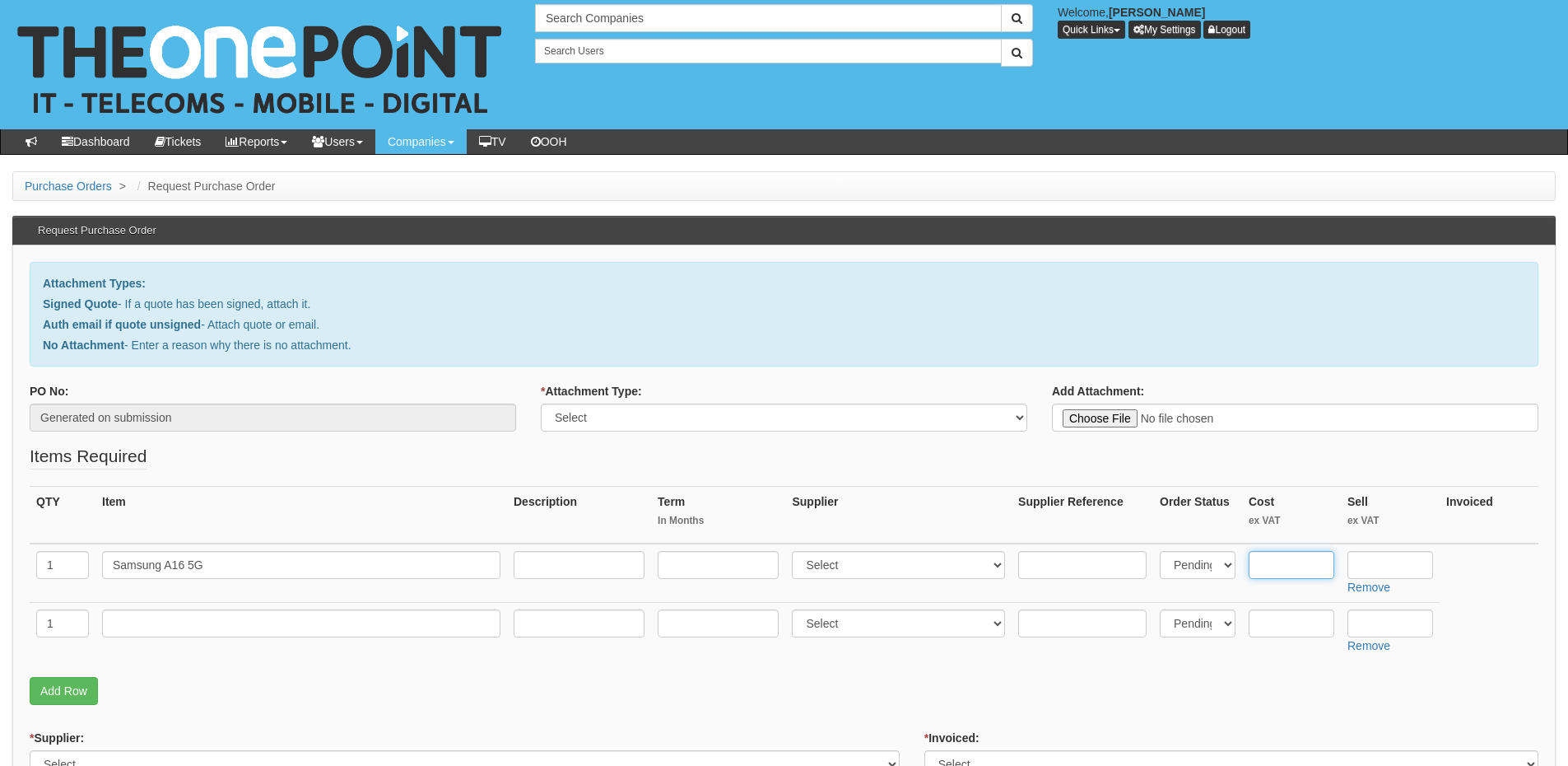
click at [1280, 560] on input "text" at bounding box center [1291, 565] width 85 height 28
type input "113"
click at [1367, 570] on input "text" at bounding box center [1390, 565] width 85 height 28
type input "145"
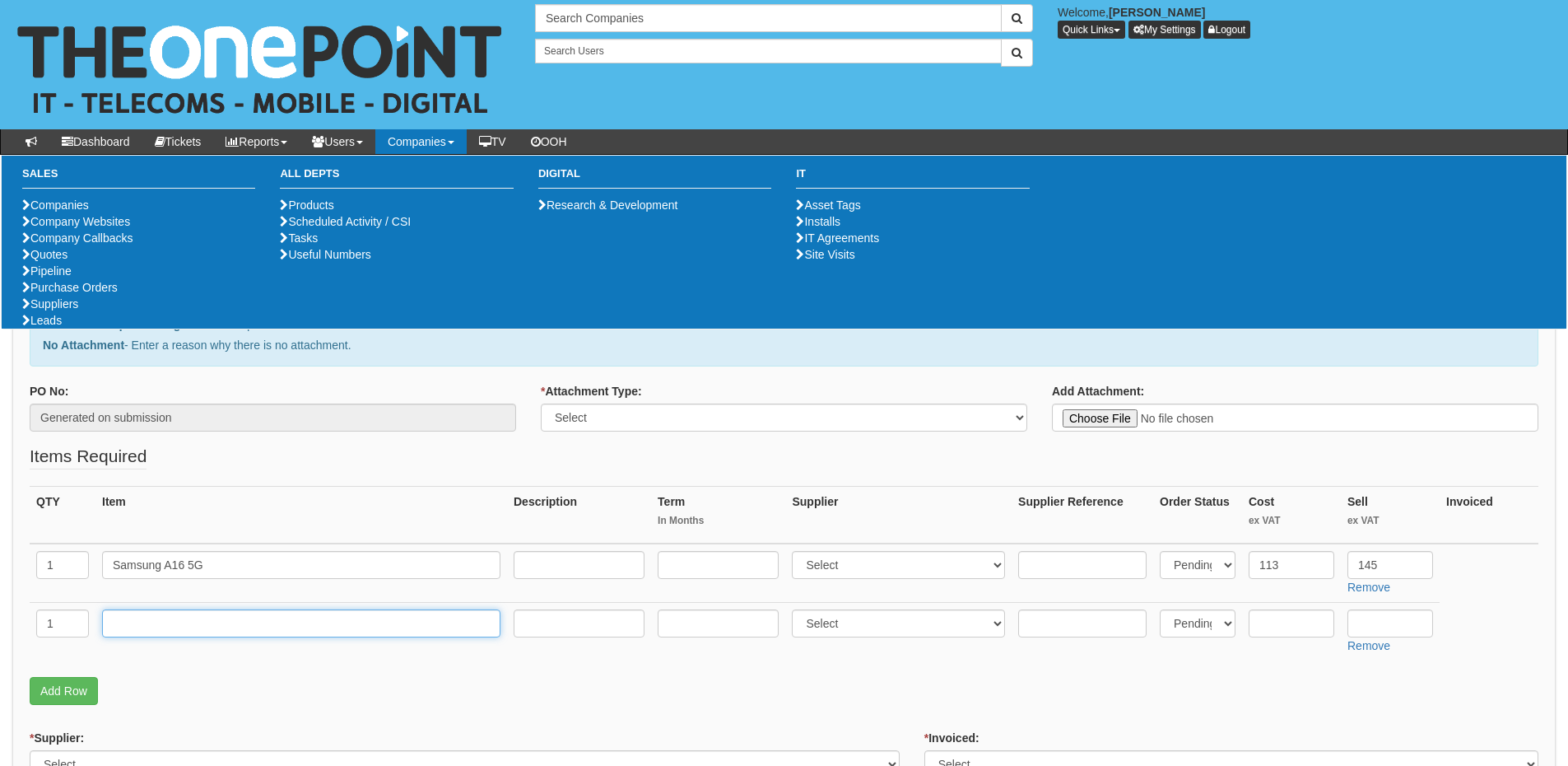
click at [167, 623] on input "text" at bounding box center [301, 623] width 399 height 28
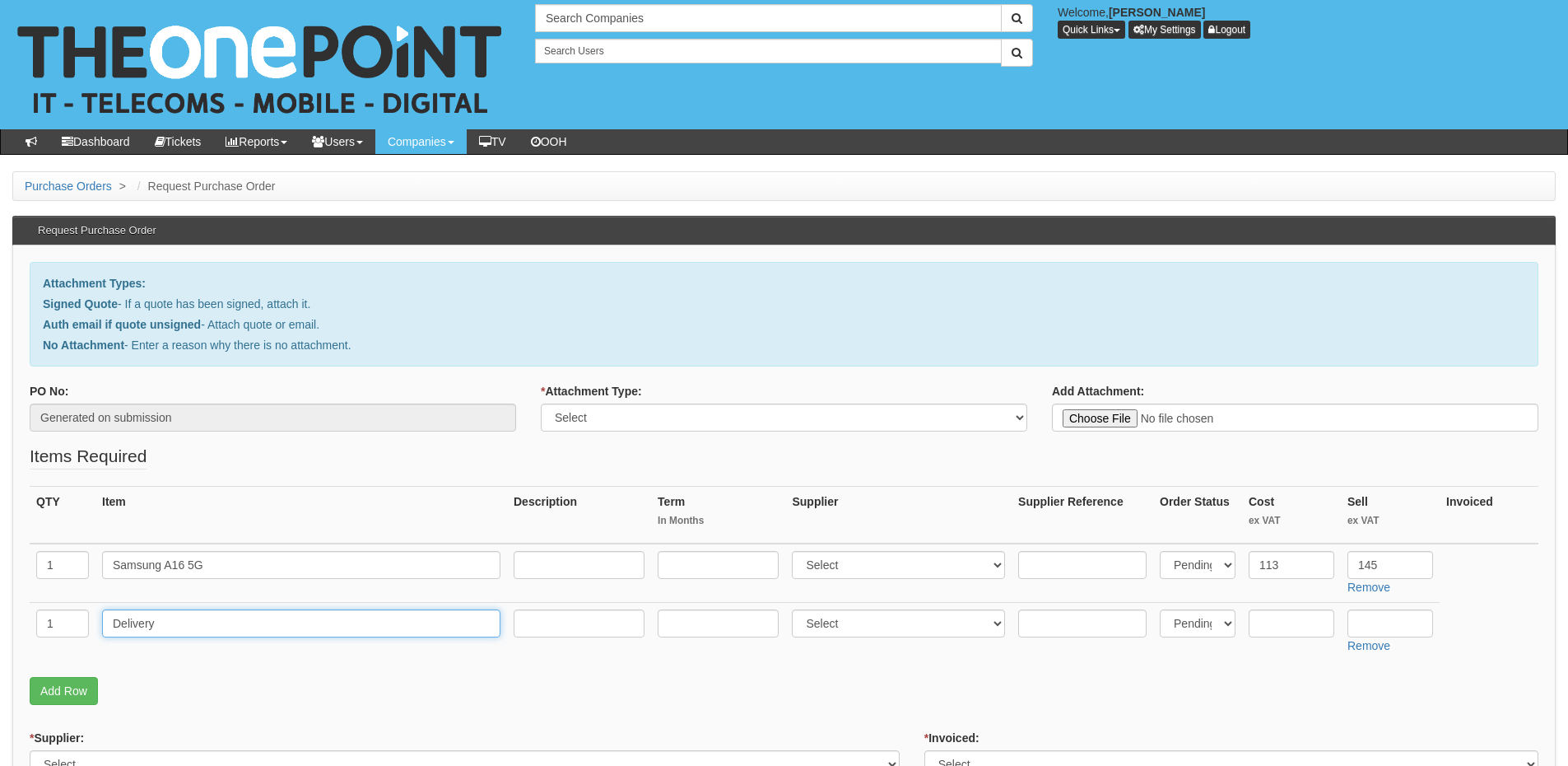
type input "Delivery"
click at [1416, 626] on input "text" at bounding box center [1390, 623] width 85 height 28
type input "12.50"
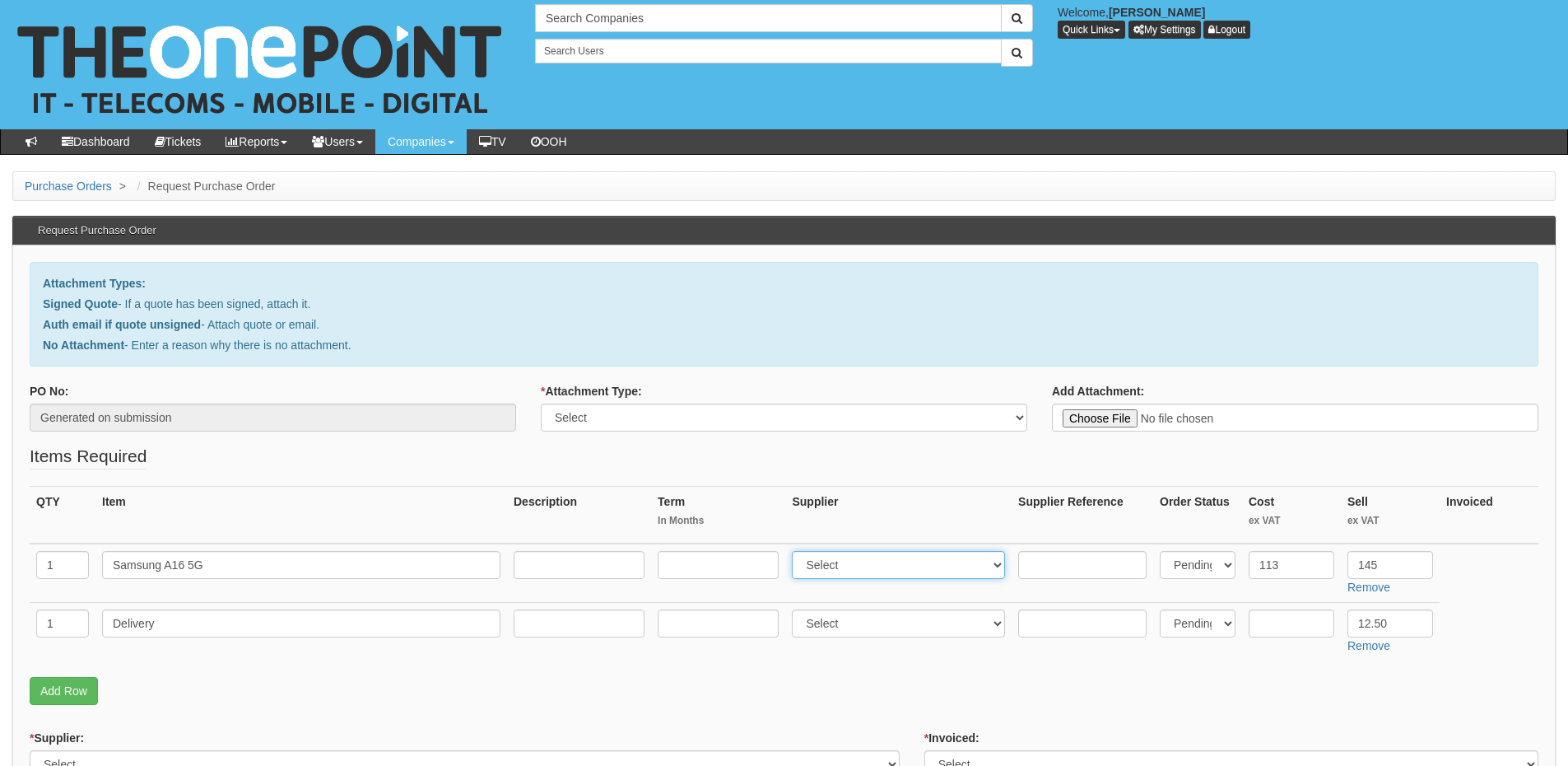
click at [848, 561] on select "Select 123 REG.co.uk 1Password 3 4Gon AA Jones Electric Ltd Abzorb Access Group…" at bounding box center [898, 565] width 213 height 28
select select "260"
click at [796, 551] on select "Select 123 REG.co.uk 1Password 3 4Gon AA Jones Electric Ltd Abzorb Access Group…" at bounding box center [898, 565] width 213 height 28
type input "C:\fakepath\02689-The One Point (1).pdf"
click at [717, 433] on div "* Attachment Type: Select Signed Quote Auth email with quote if unsigned No Att…" at bounding box center [784, 414] width 511 height 61
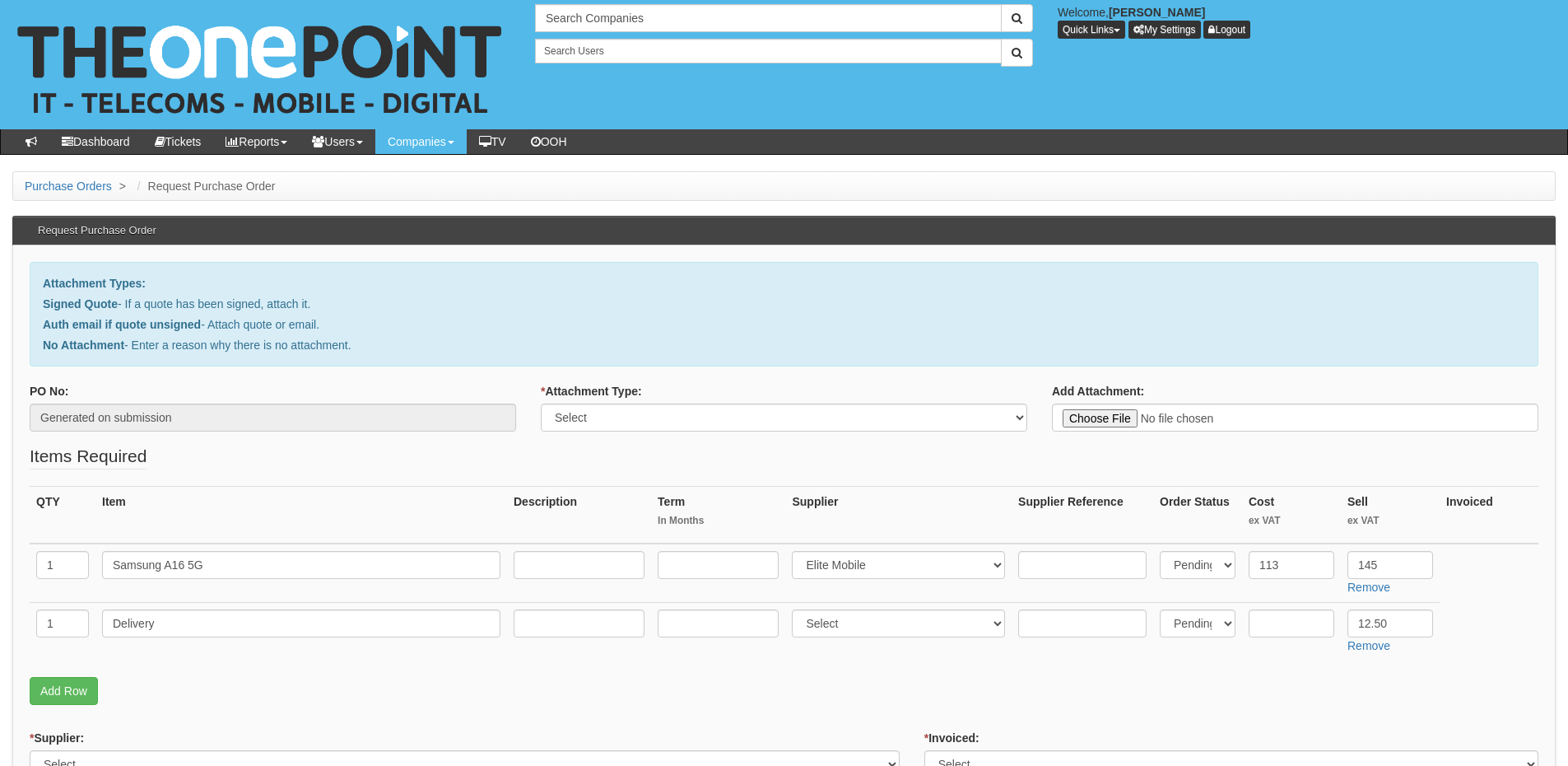
click at [675, 439] on div "* Attachment Type: Select Signed Quote Auth email with quote if unsigned No Att…" at bounding box center [784, 414] width 511 height 61
click at [675, 428] on select "Select Signed Quote Auth email with quote if unsigned No Attachment" at bounding box center [784, 418] width 486 height 28
select select "Auth email if quote unsigned"
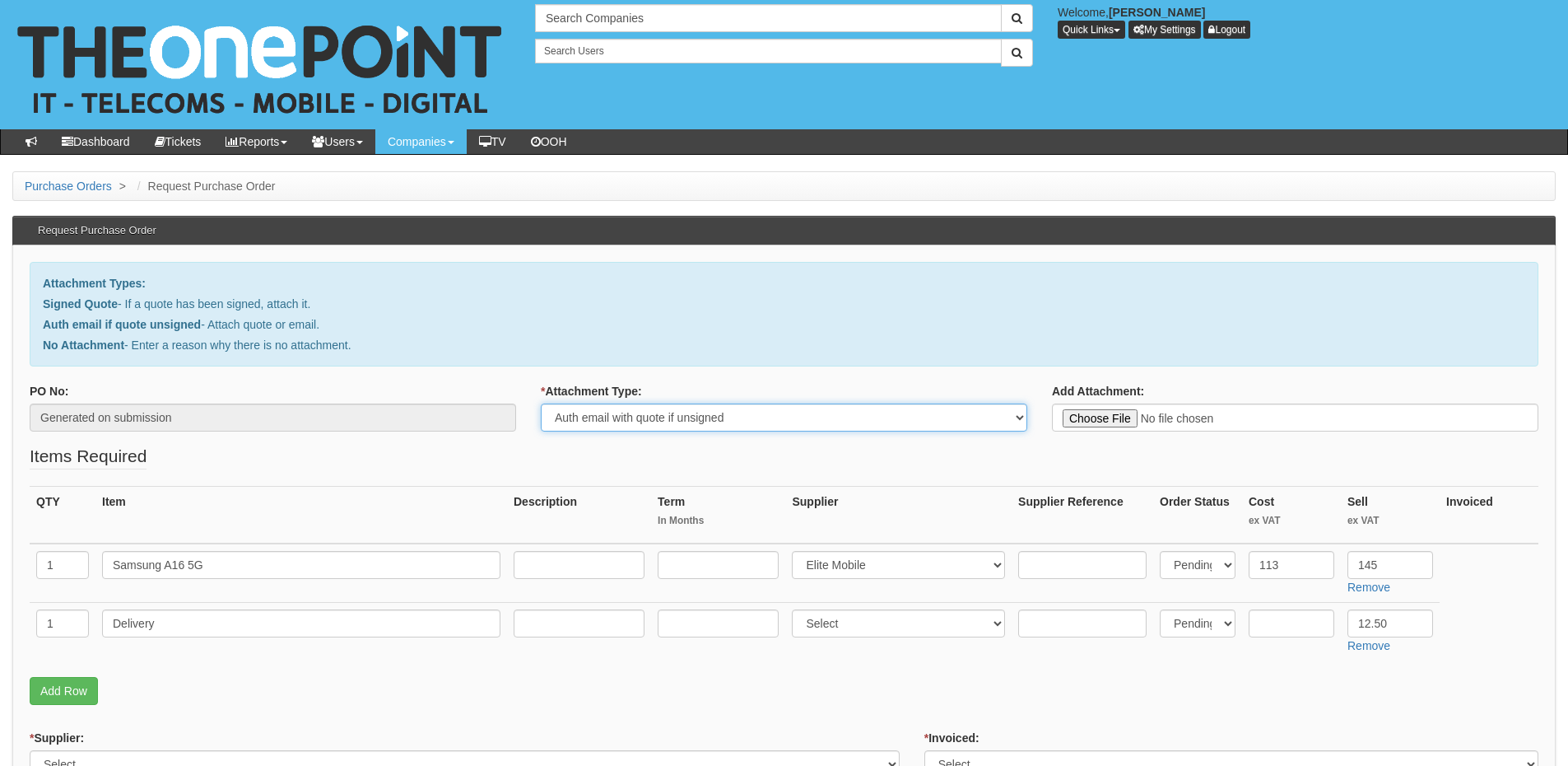
click at [541, 404] on select "Select Signed Quote Auth email with quote if unsigned No Attachment" at bounding box center [784, 418] width 486 height 28
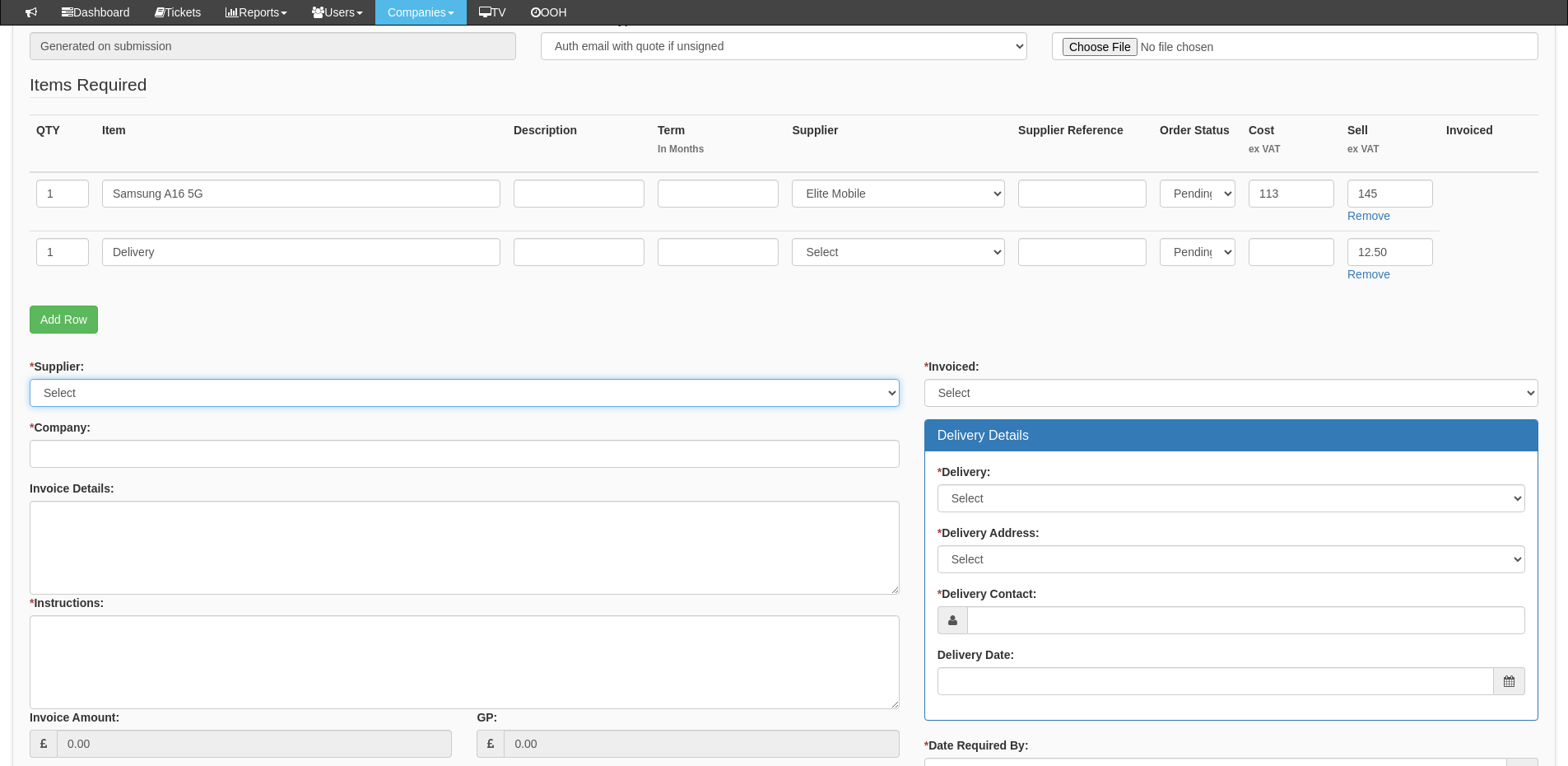
click at [123, 391] on select "Select 123 REG.co.uk 1Password 3 4Gon AA Jones Electric Ltd Abzorb Access Group…" at bounding box center [465, 393] width 870 height 28
select select "260"
click at [30, 379] on select "Select 123 REG.co.uk 1Password 3 4Gon AA Jones Electric Ltd Abzorb Access Group…" at bounding box center [465, 393] width 870 height 28
click at [136, 449] on input "* Company:" at bounding box center [465, 453] width 870 height 28
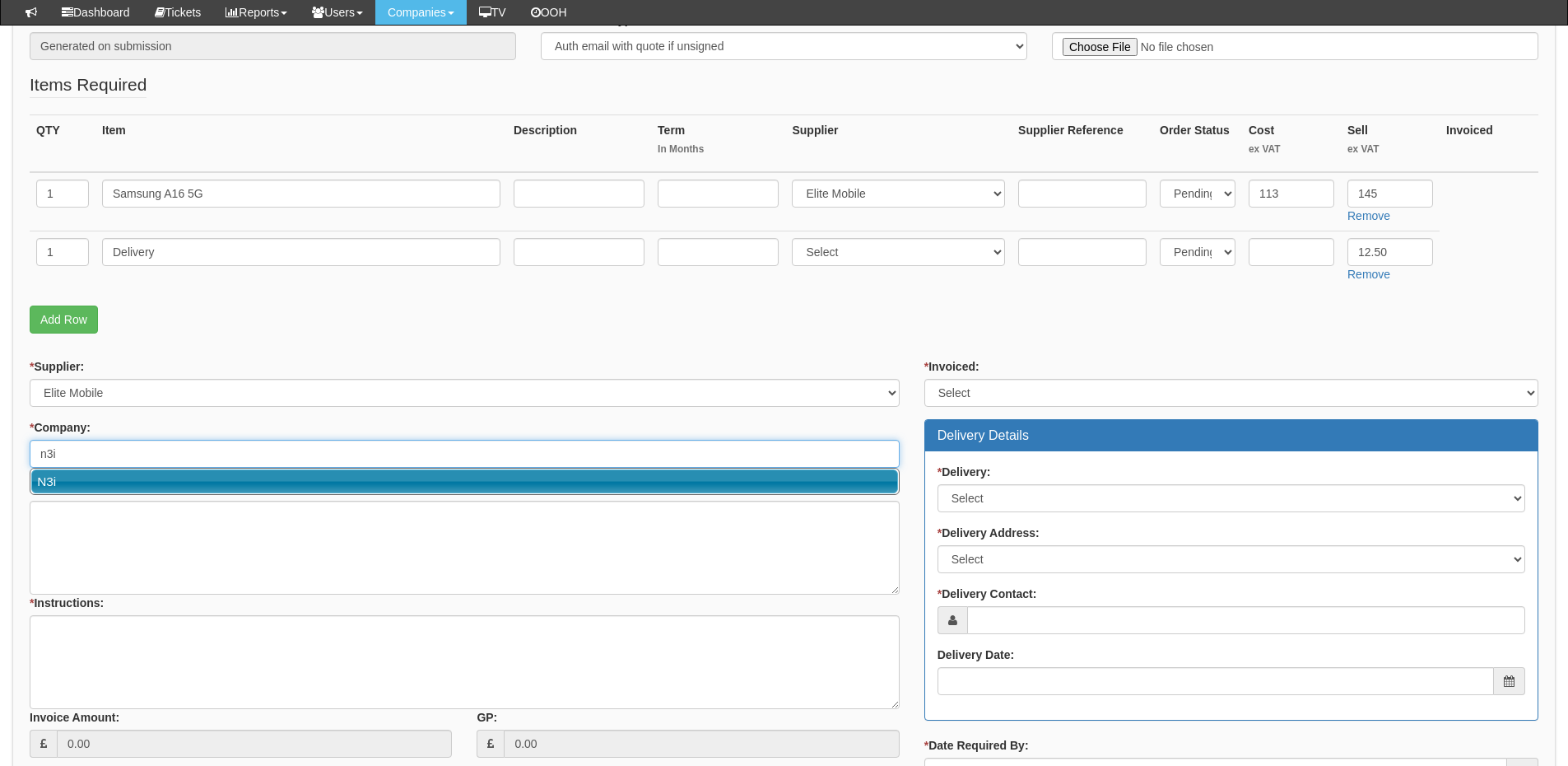
click at [133, 476] on link "N3i" at bounding box center [465, 481] width 867 height 24
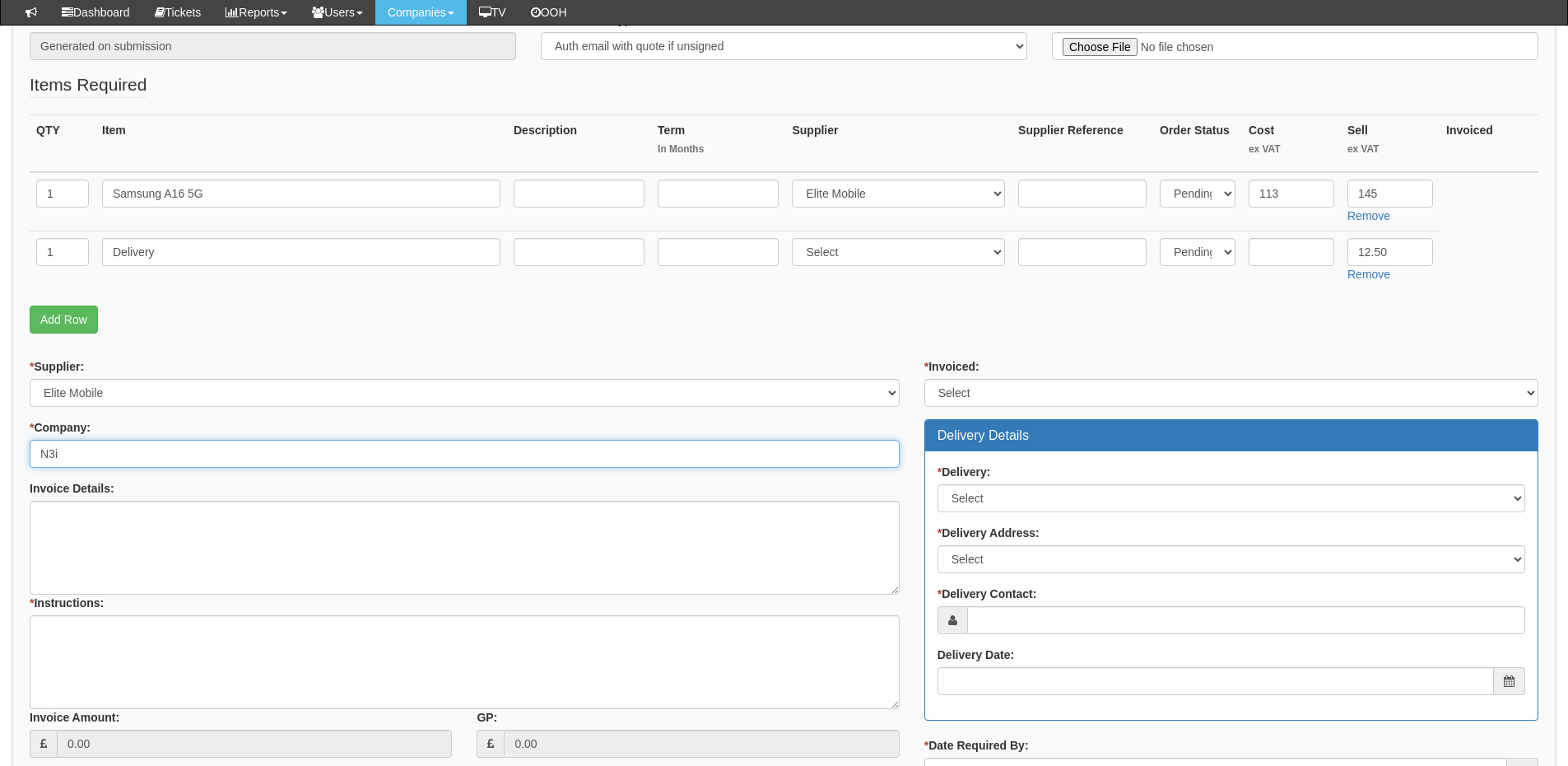
type input "N3i"
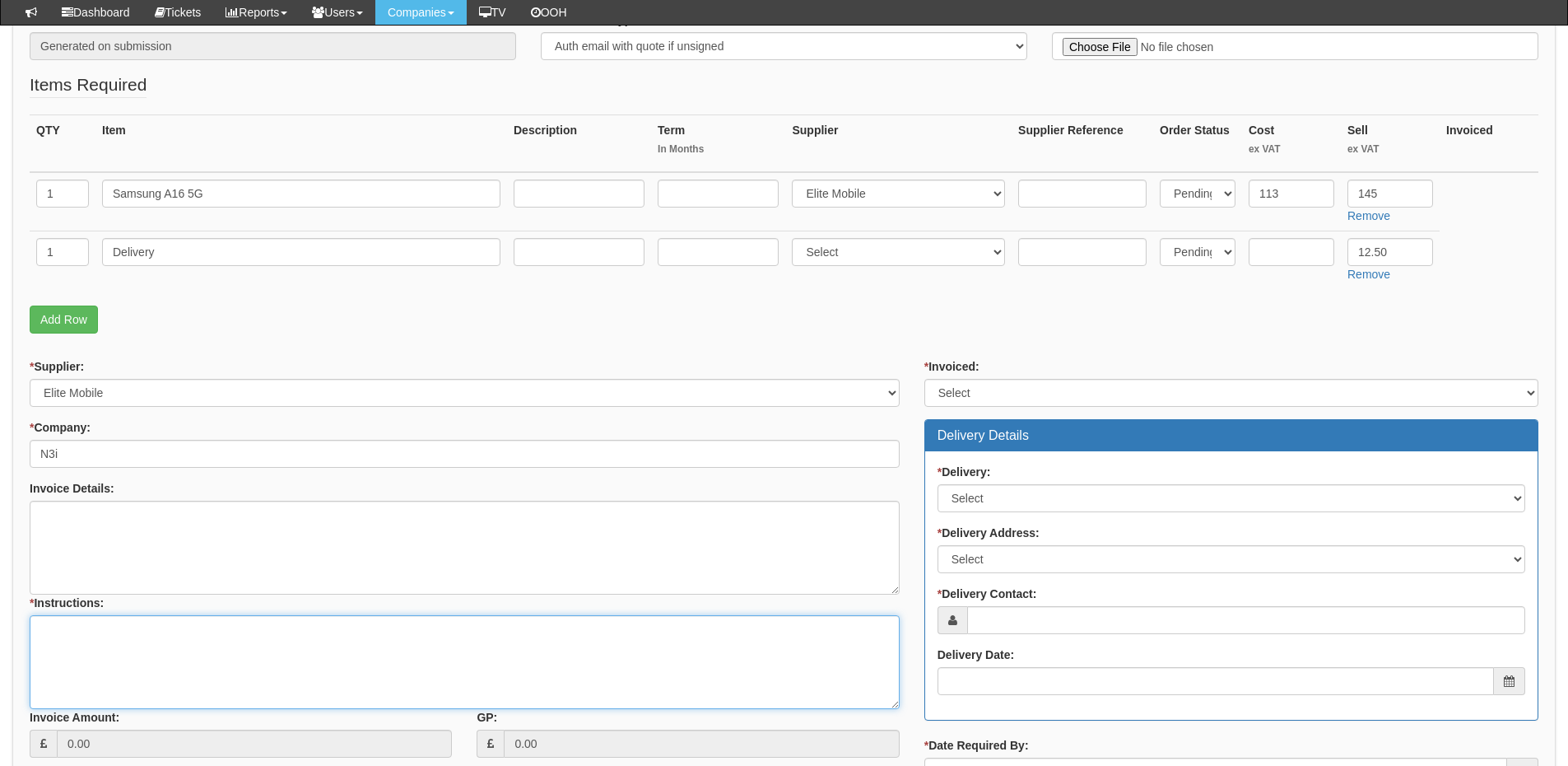
click at [114, 636] on textarea "* Instructions:" at bounding box center [465, 662] width 870 height 94
type textarea "1x handset only"
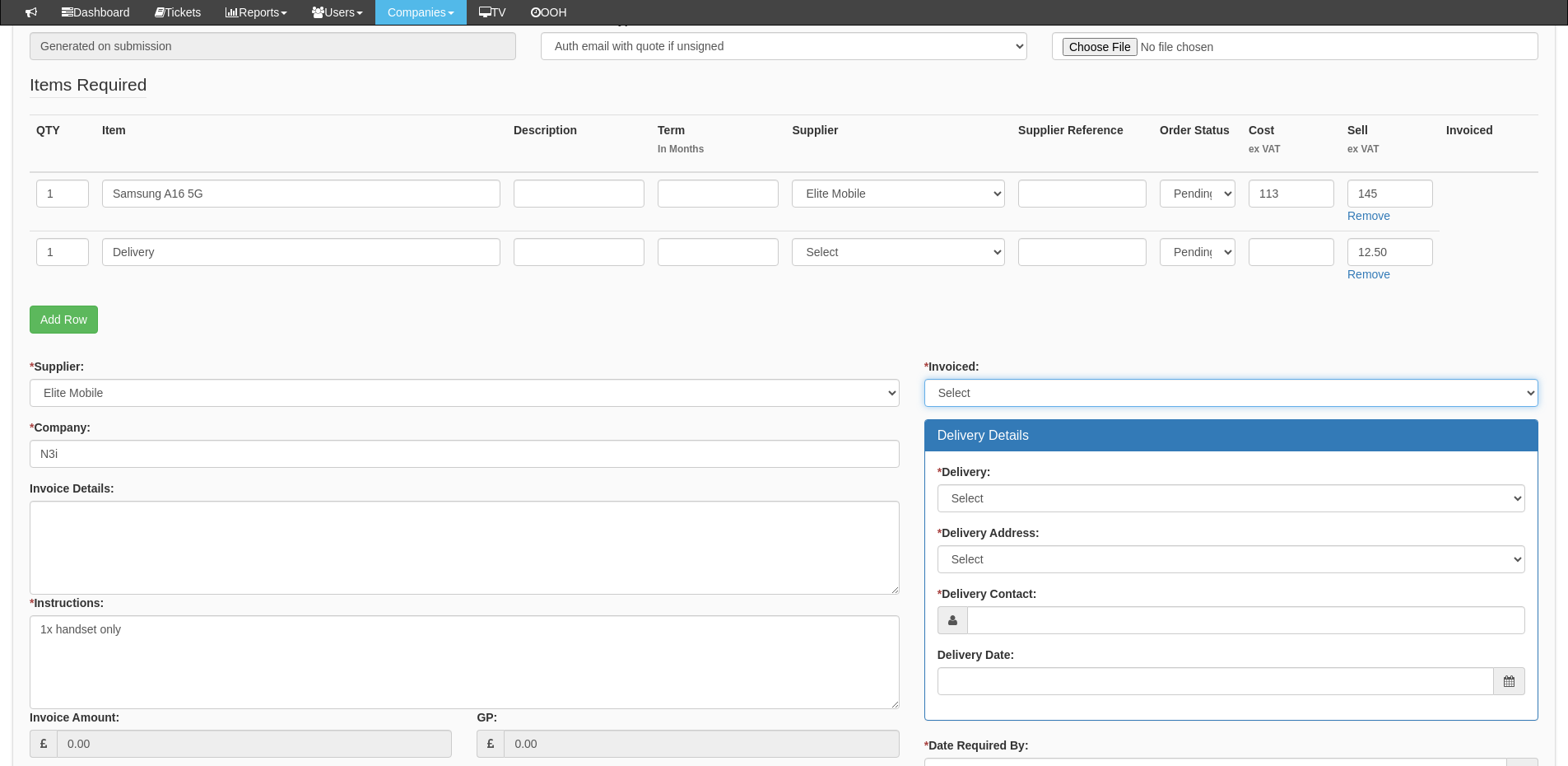
drag, startPoint x: 967, startPoint y: 394, endPoint x: 969, endPoint y: 402, distance: 8.2
click at [967, 394] on select "Select Yes No N/A STB (part of order)" at bounding box center [1232, 393] width 614 height 28
select select "2"
click at [925, 379] on select "Select Yes No N/A STB (part of order)" at bounding box center [1232, 393] width 614 height 28
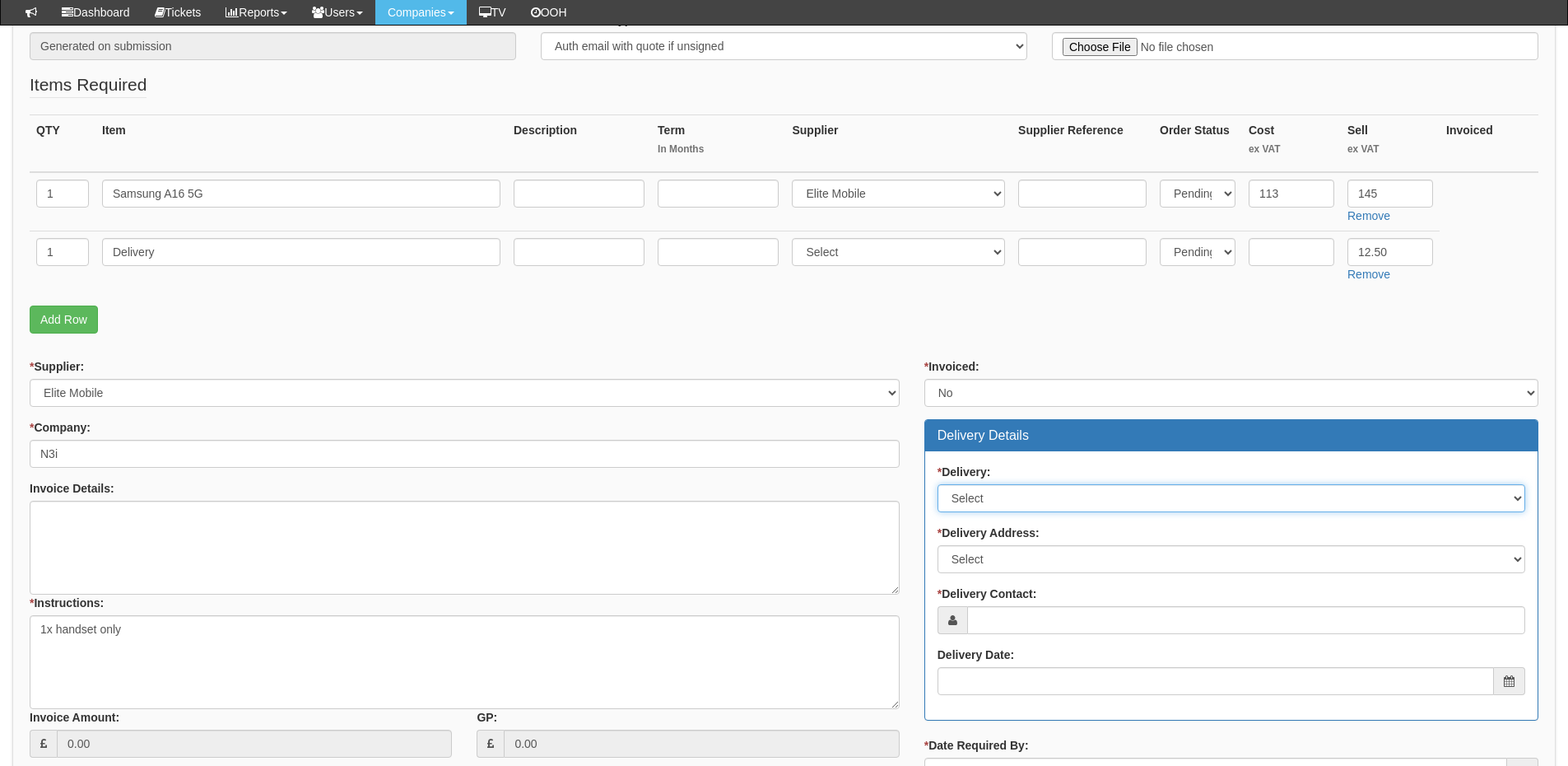
click at [980, 496] on select "Select No Not Applicable Yes" at bounding box center [1231, 498] width 588 height 28
select select "1"
click at [937, 484] on select "Select No Not Applicable Yes" at bounding box center [1231, 498] width 588 height 28
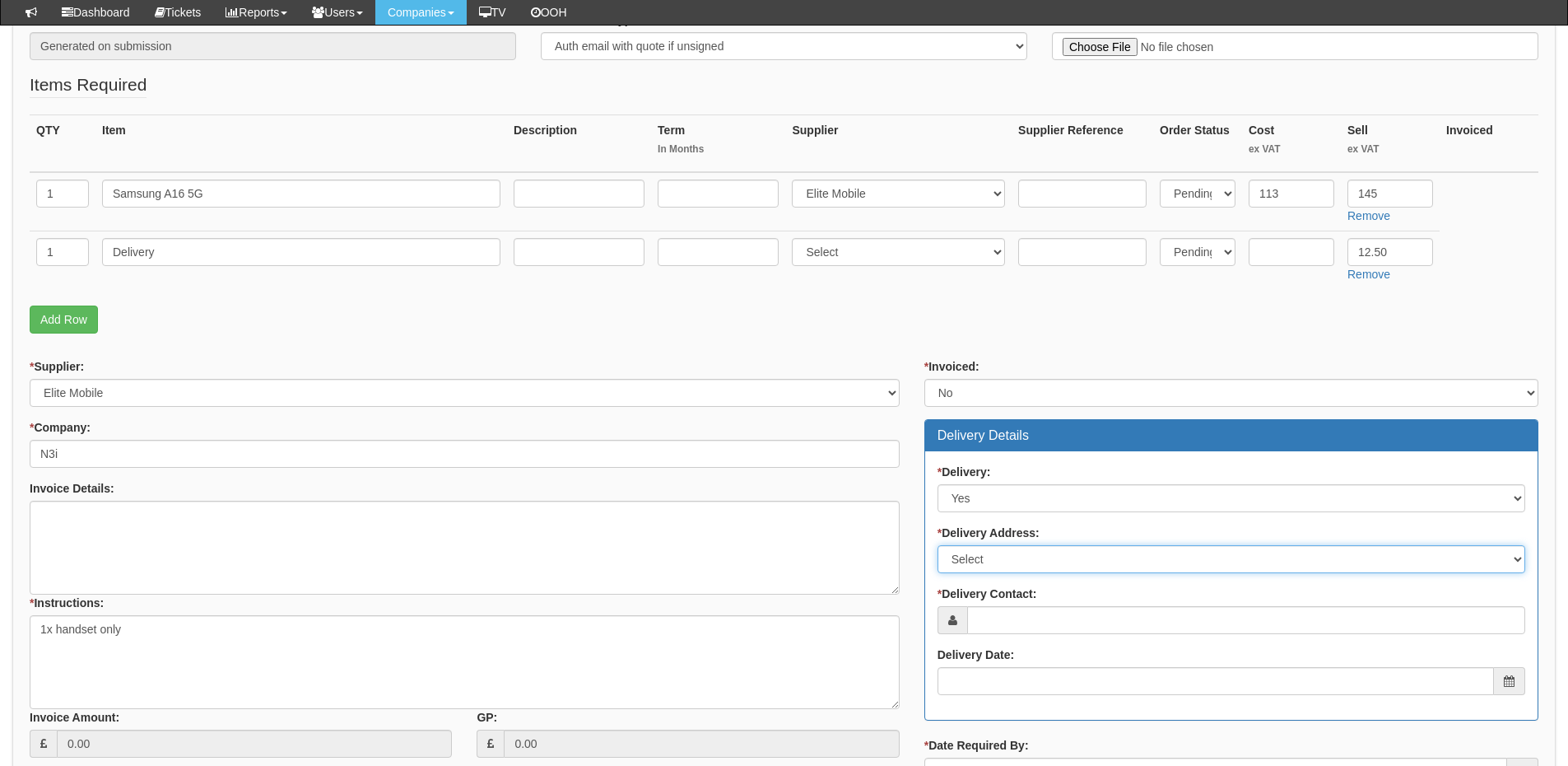
click at [983, 552] on select "Select Not Applicable Main Address - HU13 0GD Other" at bounding box center [1231, 560] width 588 height 28
drag, startPoint x: 996, startPoint y: 555, endPoint x: 1001, endPoint y: 569, distance: 14.9
click at [996, 555] on select "Select Not Applicable Main Address - HU13 0GD Other" at bounding box center [1231, 560] width 588 height 28
select select "other"
click at [937, 545] on select "Select Not Applicable Main Address - HU13 0GD Other" at bounding box center [1231, 560] width 588 height 28
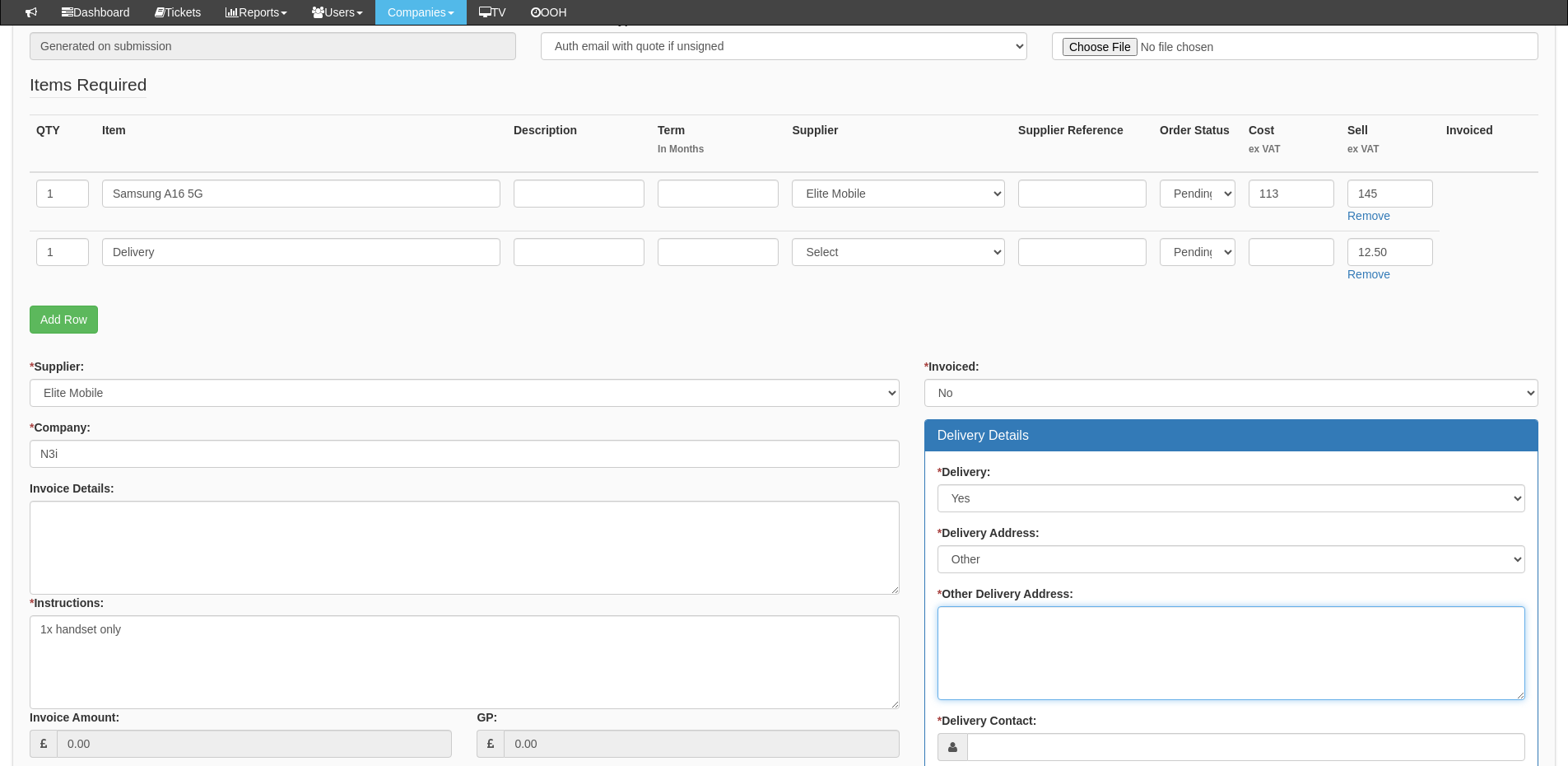
click at [999, 640] on textarea "* Other Delivery Address:" at bounding box center [1231, 652] width 588 height 94
paste textarea "Aura Innovation Centre, Bridgehead Business Park, Meadow Road, Hull, Hessle, HU…"
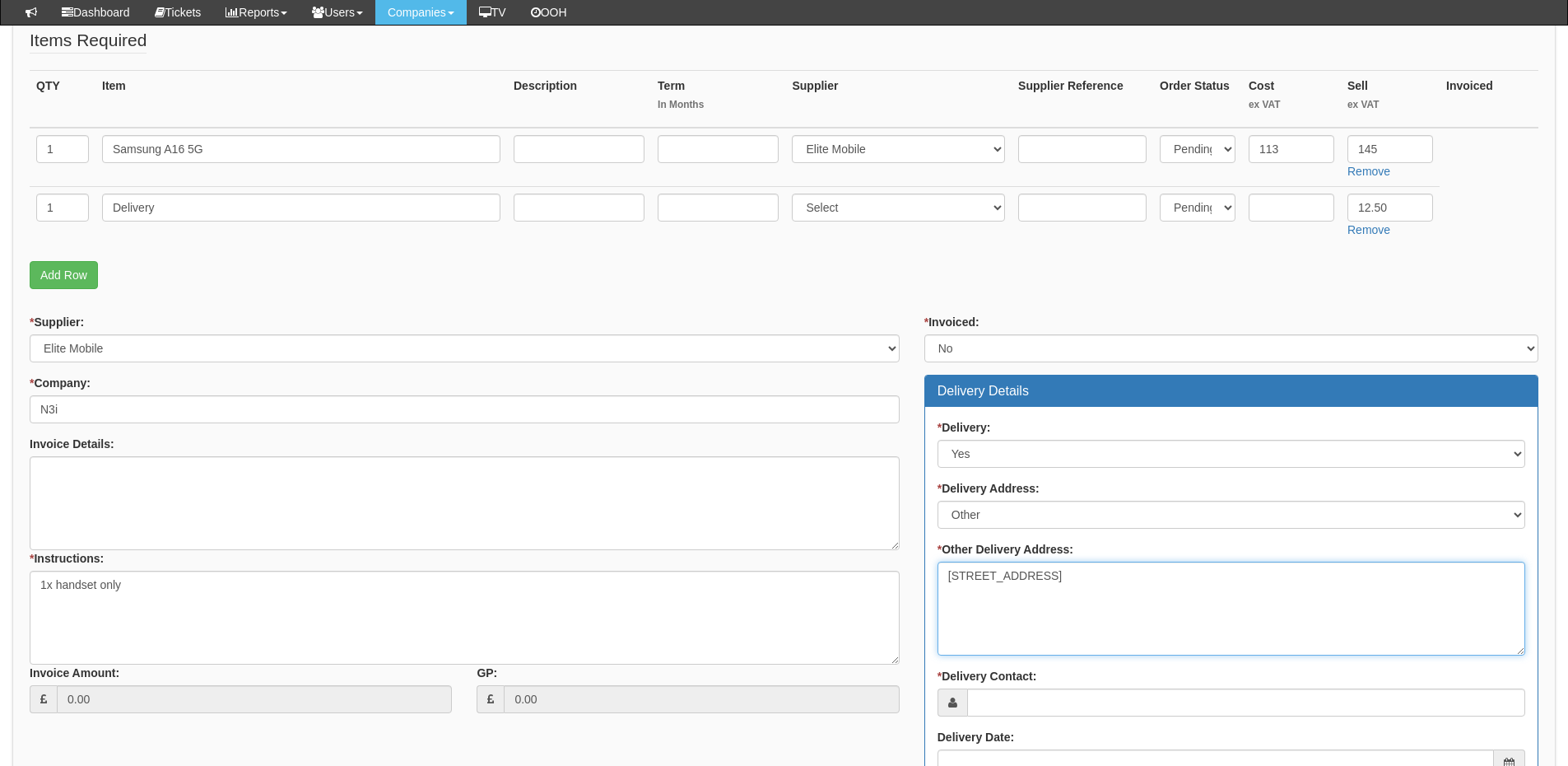
scroll to position [412, 0]
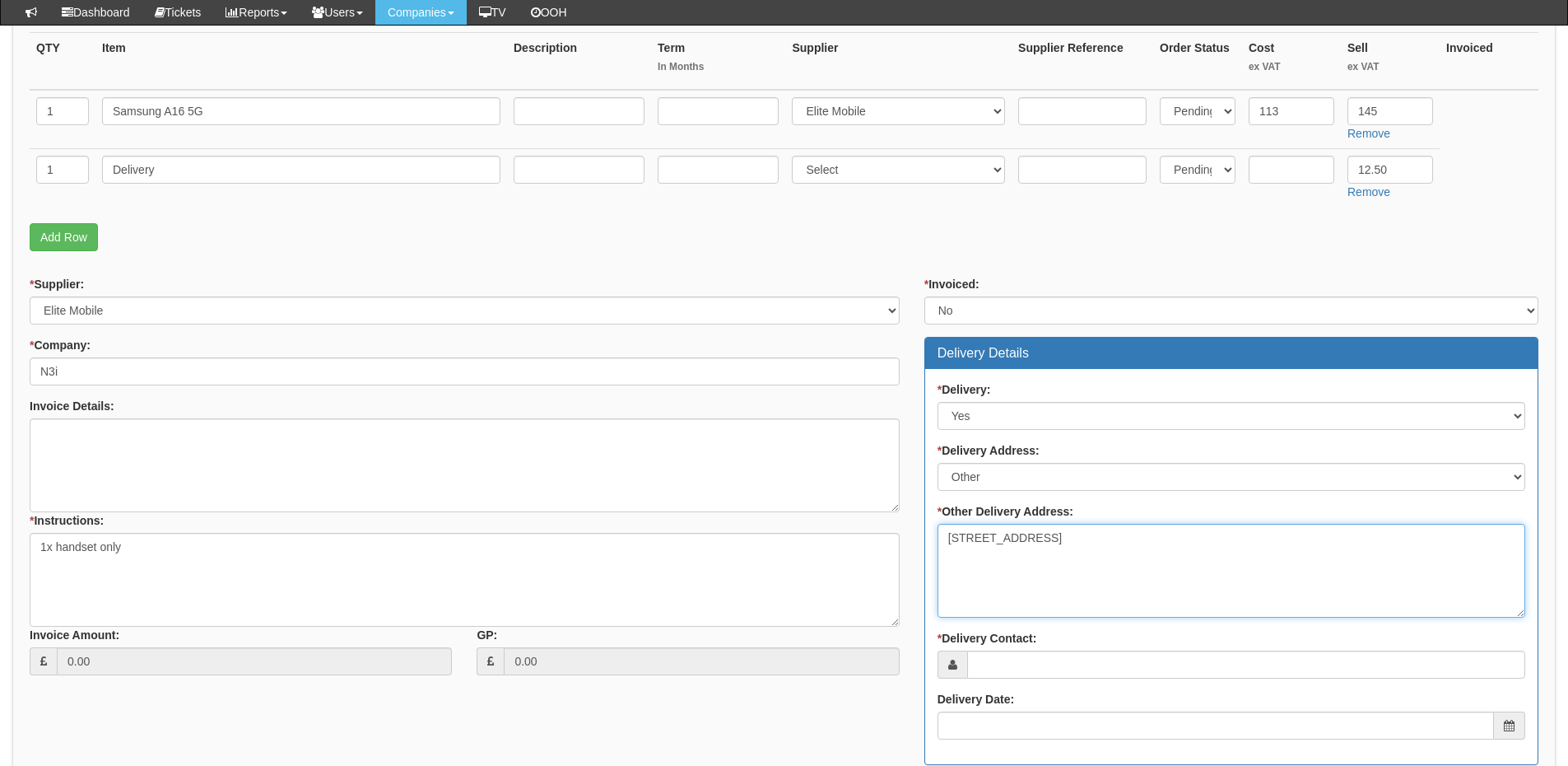
type textarea "Aura Innovation Centre, Bridgehead Business Park, Meadow Road, Hull, Hessle, HU…"
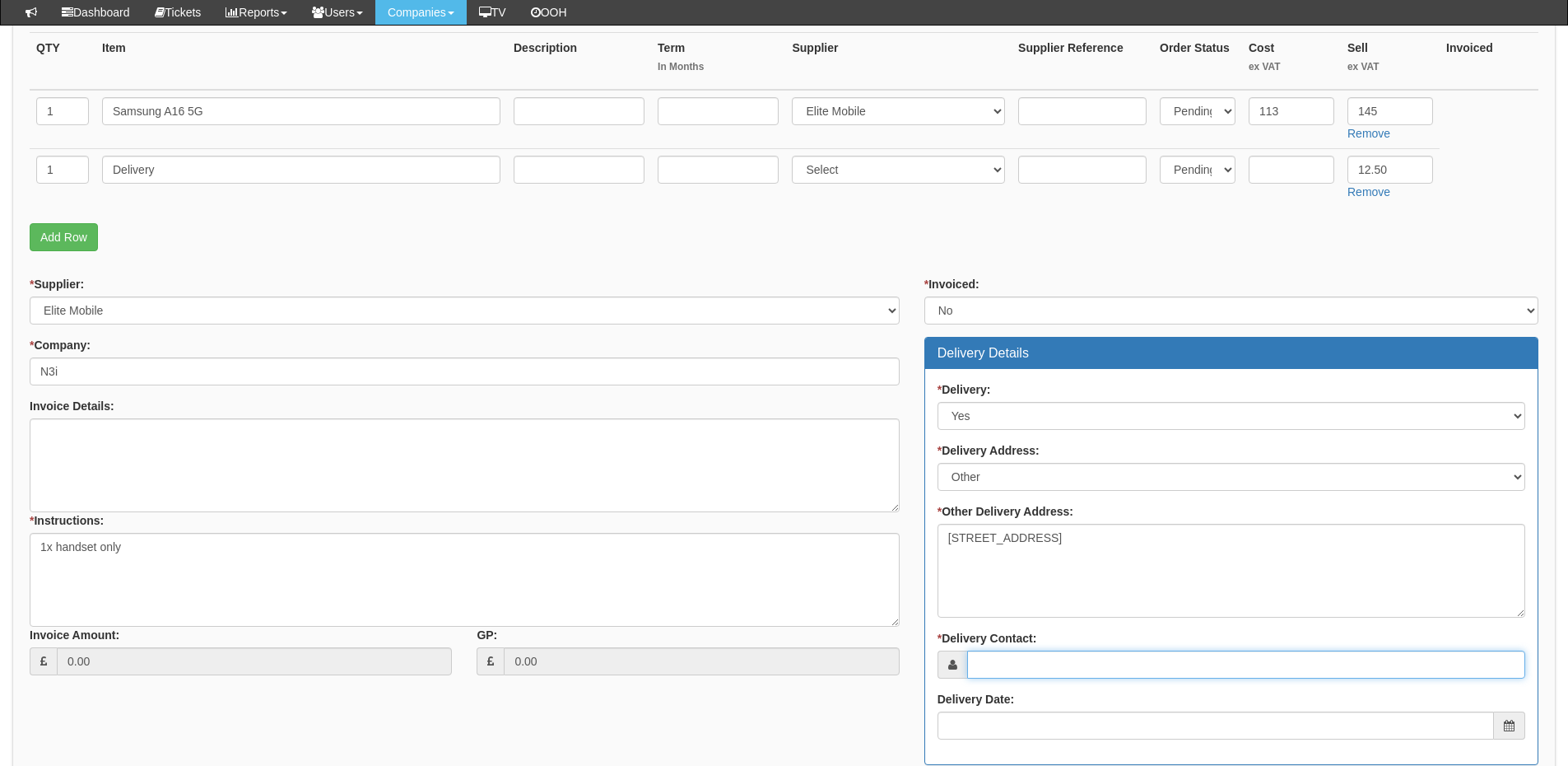
click at [1005, 662] on input "* Delivery Contact:" at bounding box center [1246, 665] width 558 height 28
click at [1036, 673] on input "* Delivery Contact:" at bounding box center [1246, 665] width 558 height 28
paste input "[PERSON_NAME]"
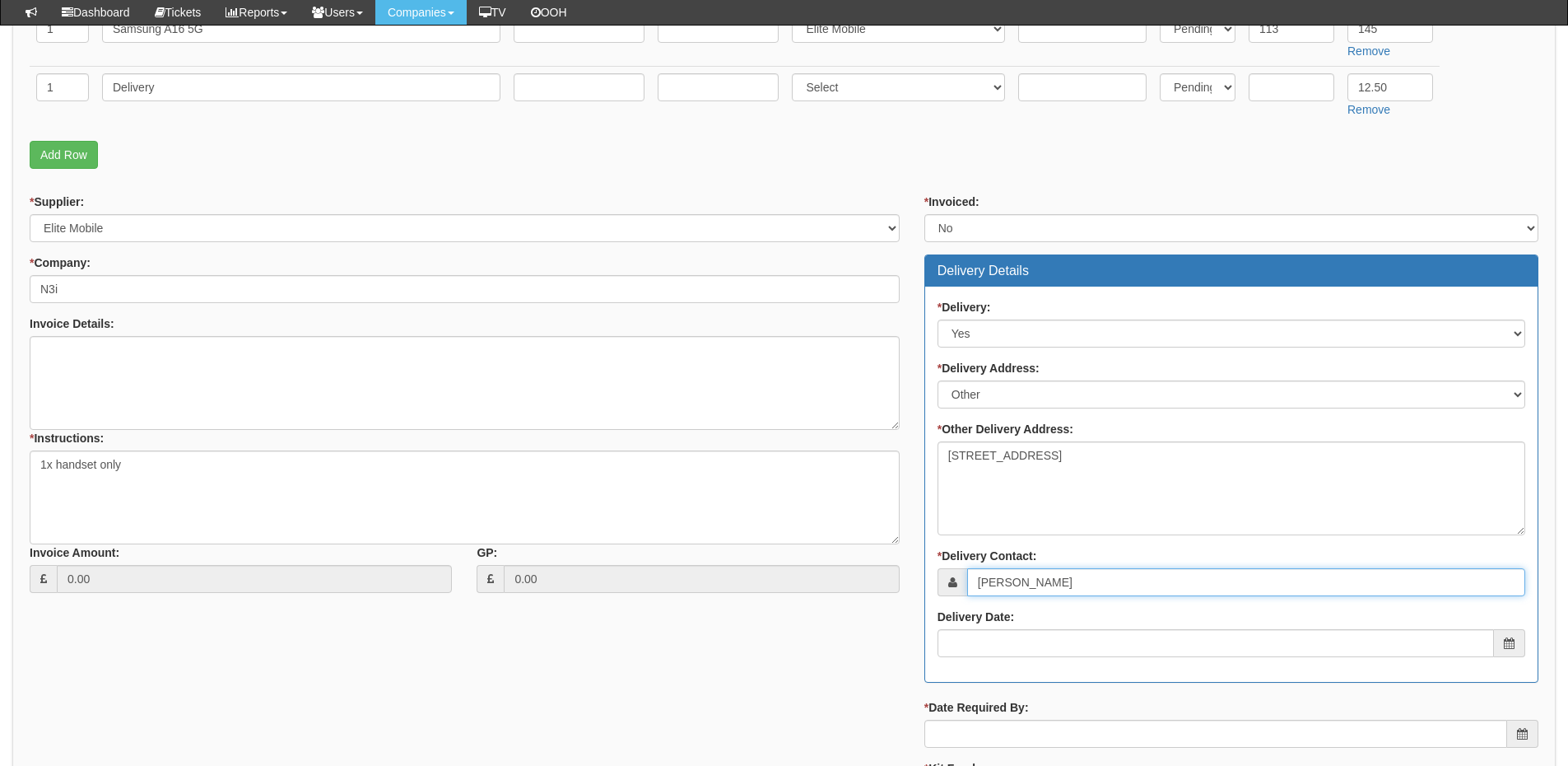
scroll to position [659, 0]
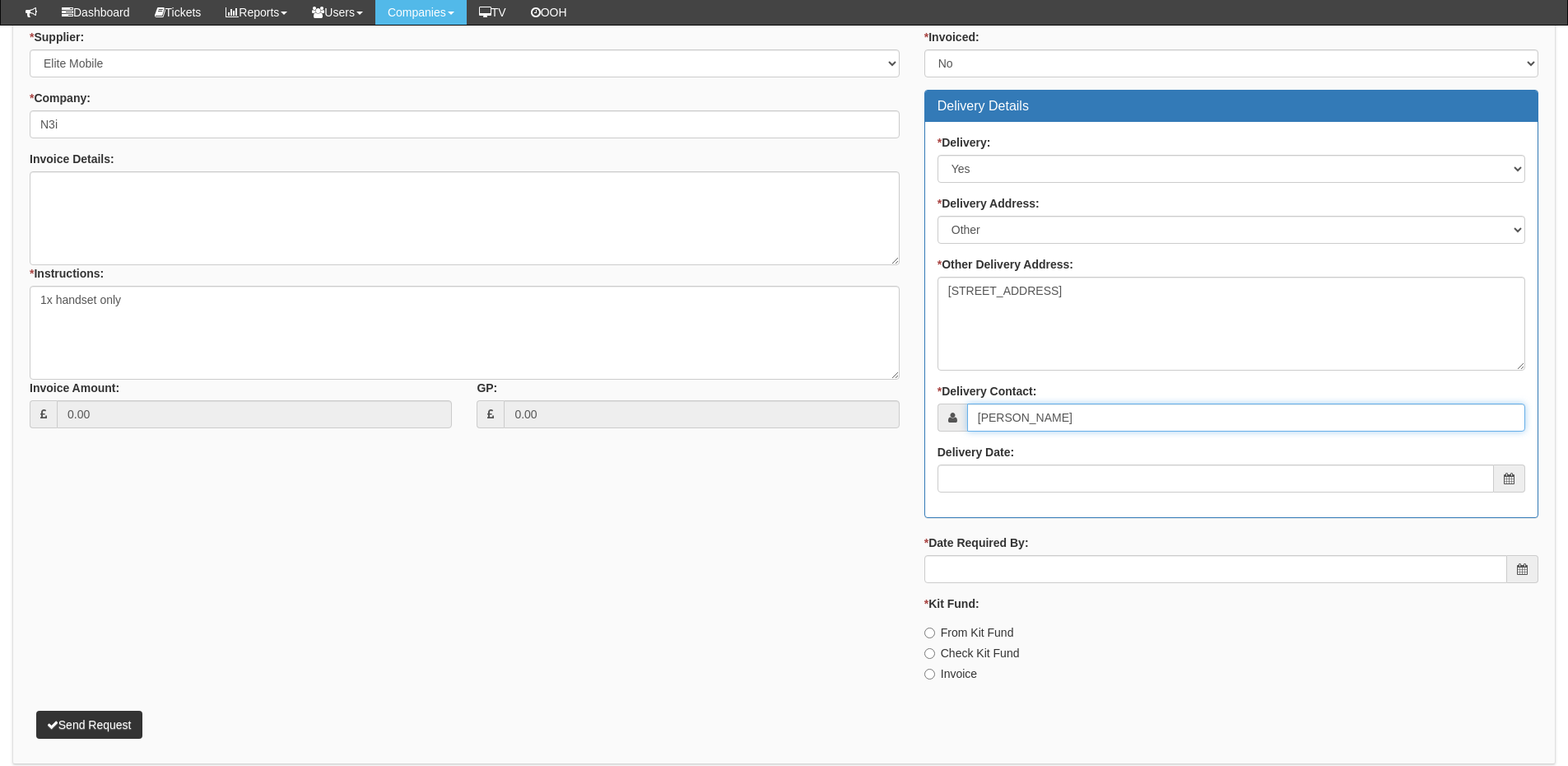
type input "[PERSON_NAME]"
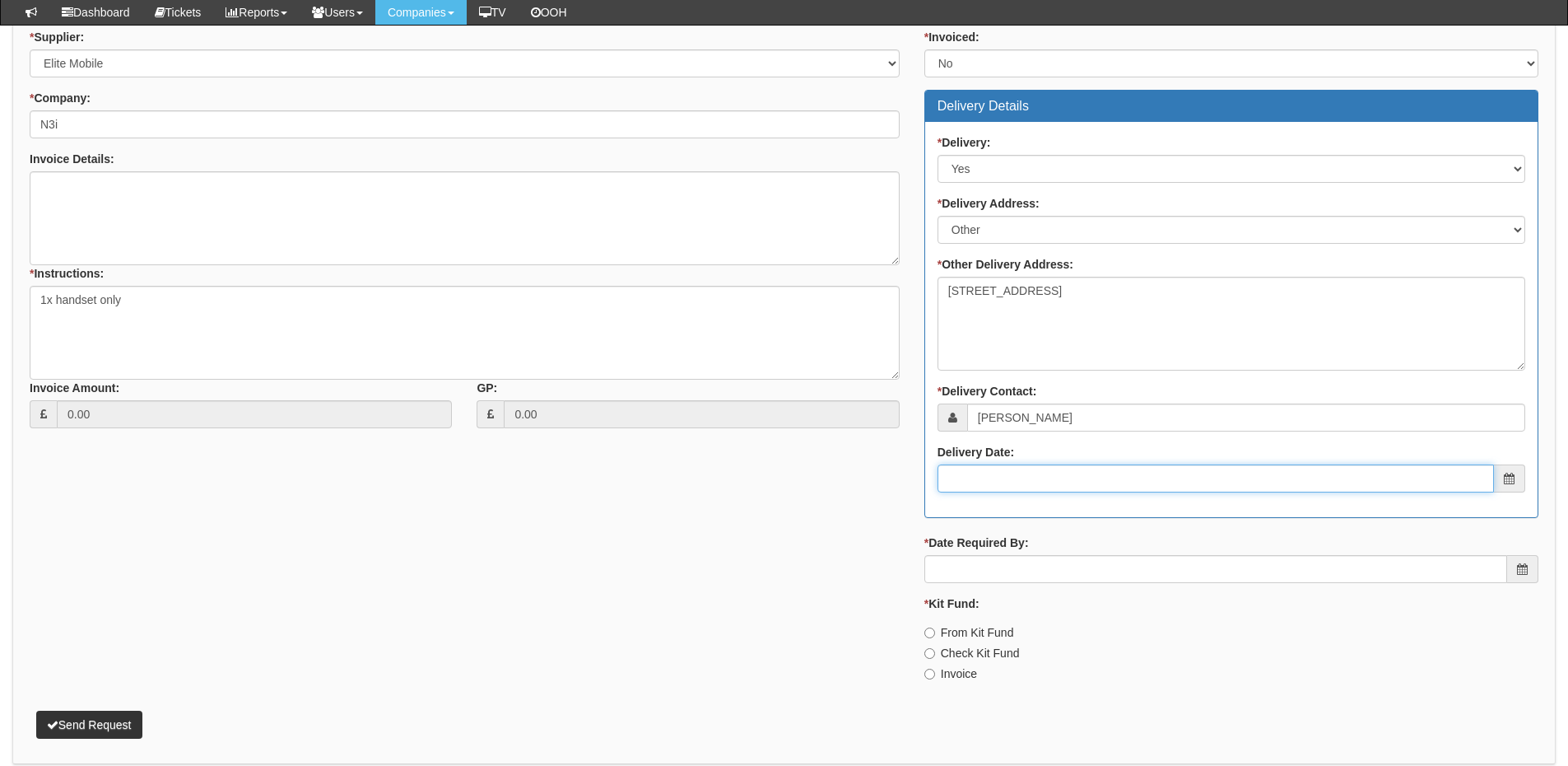
click at [1050, 482] on input "Delivery Date:" at bounding box center [1216, 478] width 557 height 28
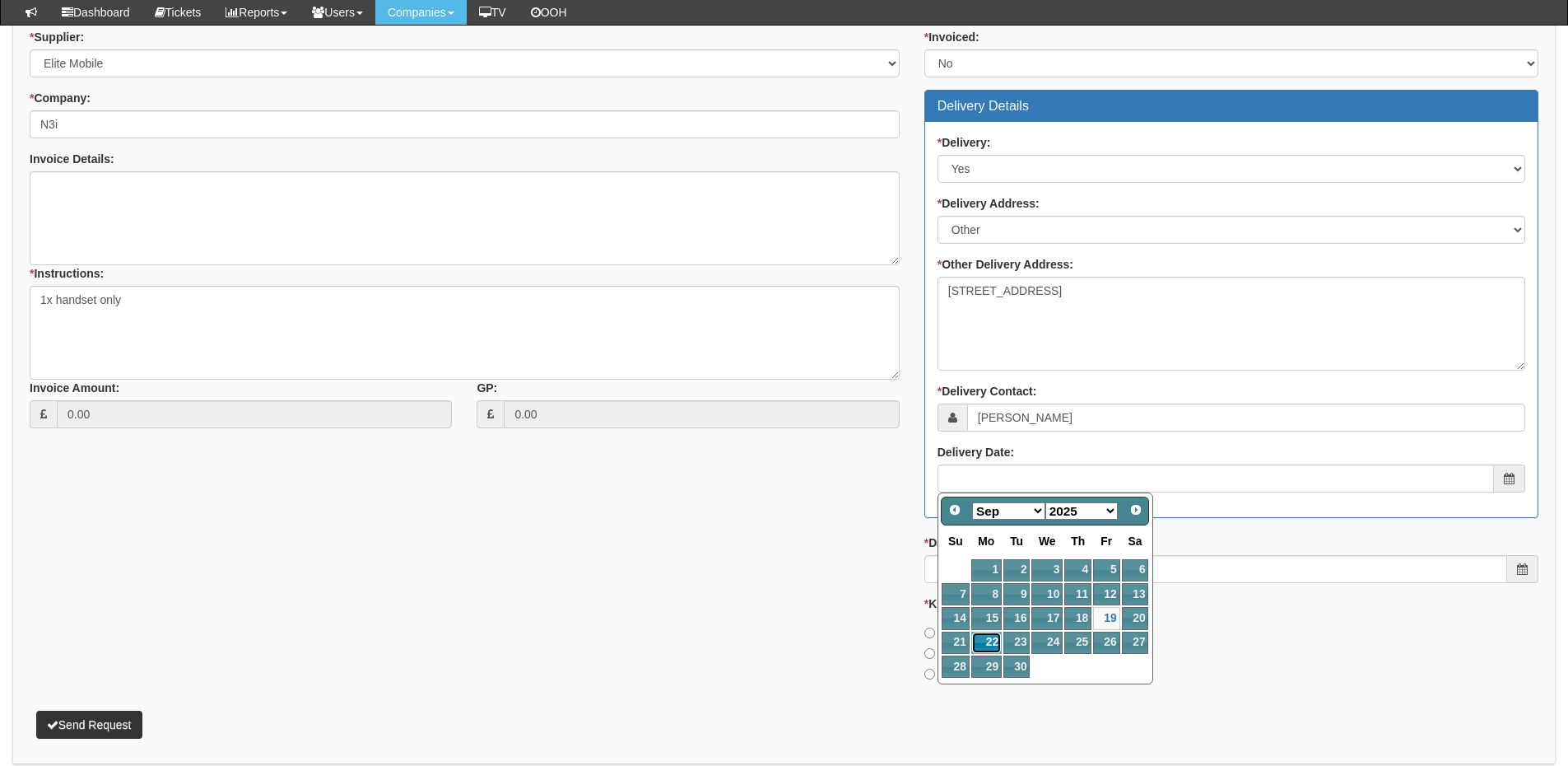
click at [995, 640] on link "22" at bounding box center [986, 642] width 31 height 22
type input "2025-09-22"
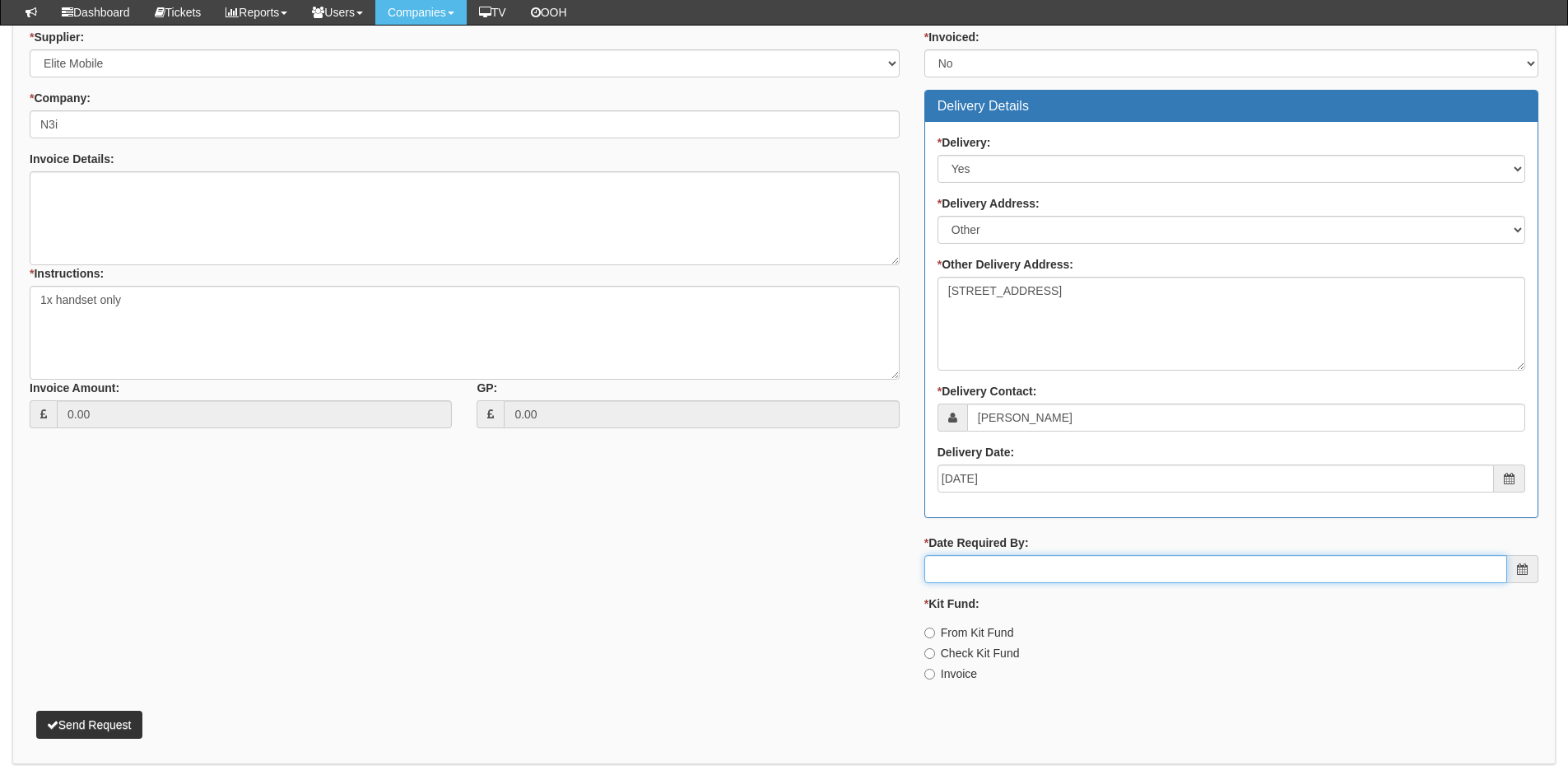
click at [996, 566] on input "* Date Required By:" at bounding box center [1216, 570] width 583 height 28
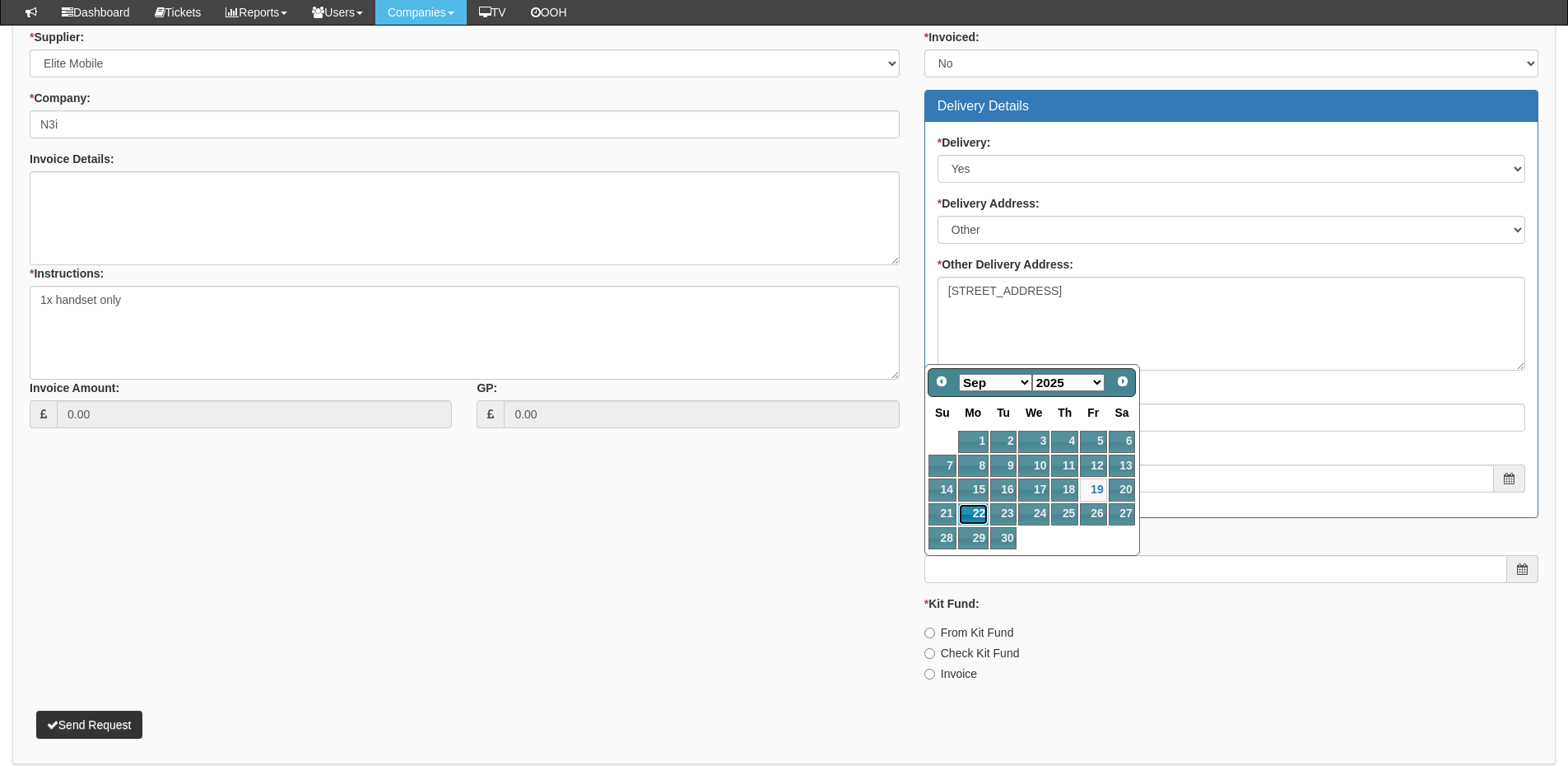
click at [972, 508] on link "22" at bounding box center [973, 514] width 31 height 22
type input "2025-09-22"
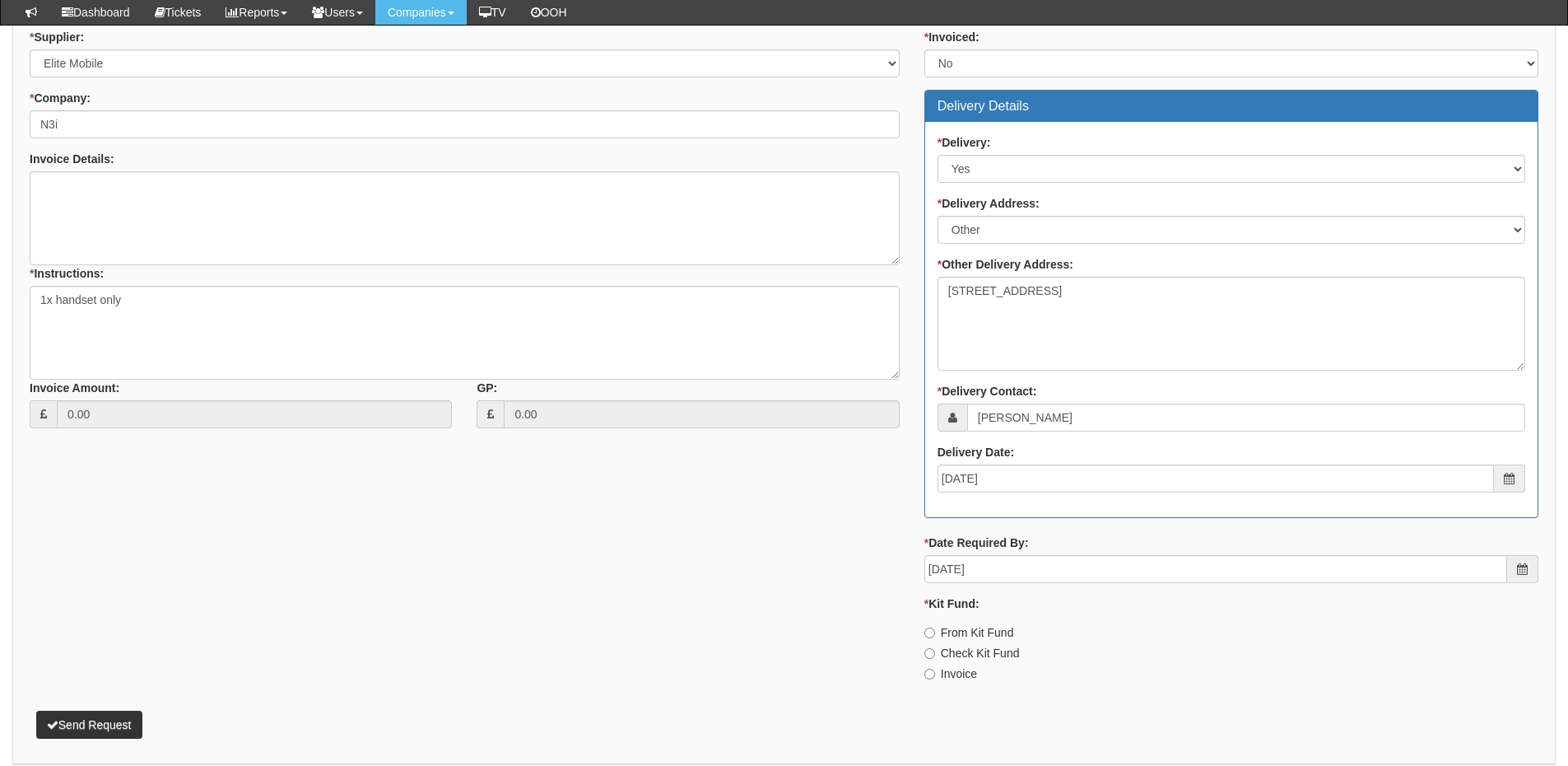
click at [947, 676] on label "Invoice" at bounding box center [951, 674] width 53 height 17
click at [935, 676] on input "Invoice" at bounding box center [930, 674] width 11 height 11
radio input "true"
click at [111, 726] on button "Send Request" at bounding box center [90, 725] width 106 height 28
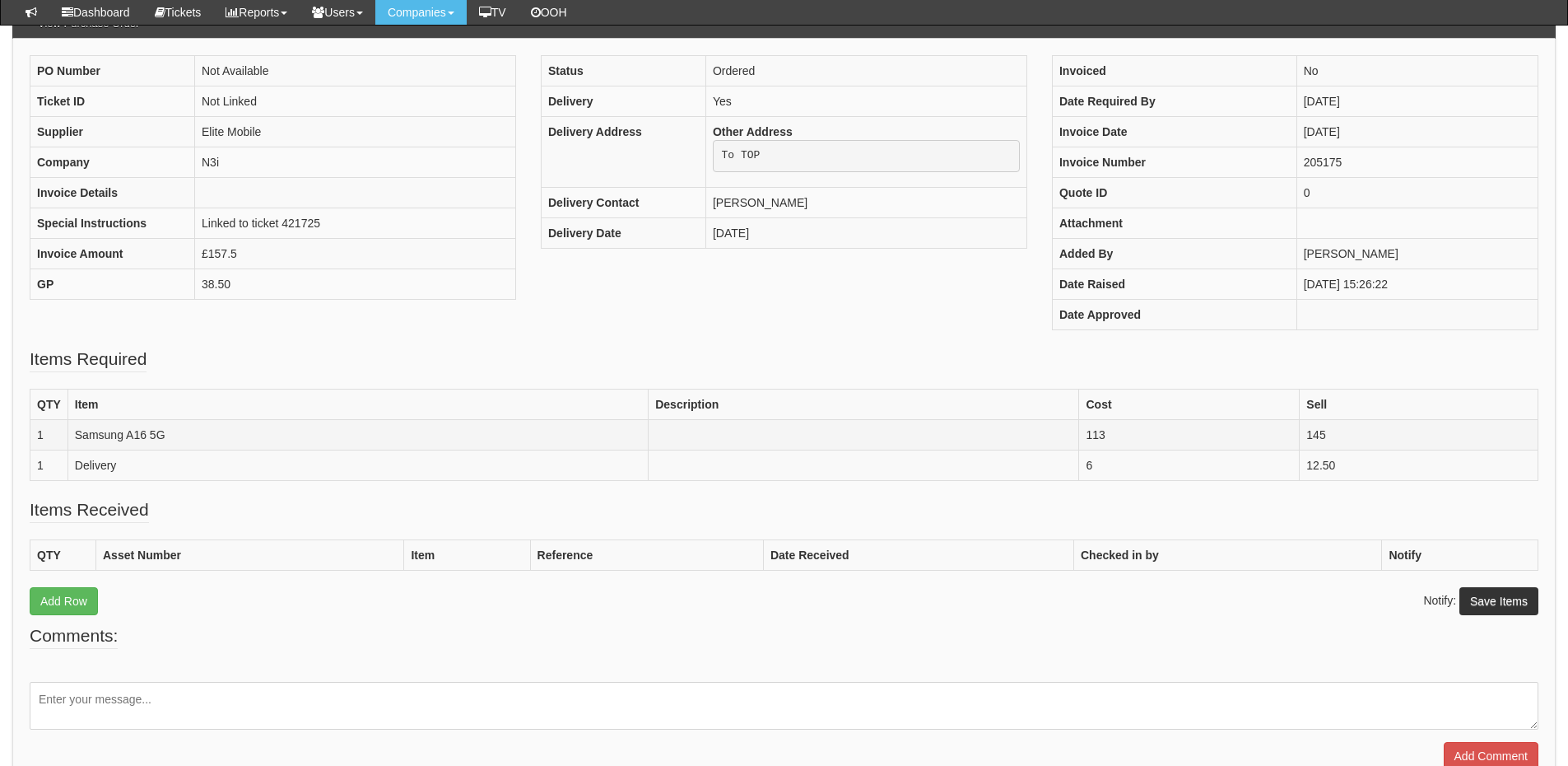
scroll to position [164, 0]
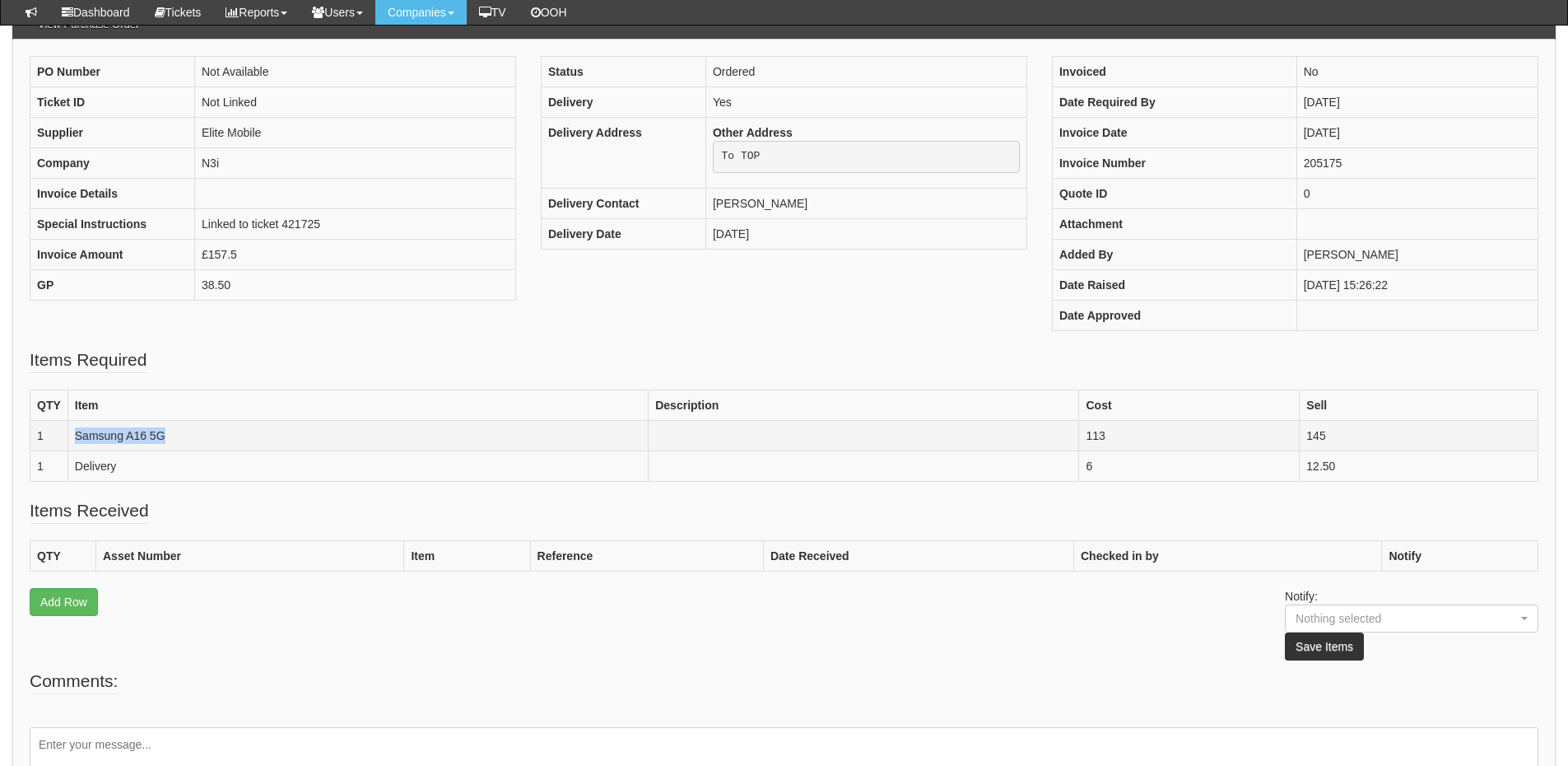
drag, startPoint x: 75, startPoint y: 434, endPoint x: 192, endPoint y: 434, distance: 117.0
click at [192, 434] on td "Samsung A16 5G" at bounding box center [357, 435] width 580 height 31
copy td "Samsung A16 5G"
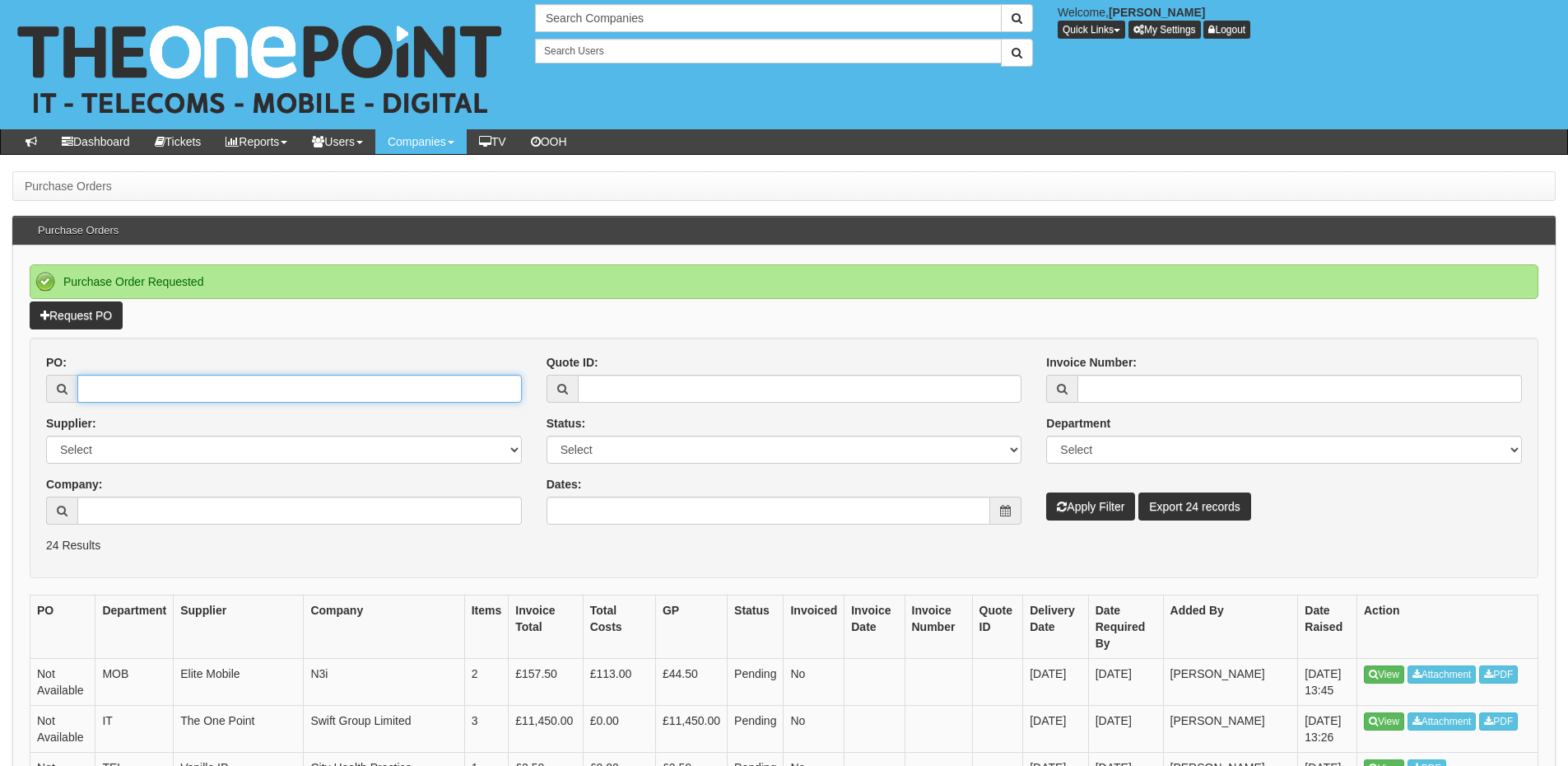
click at [157, 385] on input "PO:" at bounding box center [299, 389] width 444 height 28
paste input "19576"
type input "19576"
click at [1088, 500] on button "Apply Filter" at bounding box center [1091, 507] width 89 height 28
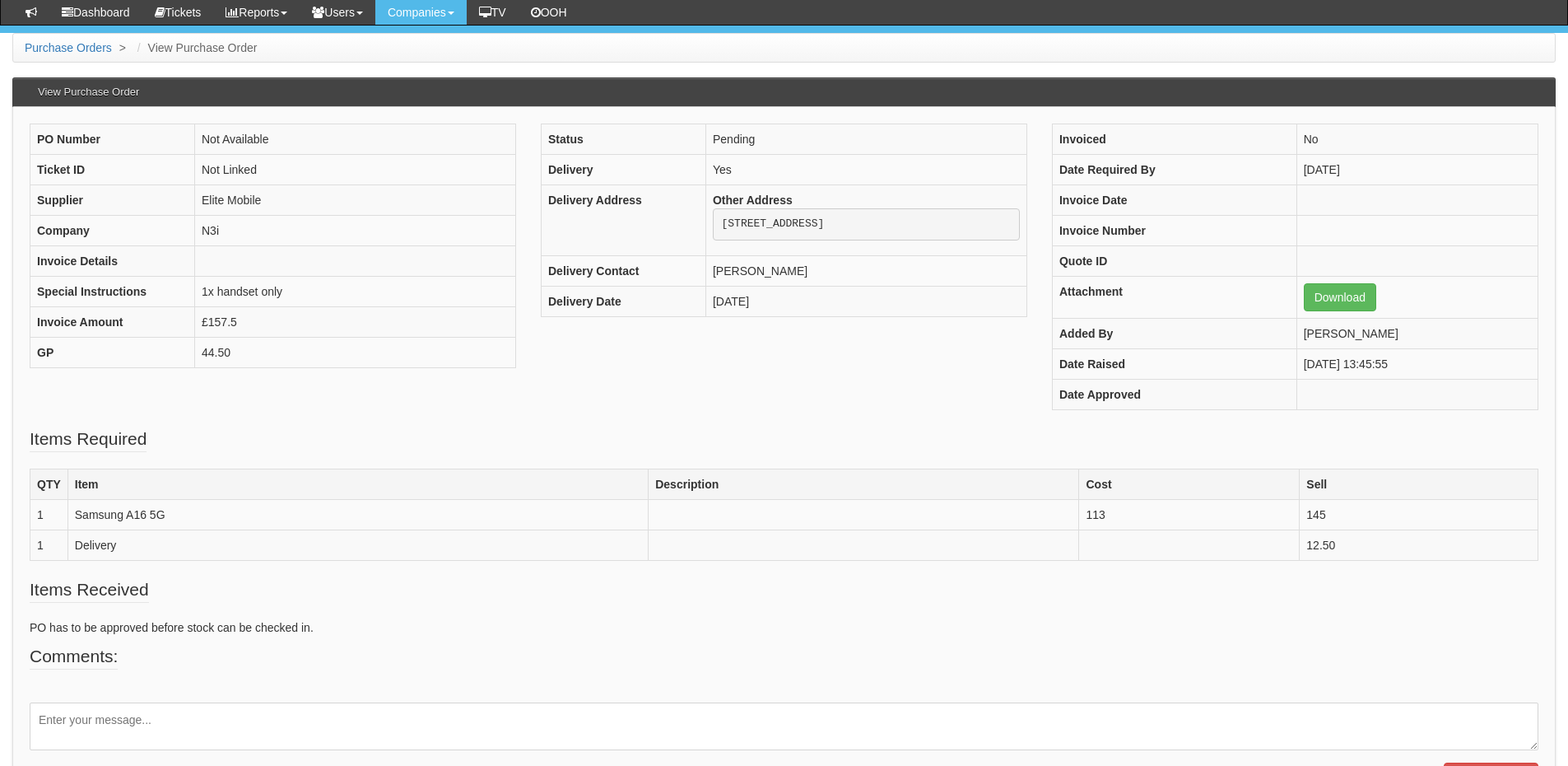
scroll to position [165, 0]
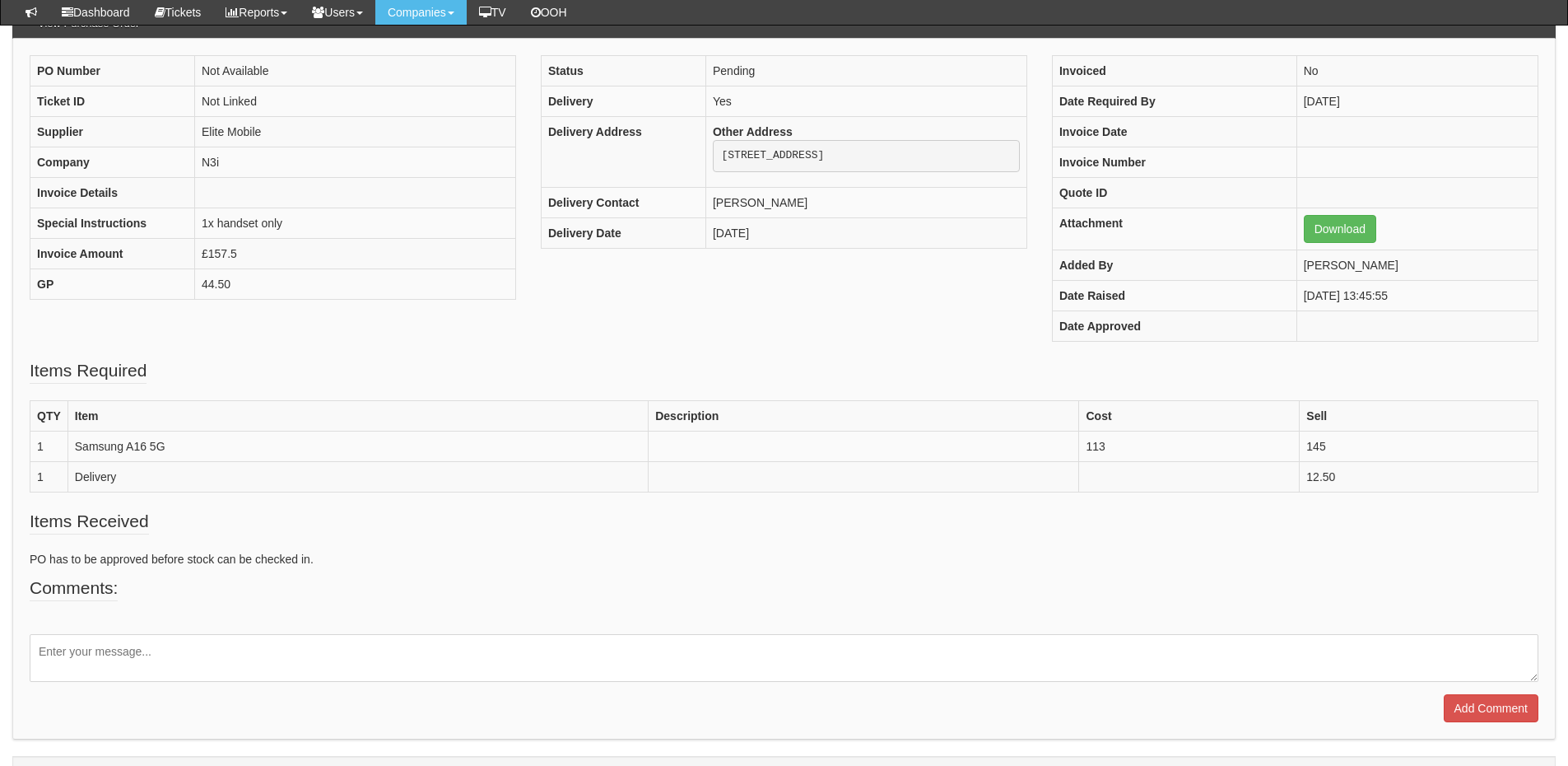
click at [162, 658] on textarea at bounding box center [784, 658] width 1509 height 48
paste textarea "02689"
type textarea "Please use PO 02689"
click at [1497, 714] on input "Add Comment" at bounding box center [1491, 708] width 94 height 28
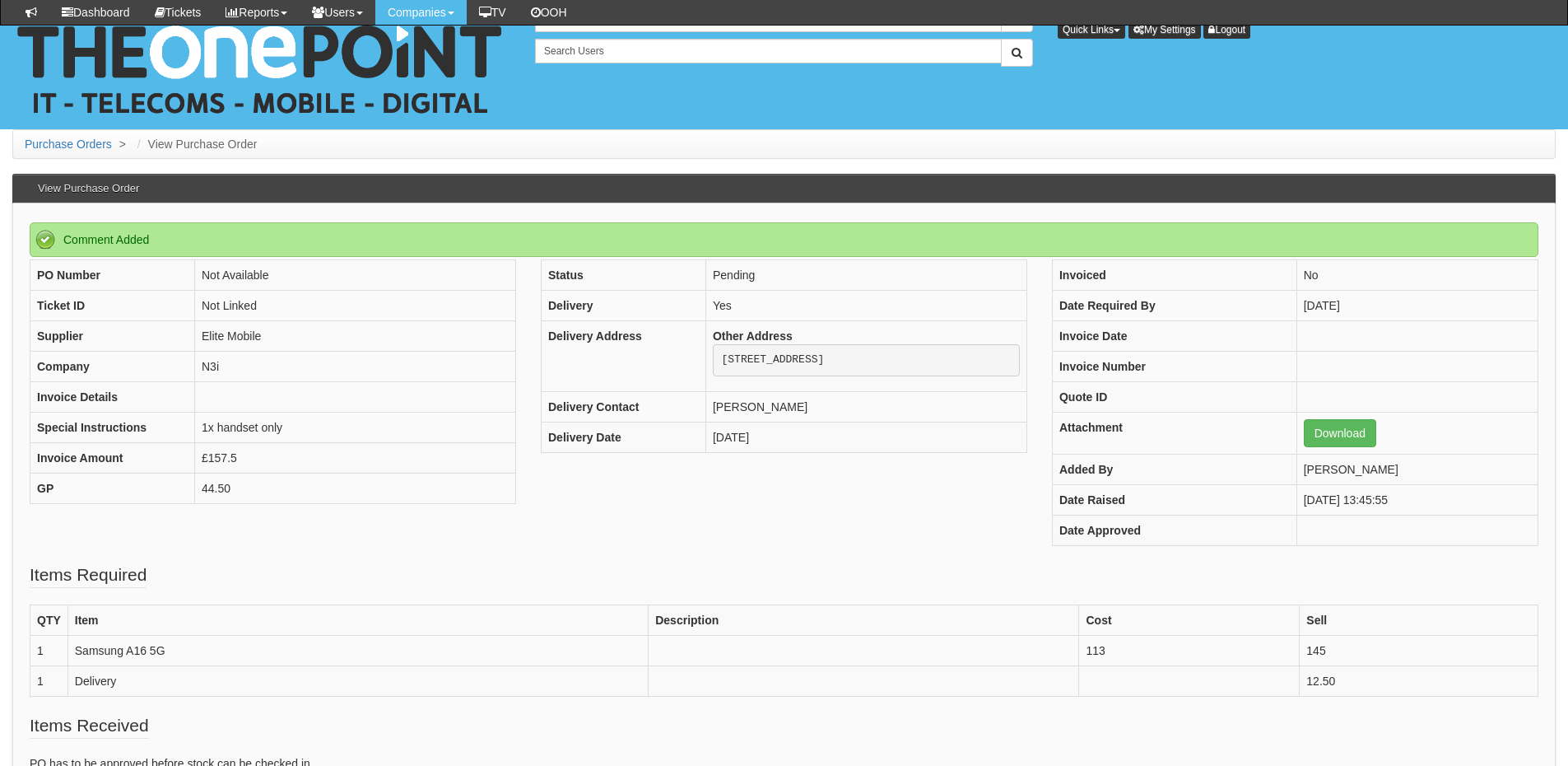
scroll to position [317, 0]
